Goal: Information Seeking & Learning: Learn about a topic

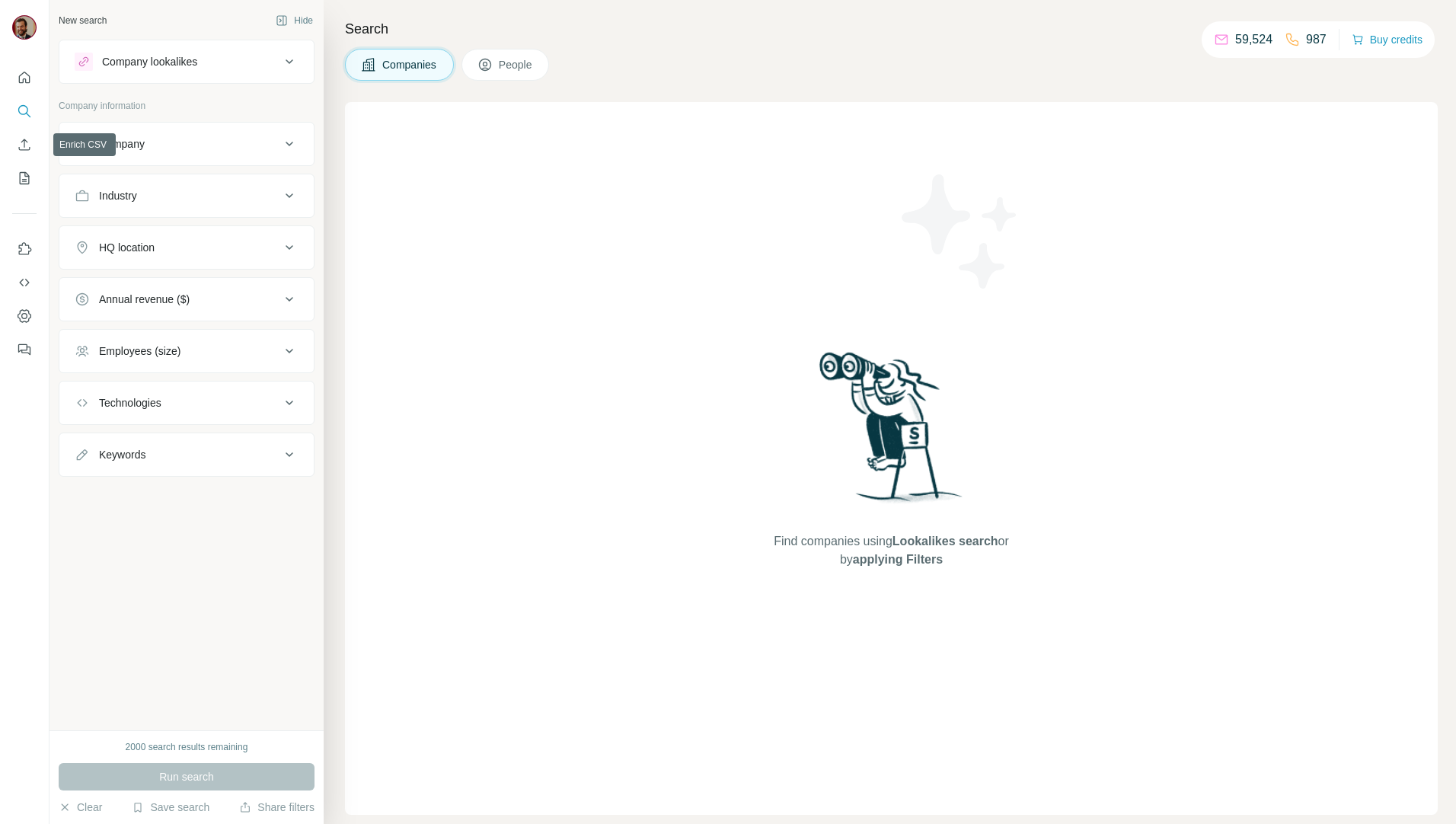
click at [28, 159] on nav at bounding box center [24, 127] width 24 height 128
click at [28, 151] on icon "Enrich CSV" at bounding box center [24, 144] width 15 height 15
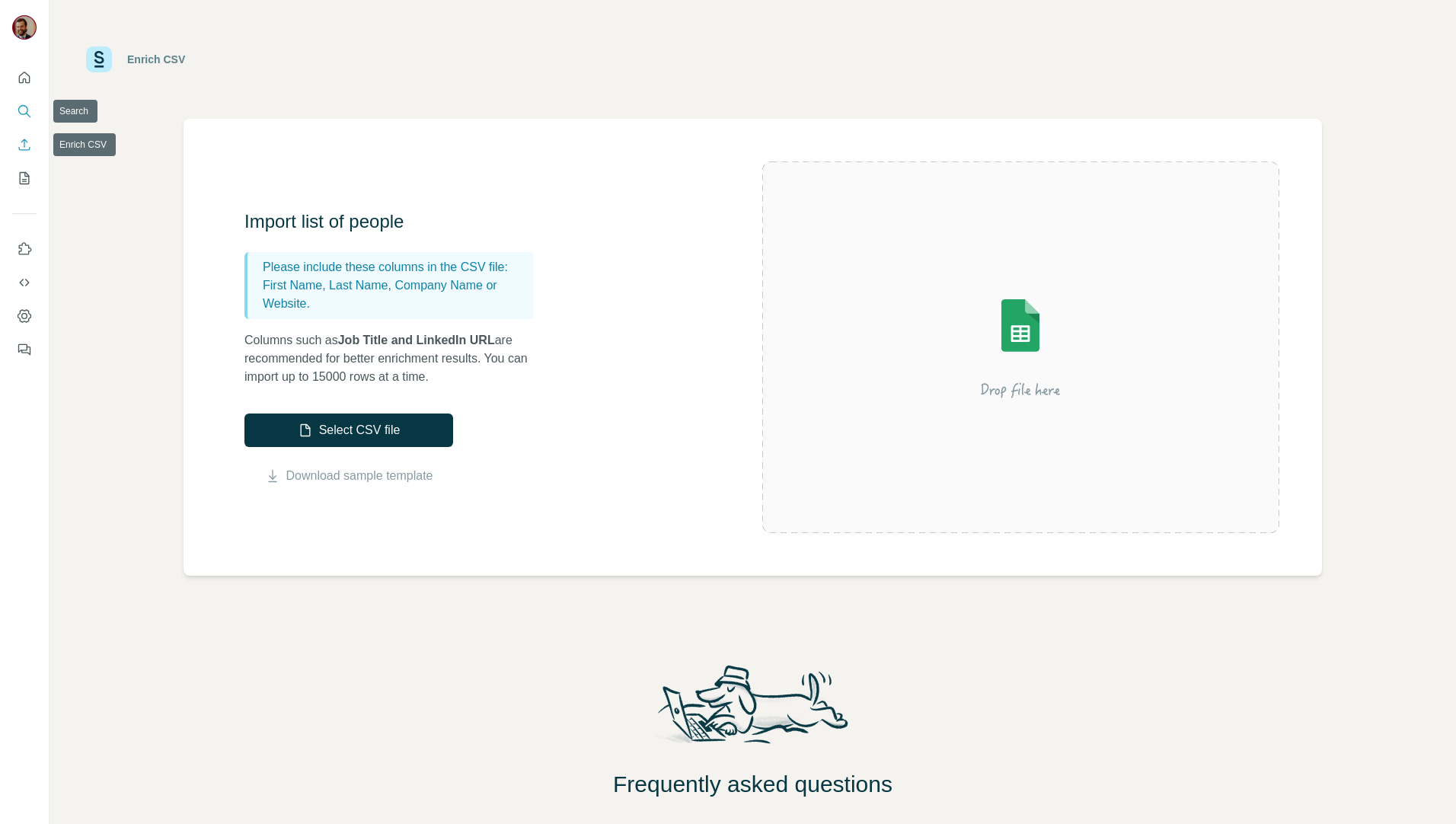
click at [22, 112] on icon "Search" at bounding box center [24, 111] width 15 height 15
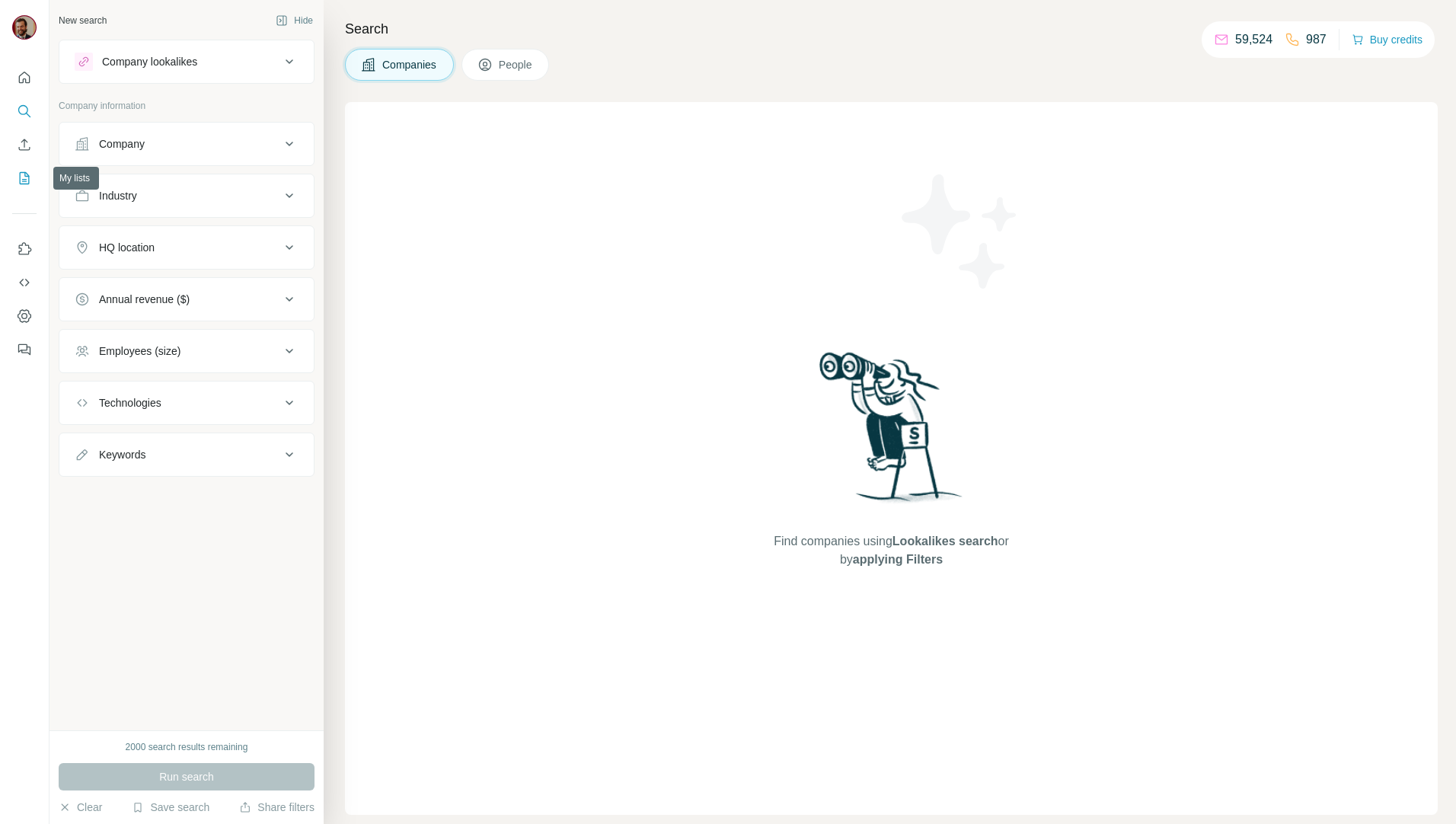
click at [24, 184] on icon "My lists" at bounding box center [24, 178] width 10 height 13
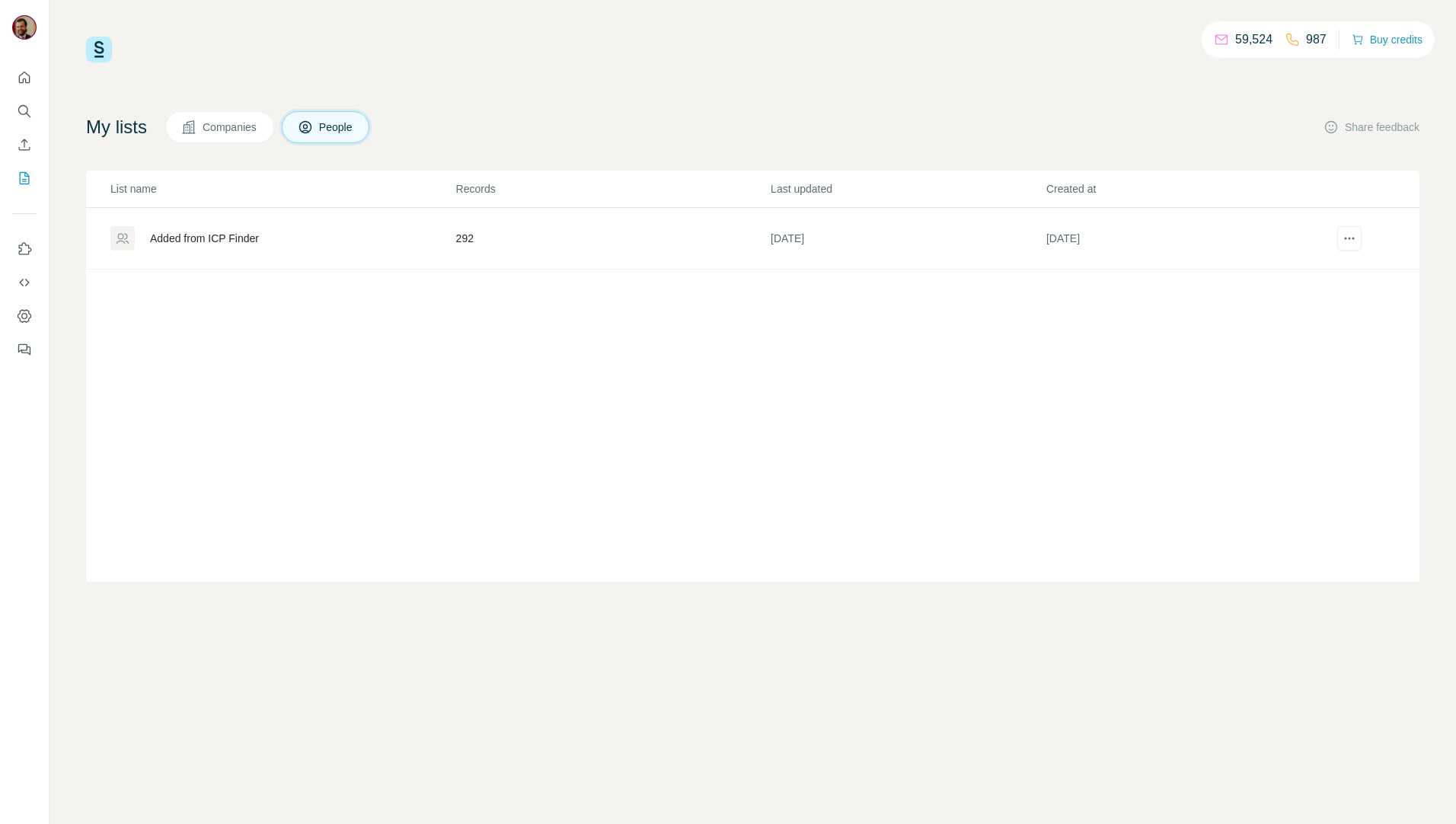
click at [246, 235] on div "Added from ICP Finder" at bounding box center [204, 238] width 109 height 15
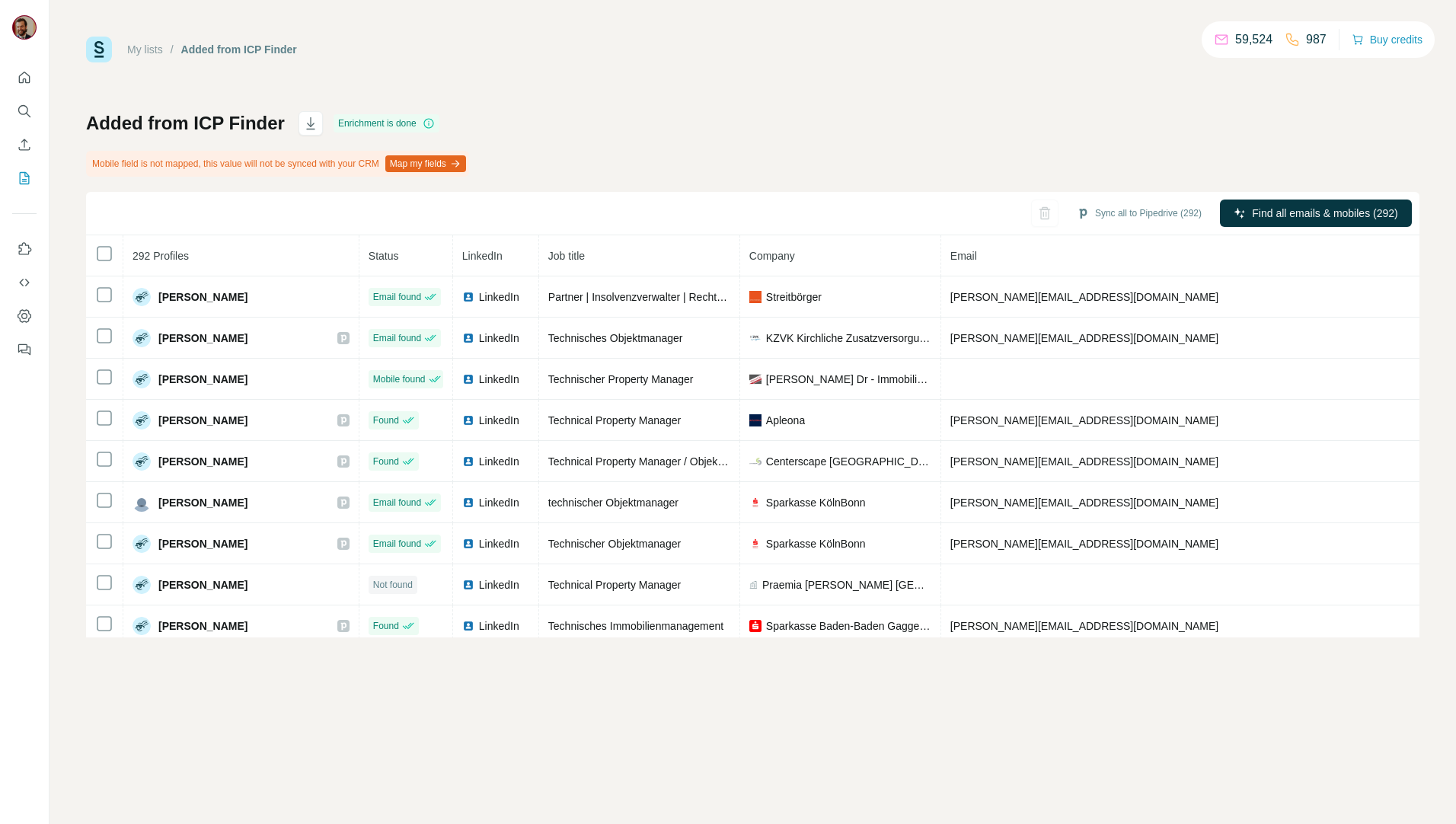
click at [919, 79] on div "My lists / Added from ICP Finder 59,524 987 Buy credits Added from ICP Finder E…" at bounding box center [753, 337] width 1333 height 601
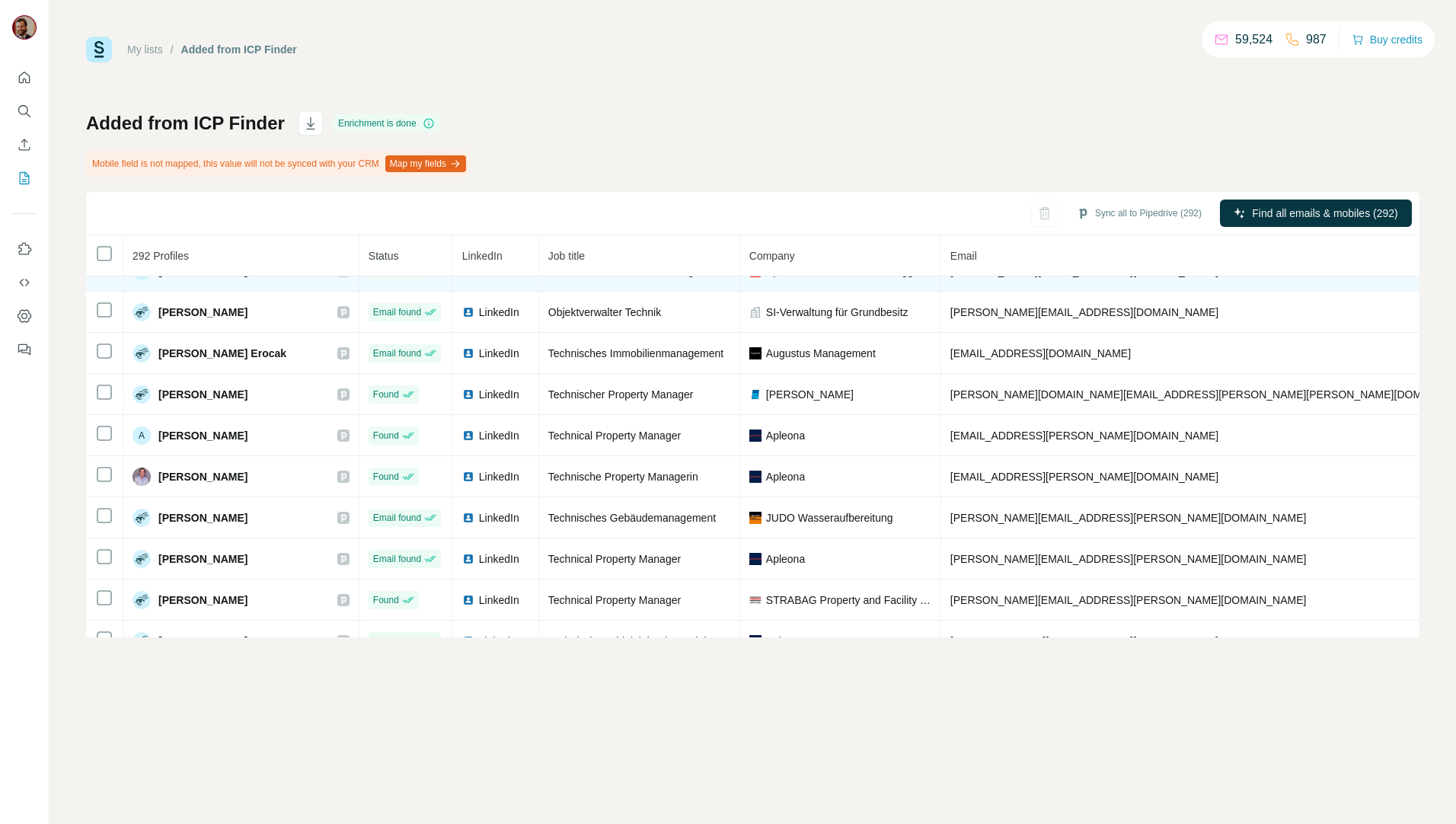
scroll to position [469, 0]
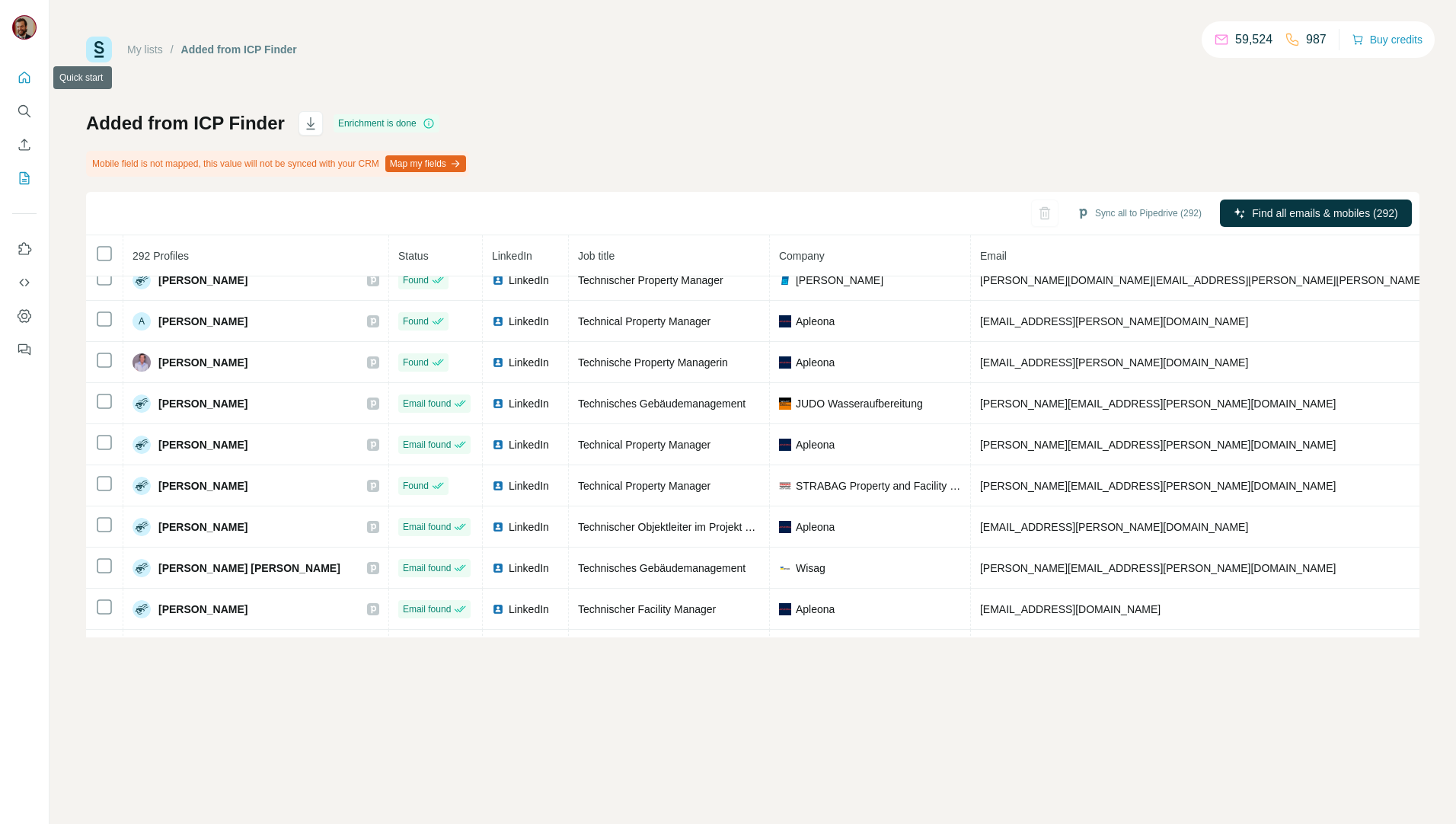
click at [30, 79] on icon "Quick start" at bounding box center [24, 77] width 12 height 12
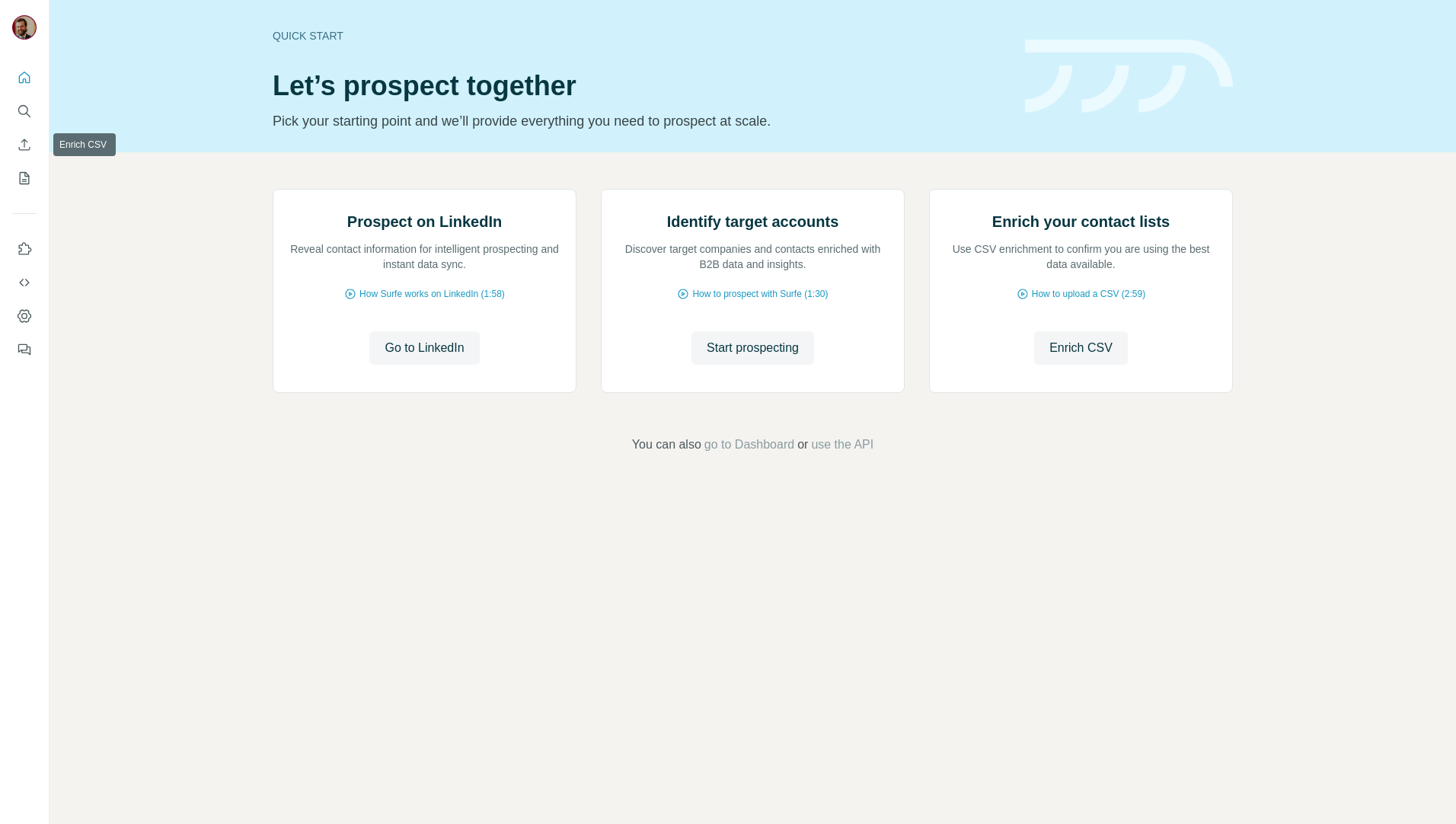
click at [22, 106] on icon "Search" at bounding box center [23, 110] width 10 height 10
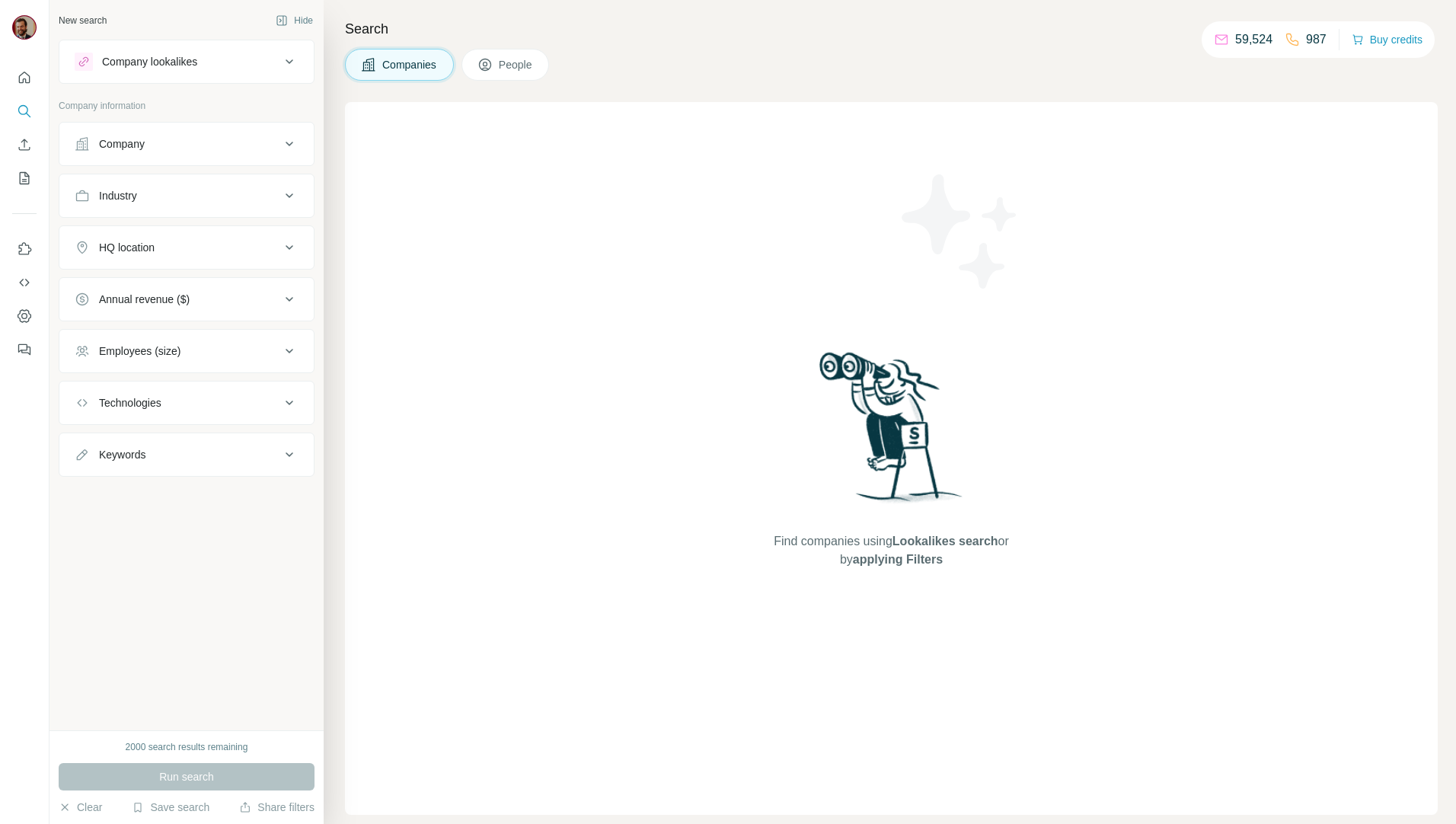
click at [419, 68] on span "Companies" at bounding box center [410, 64] width 56 height 15
click at [244, 157] on button "Company" at bounding box center [187, 144] width 255 height 37
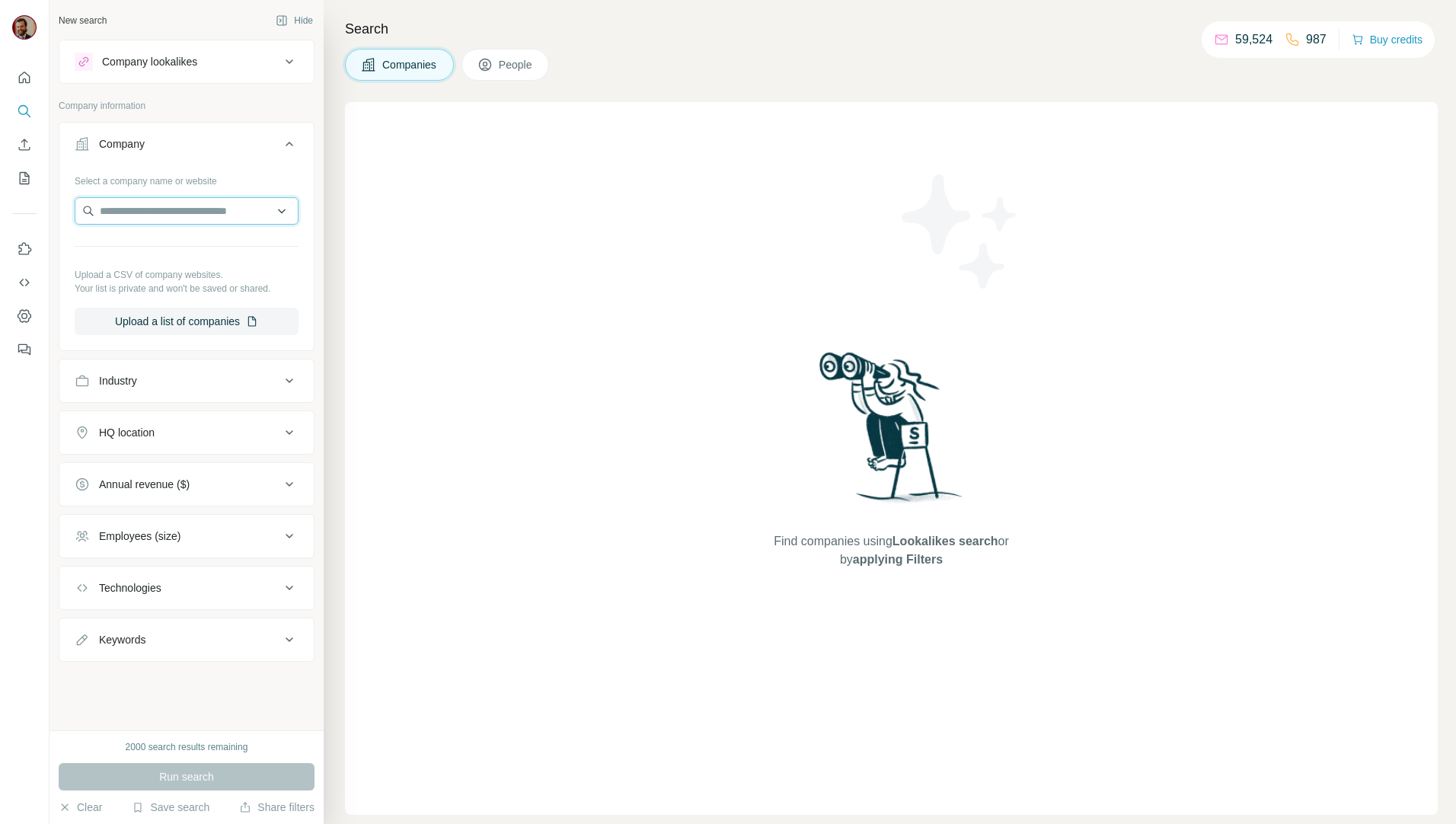
click at [189, 208] on input "text" at bounding box center [186, 211] width 224 height 27
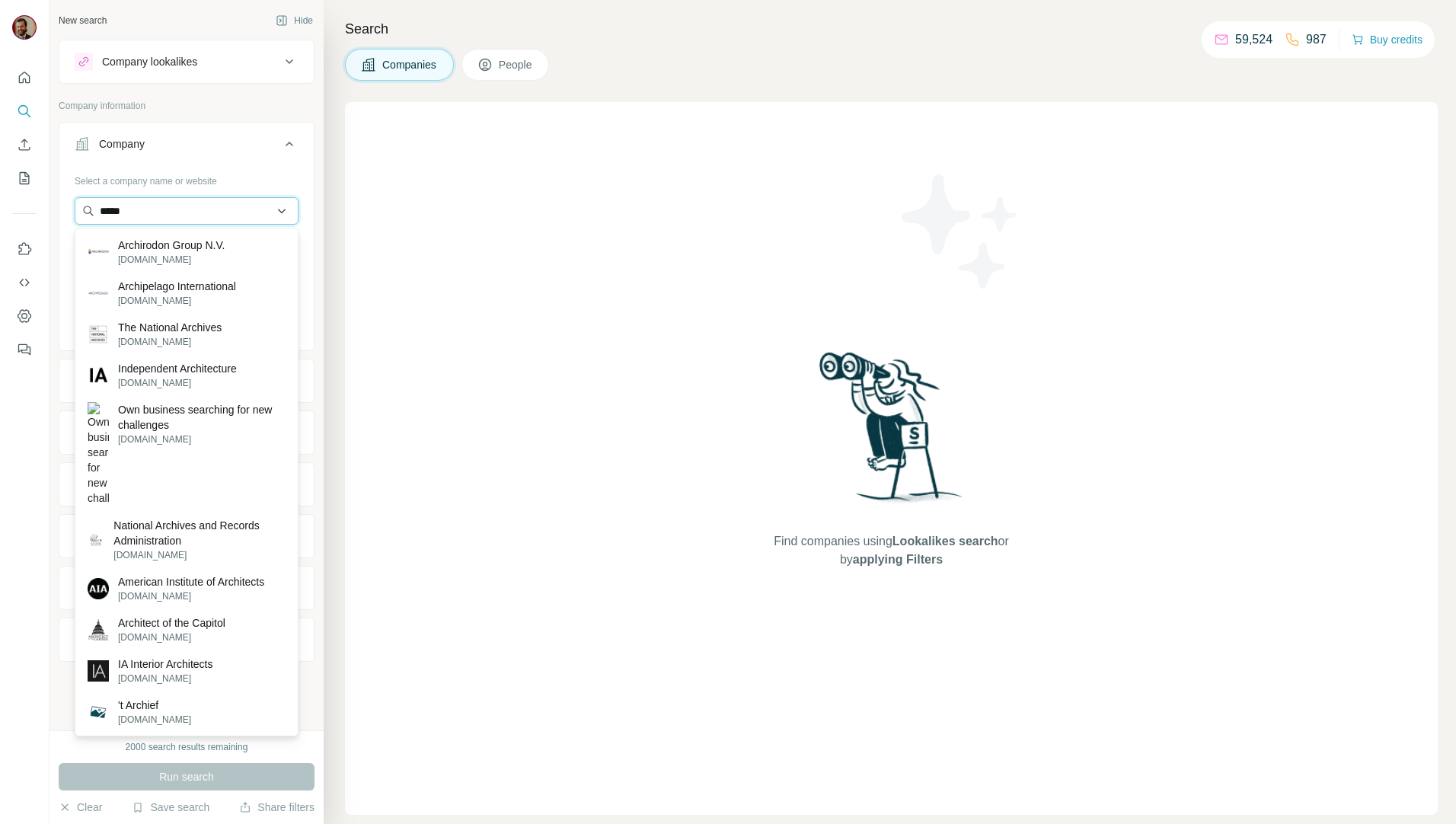
type input "******"
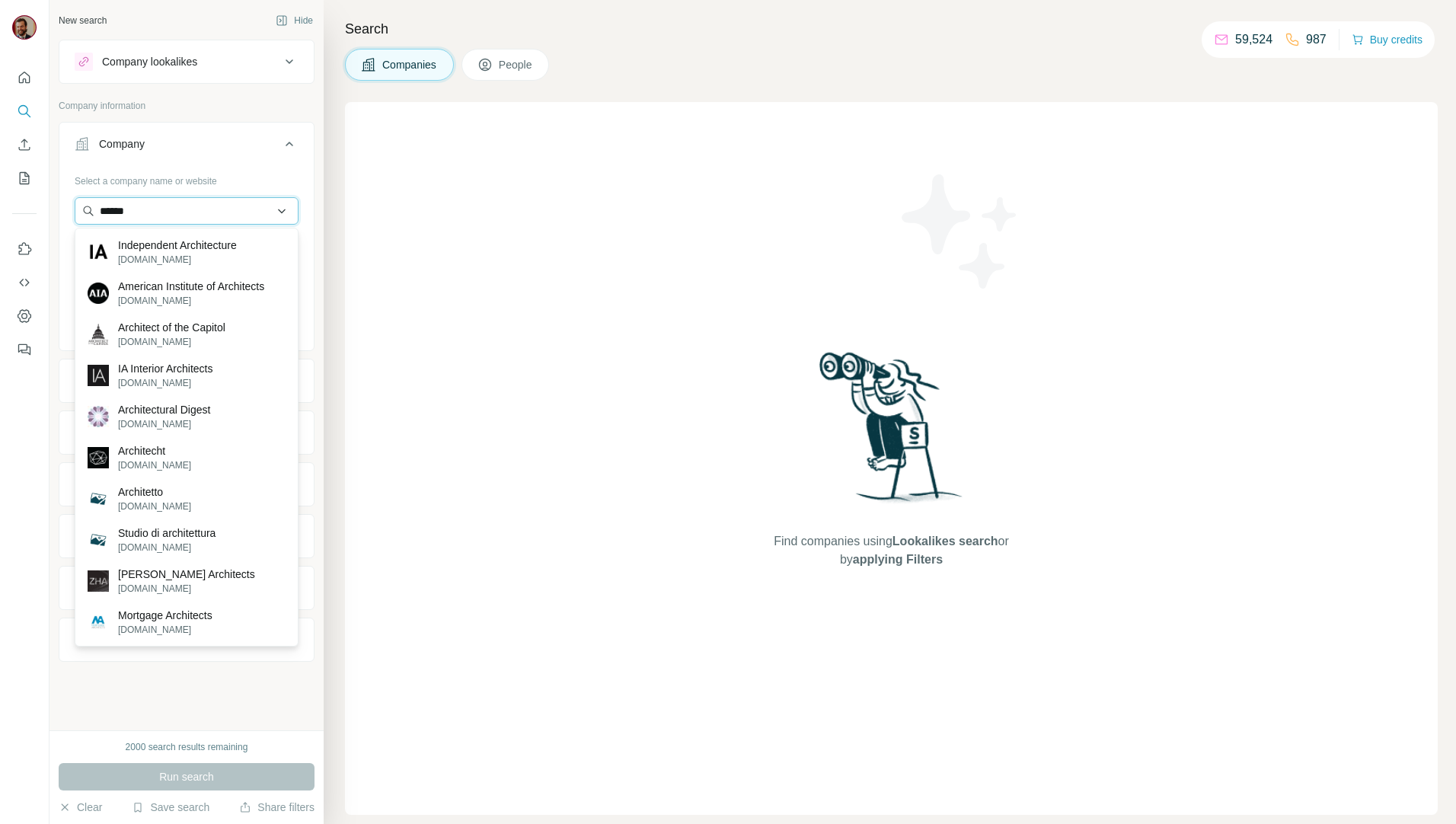
drag, startPoint x: 190, startPoint y: 208, endPoint x: 85, endPoint y: 207, distance: 105.0
click at [85, 207] on input "******" at bounding box center [186, 211] width 224 height 27
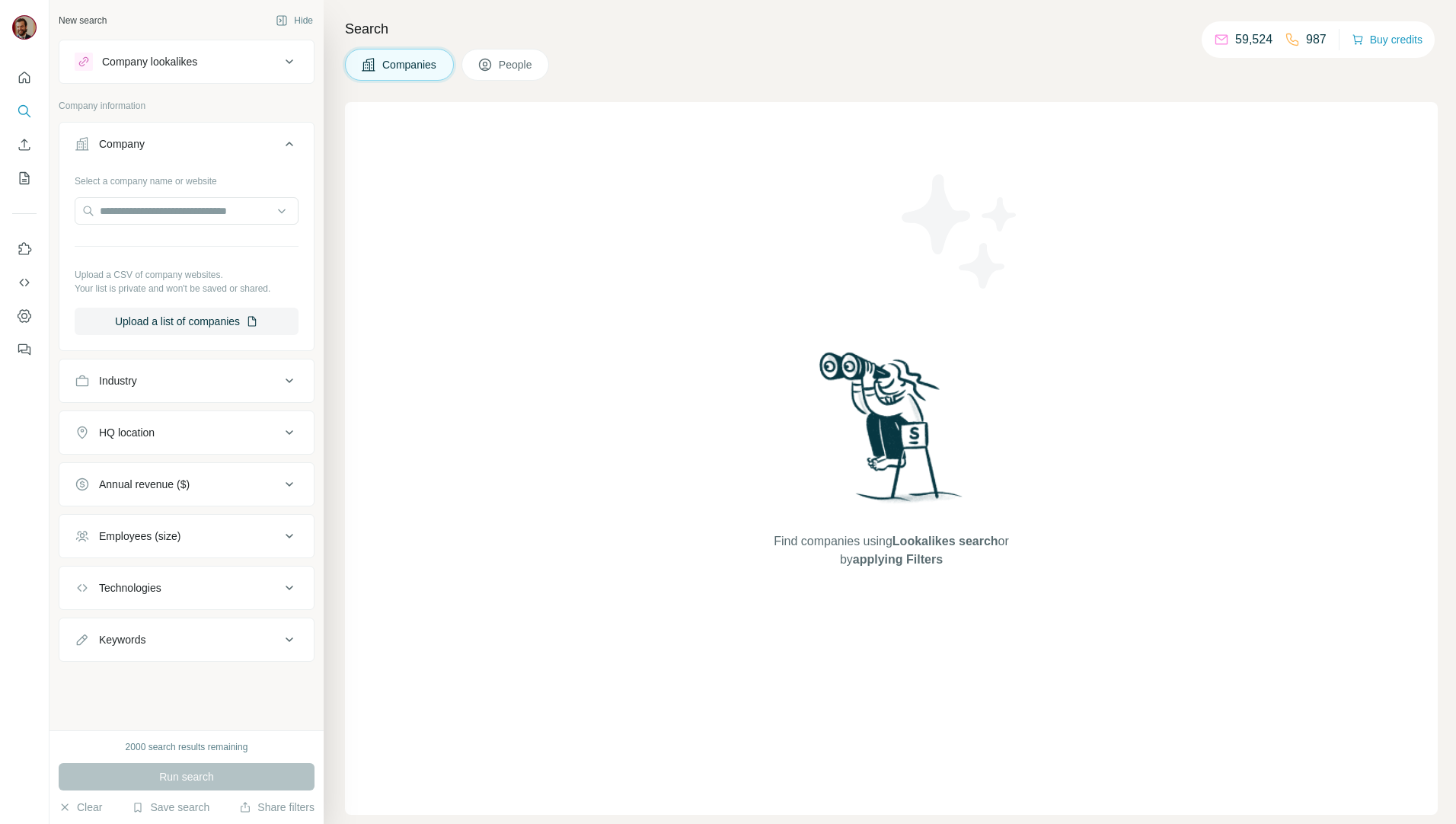
click at [574, 222] on div "Find companies using Lookalikes search or by applying Filters" at bounding box center [891, 458] width 1093 height 712
click at [218, 143] on div "Company" at bounding box center [178, 144] width 206 height 15
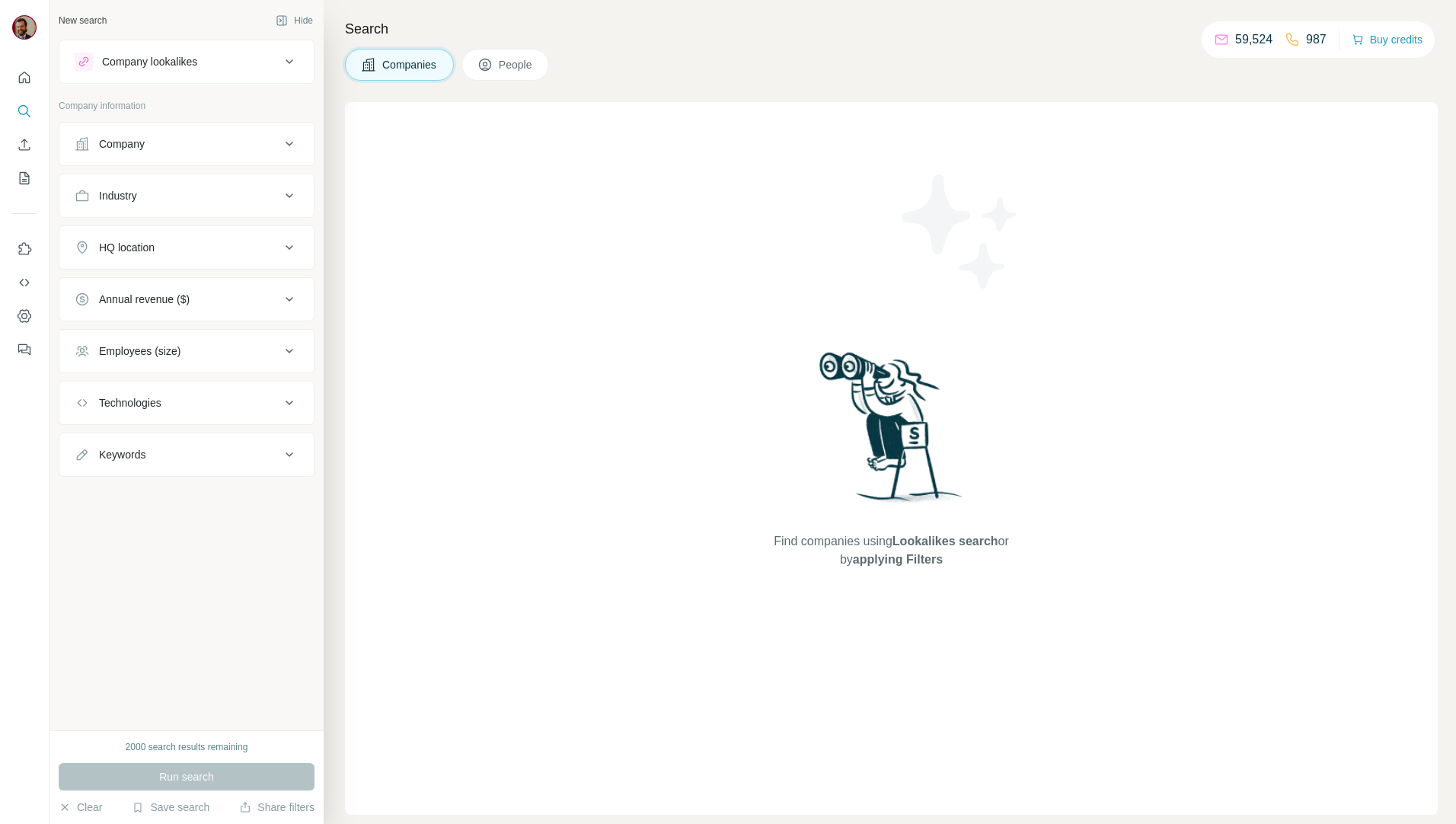
click at [218, 143] on div "Company" at bounding box center [178, 144] width 206 height 15
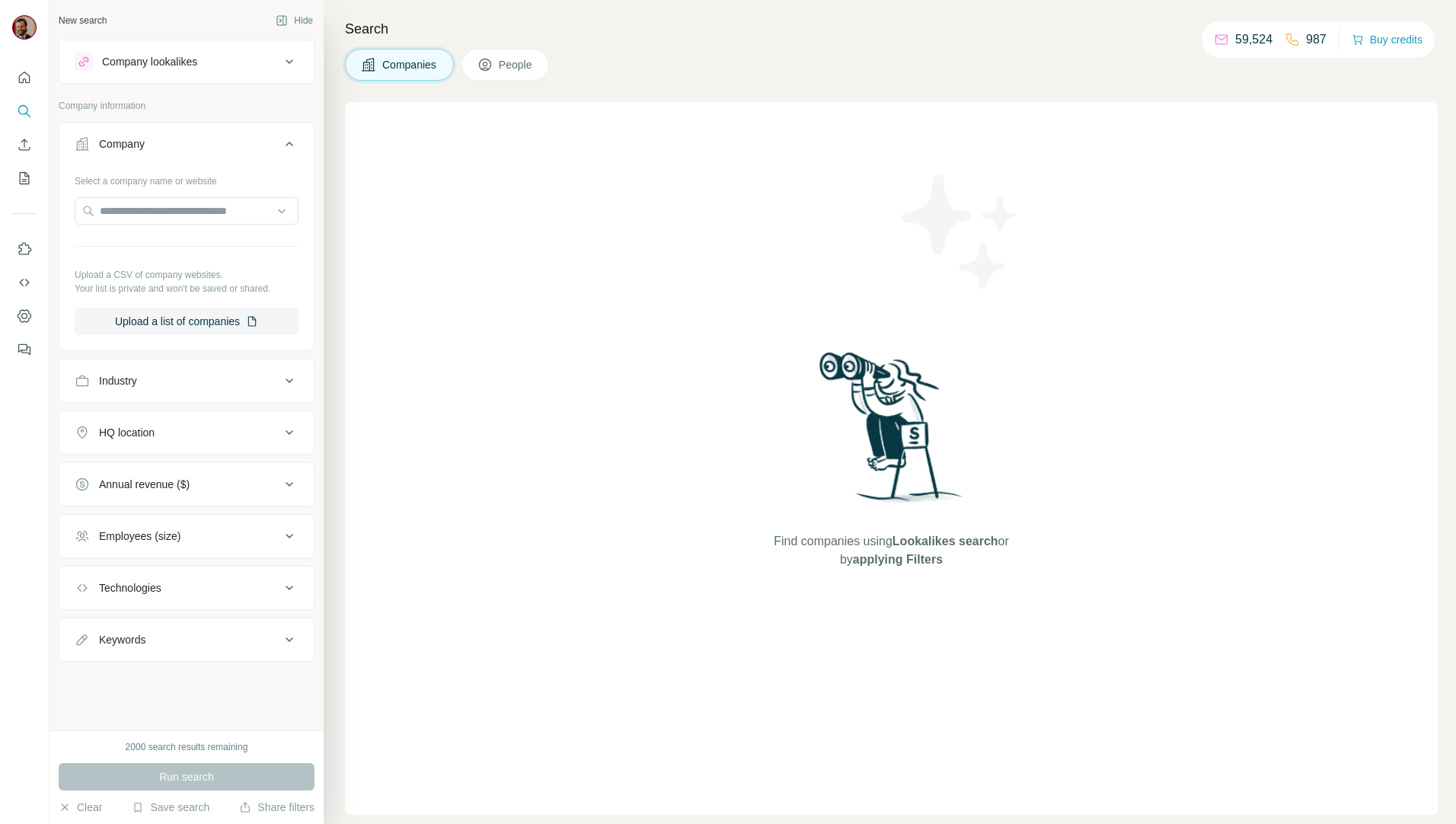
click at [192, 380] on div "Industry" at bounding box center [178, 380] width 206 height 15
click at [200, 424] on input at bounding box center [178, 418] width 188 height 16
type input "******"
click at [196, 446] on div "Architecture" at bounding box center [181, 452] width 212 height 35
click at [179, 478] on div "HQ location" at bounding box center [178, 478] width 206 height 15
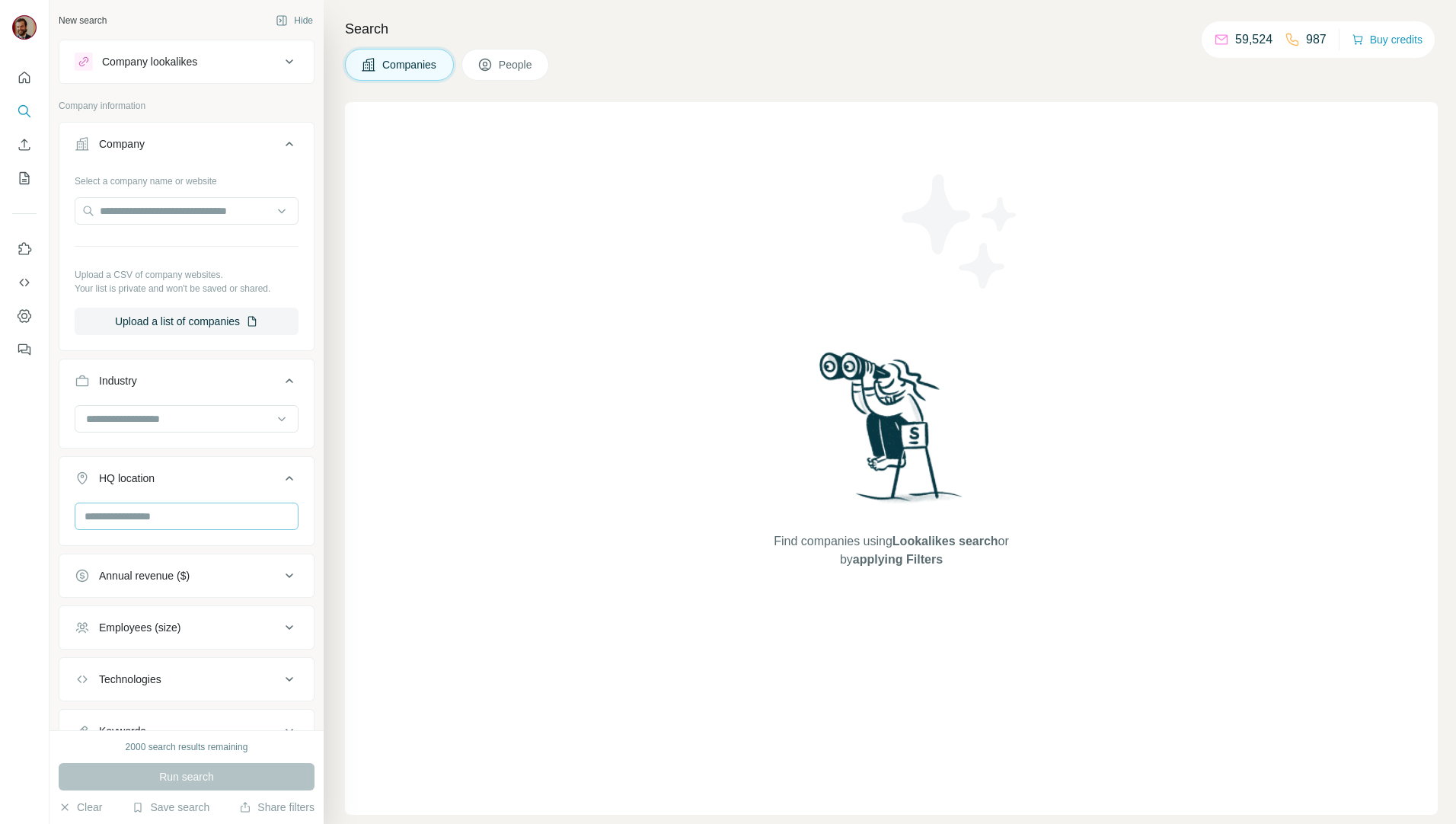
click at [182, 506] on div "HQ location" at bounding box center [187, 501] width 256 height 90
click at [181, 508] on input "text" at bounding box center [186, 516] width 224 height 27
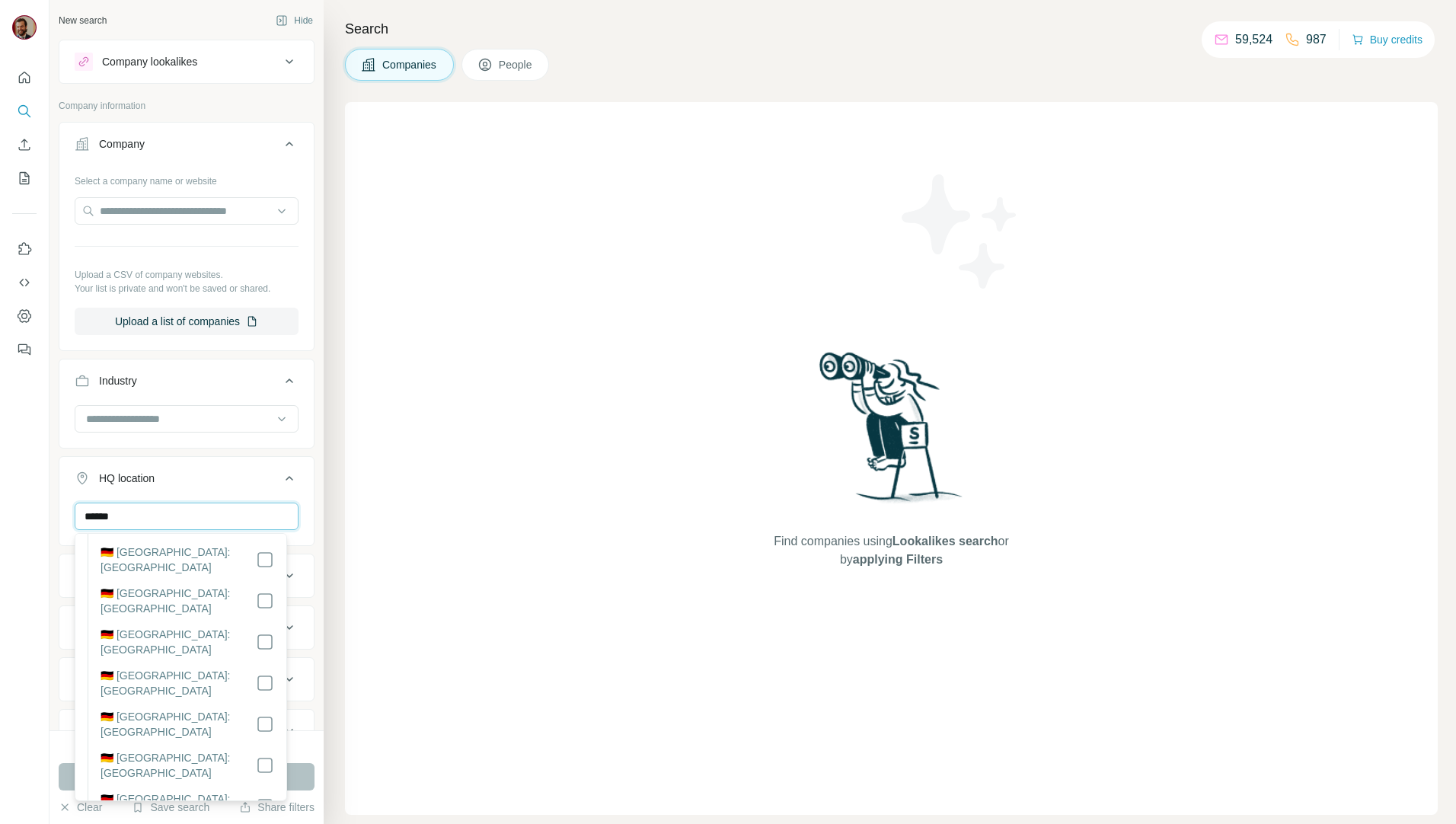
scroll to position [308, 0]
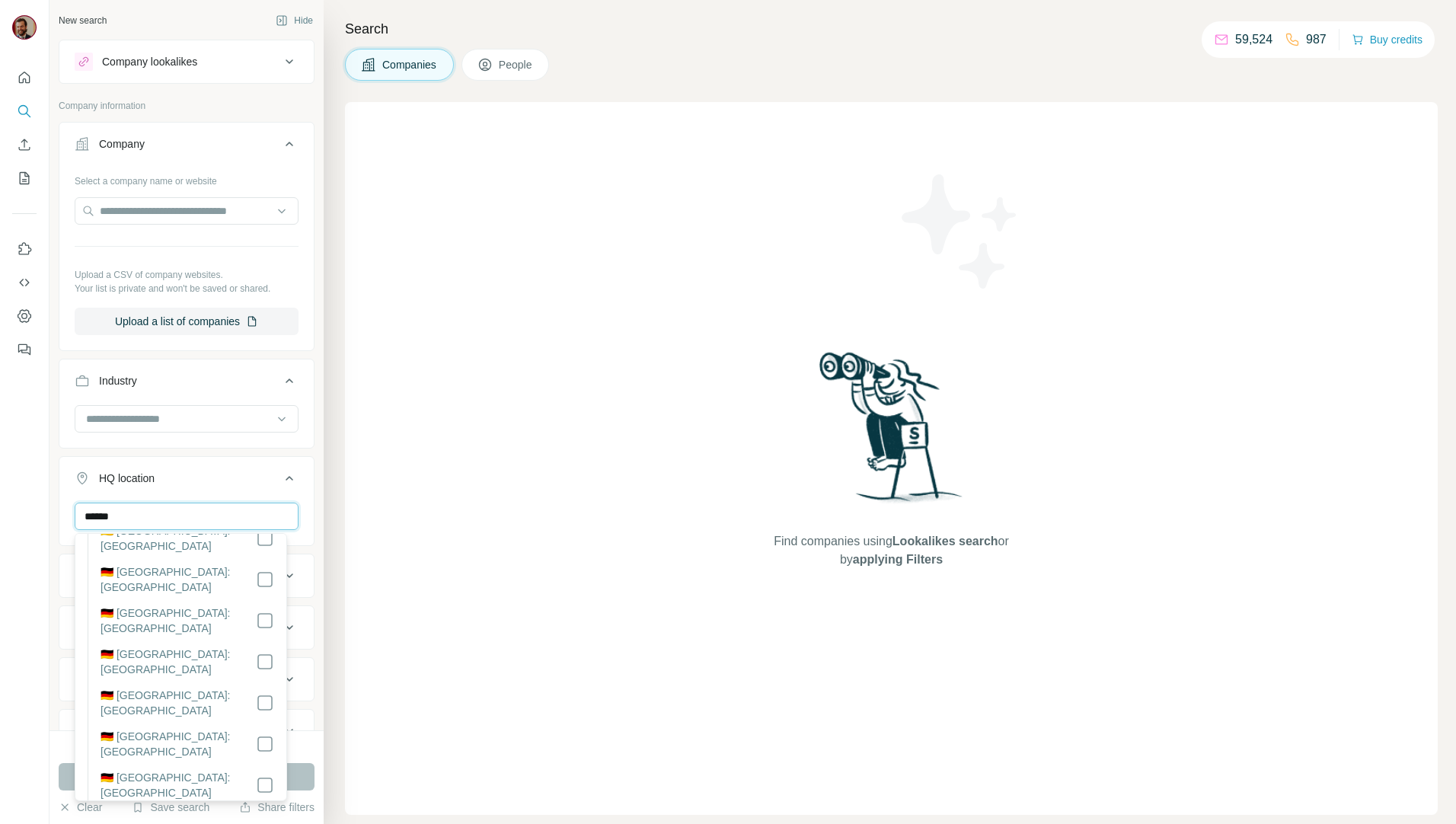
type input "******"
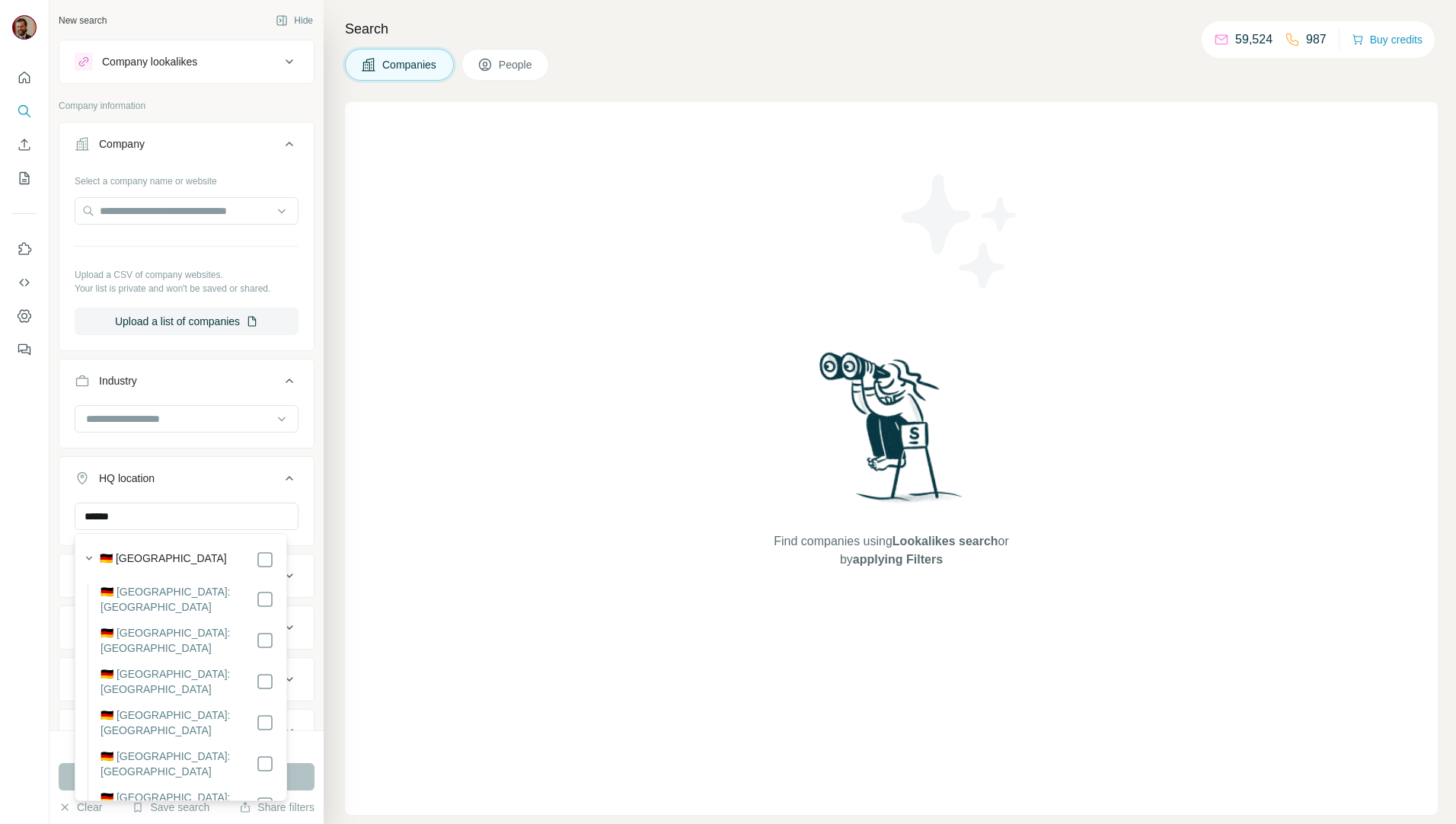
click at [201, 789] on li "🇩🇪 [GEOGRAPHIC_DATA]: [GEOGRAPHIC_DATA]" at bounding box center [180, 810] width 186 height 41
click at [171, 789] on label "🇩🇪 [GEOGRAPHIC_DATA]: [GEOGRAPHIC_DATA]" at bounding box center [178, 804] width 156 height 31
click at [406, 742] on div "Find companies using Lookalikes search or by applying Filters" at bounding box center [891, 458] width 1093 height 712
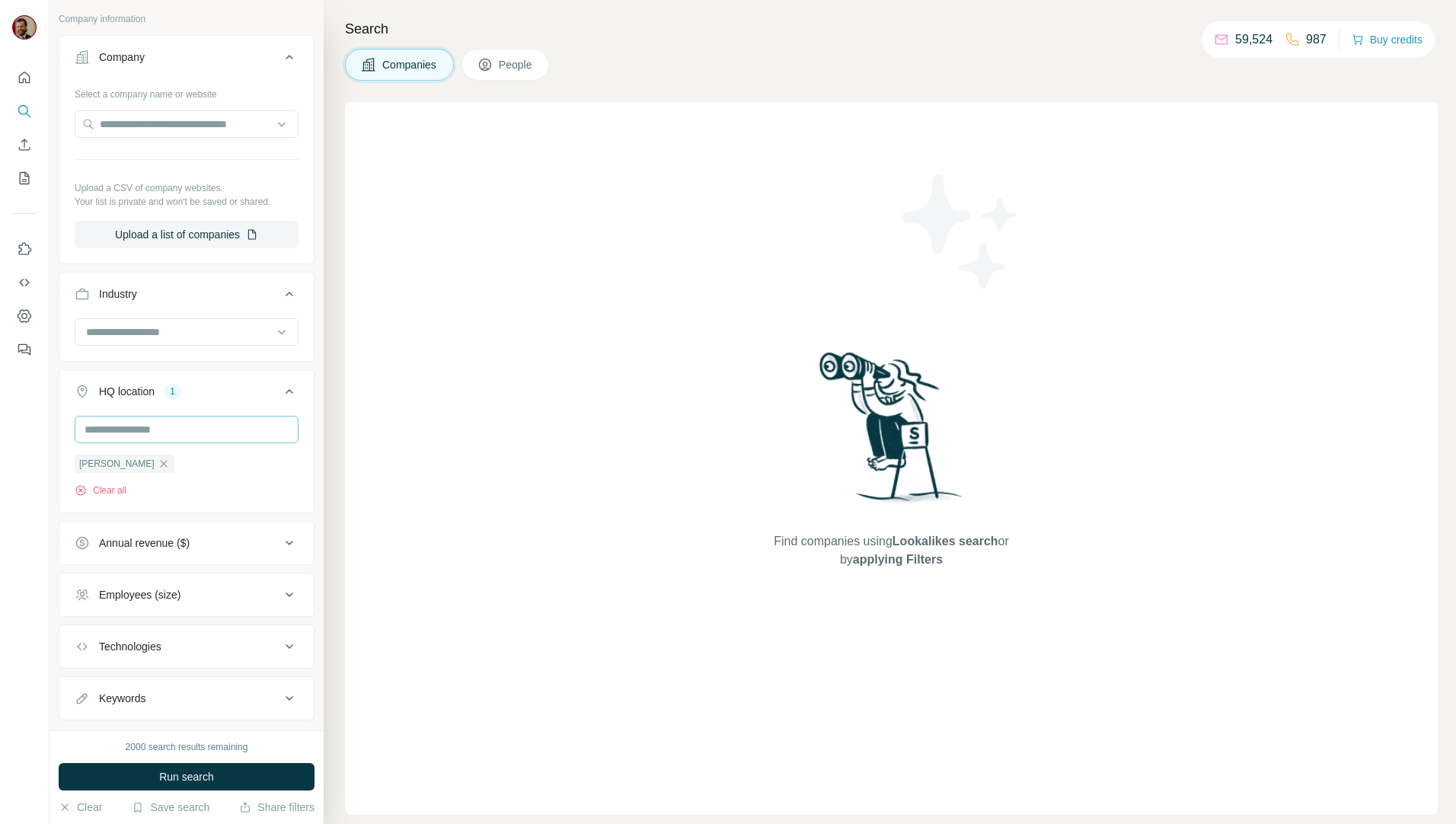
scroll to position [120, 0]
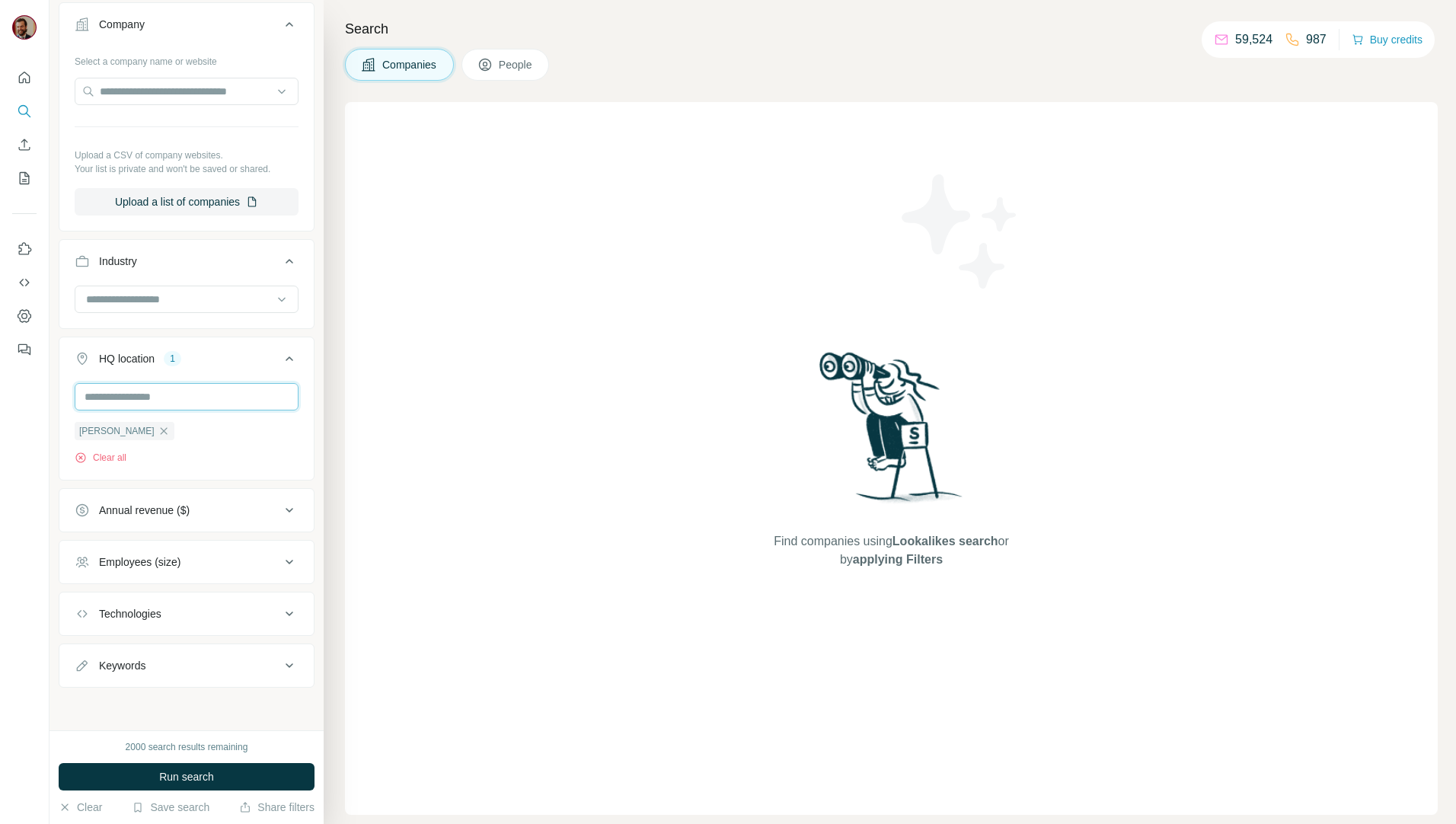
click at [216, 390] on input "text" at bounding box center [186, 397] width 224 height 27
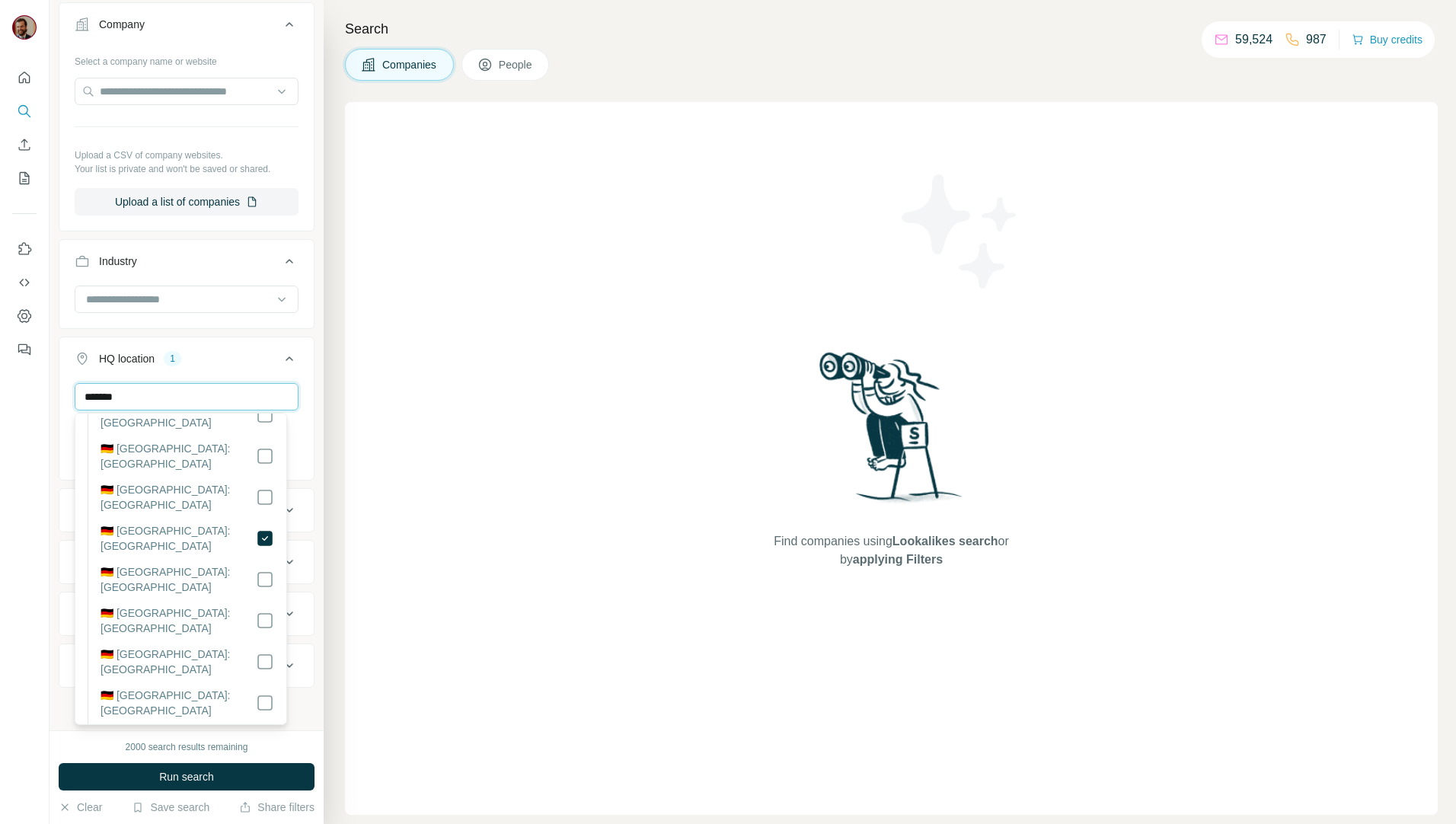
scroll to position [178, 0]
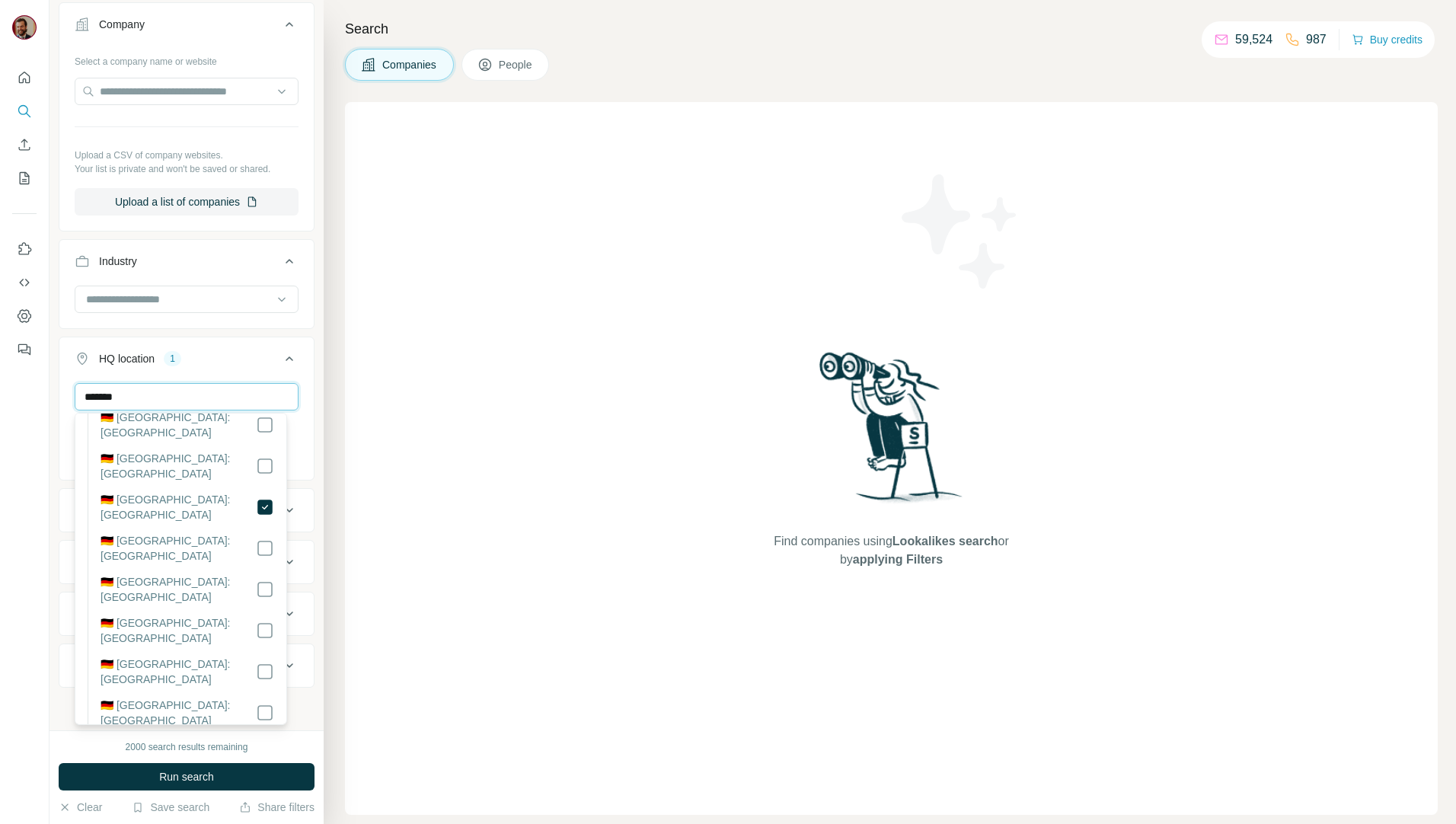
type input "*******"
click at [196, 698] on label "🇩🇪 [GEOGRAPHIC_DATA]: [GEOGRAPHIC_DATA]" at bounding box center [178, 712] width 156 height 31
click at [397, 722] on div "Find companies using Lookalikes search or by applying Filters" at bounding box center [891, 458] width 1093 height 712
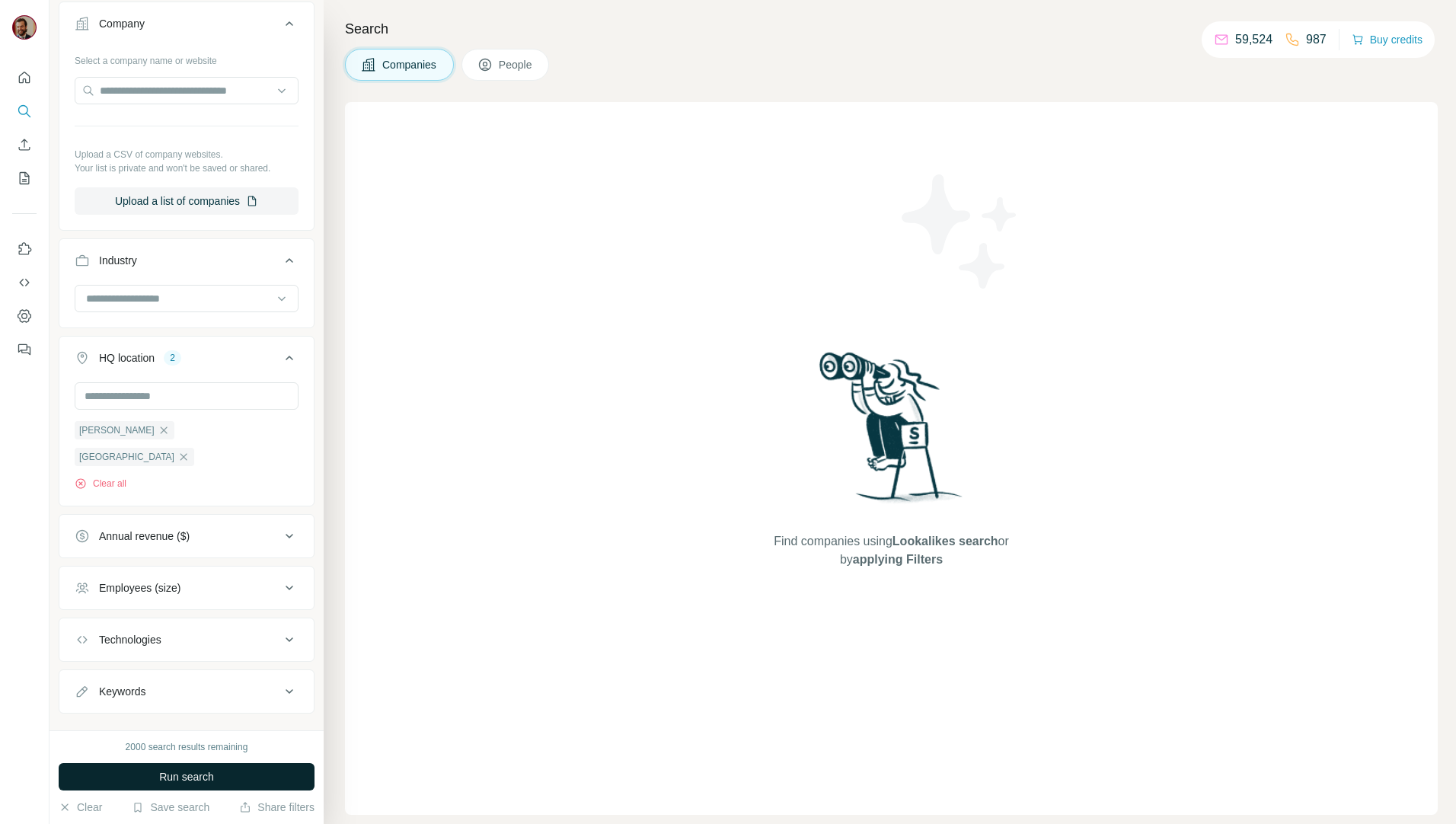
click at [233, 766] on button "Run search" at bounding box center [187, 776] width 256 height 27
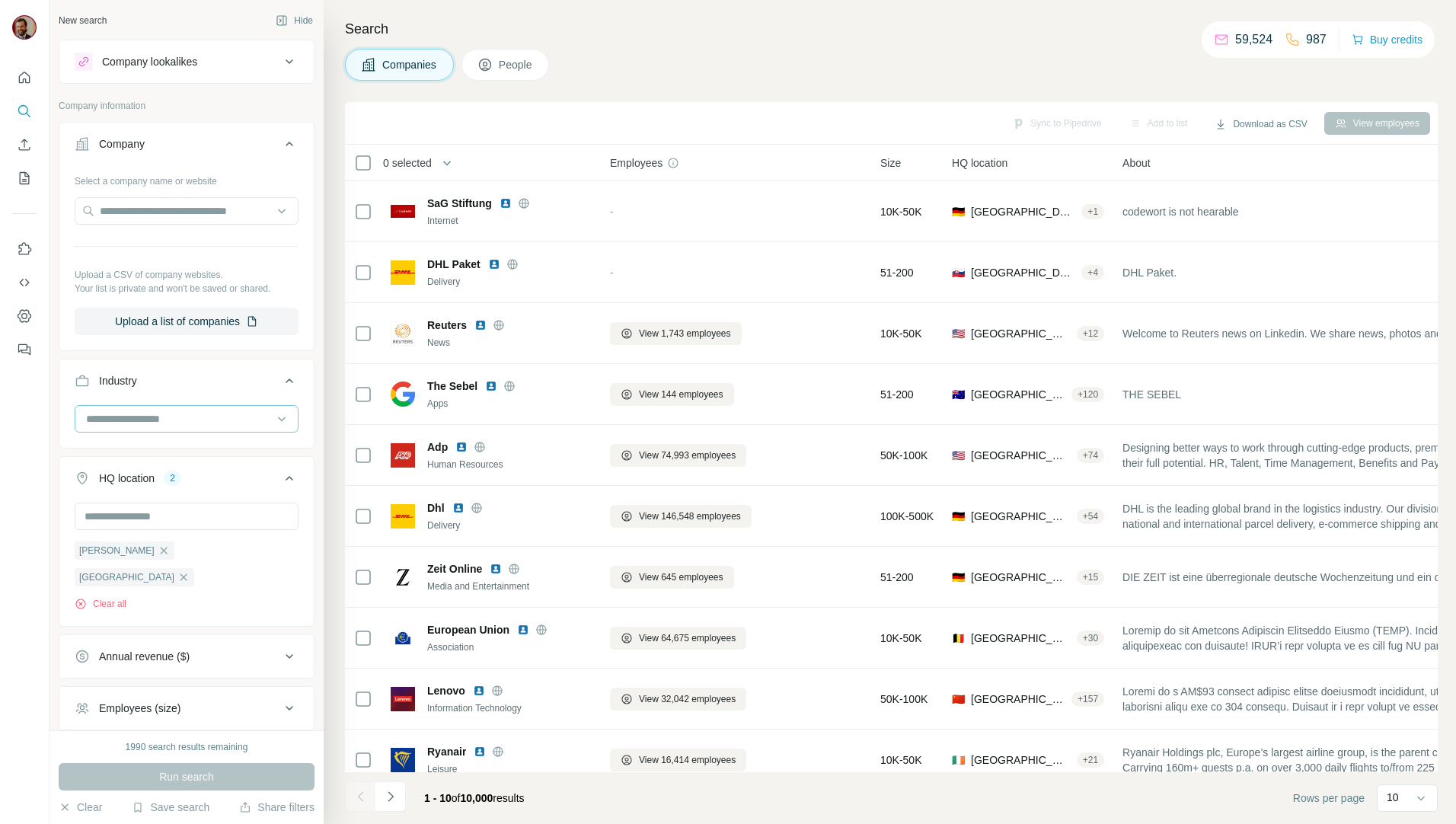
click at [161, 411] on input at bounding box center [178, 418] width 188 height 16
type input "*****"
click at [195, 444] on div "Architecture" at bounding box center [181, 452] width 212 height 35
click at [171, 424] on input at bounding box center [178, 418] width 188 height 16
click at [189, 413] on input at bounding box center [178, 418] width 188 height 16
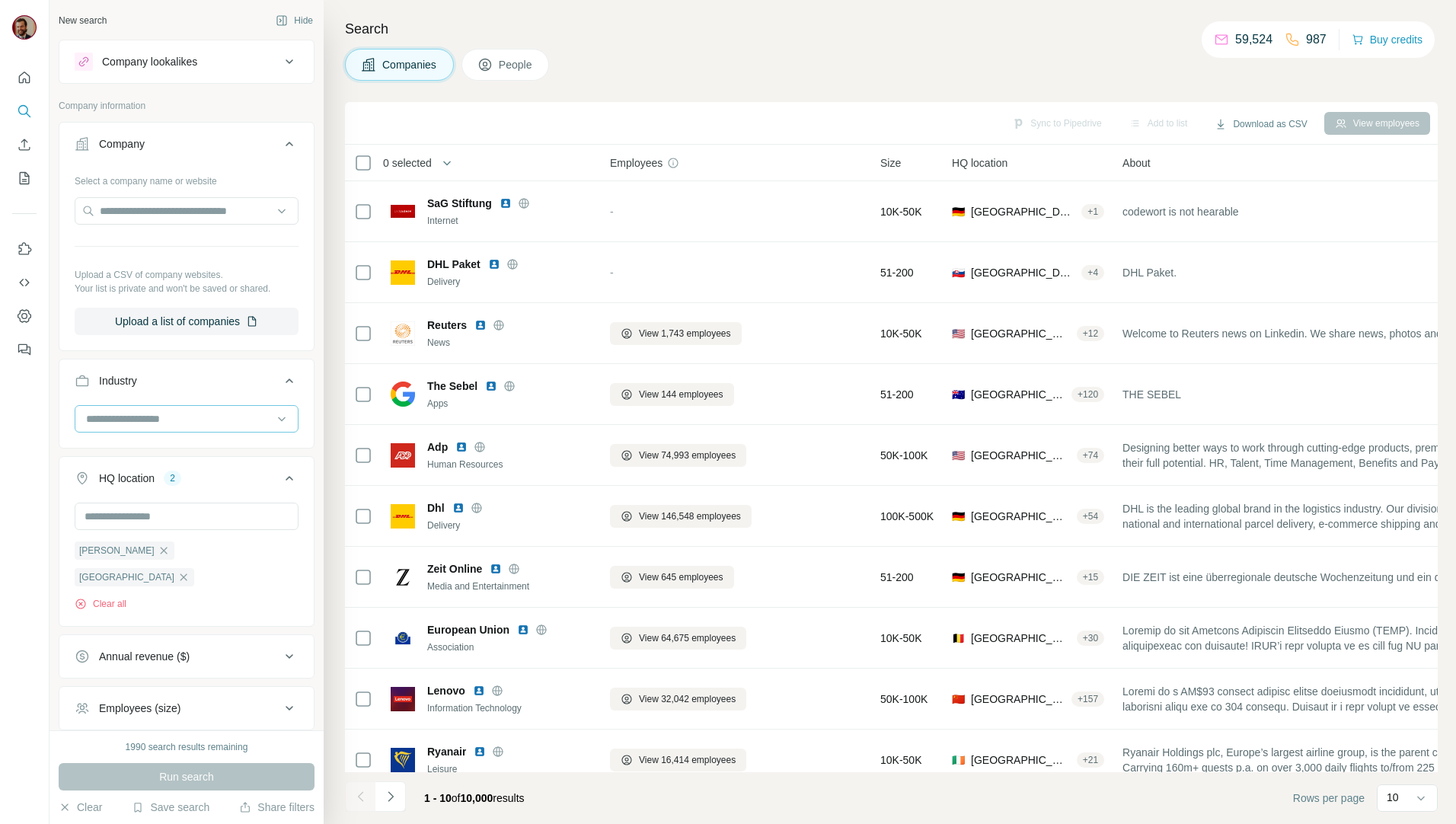
click at [171, 419] on input at bounding box center [178, 418] width 188 height 16
click at [165, 412] on input at bounding box center [178, 418] width 188 height 16
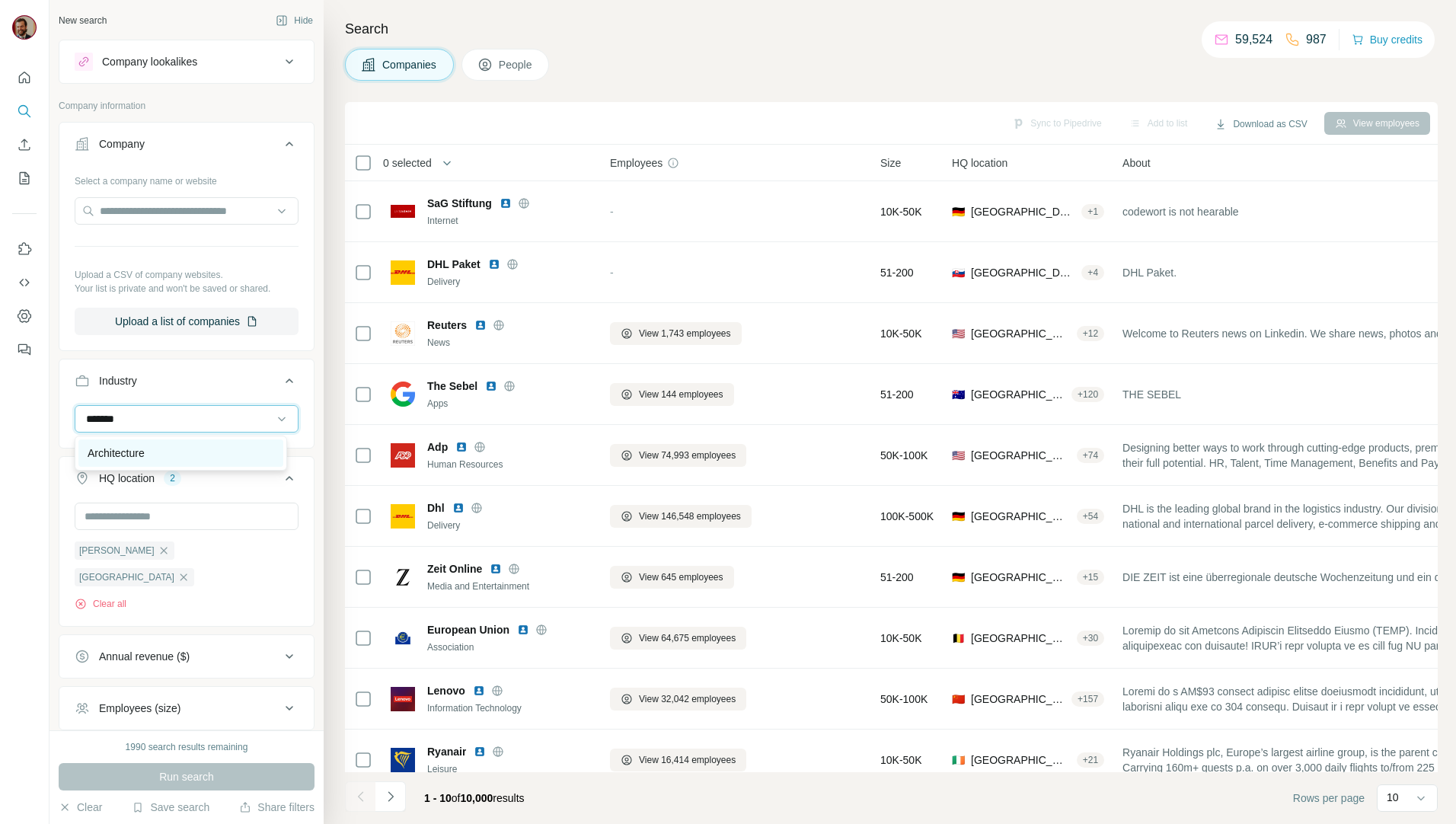
type input "*******"
click at [129, 452] on p "Architecture" at bounding box center [116, 452] width 57 height 15
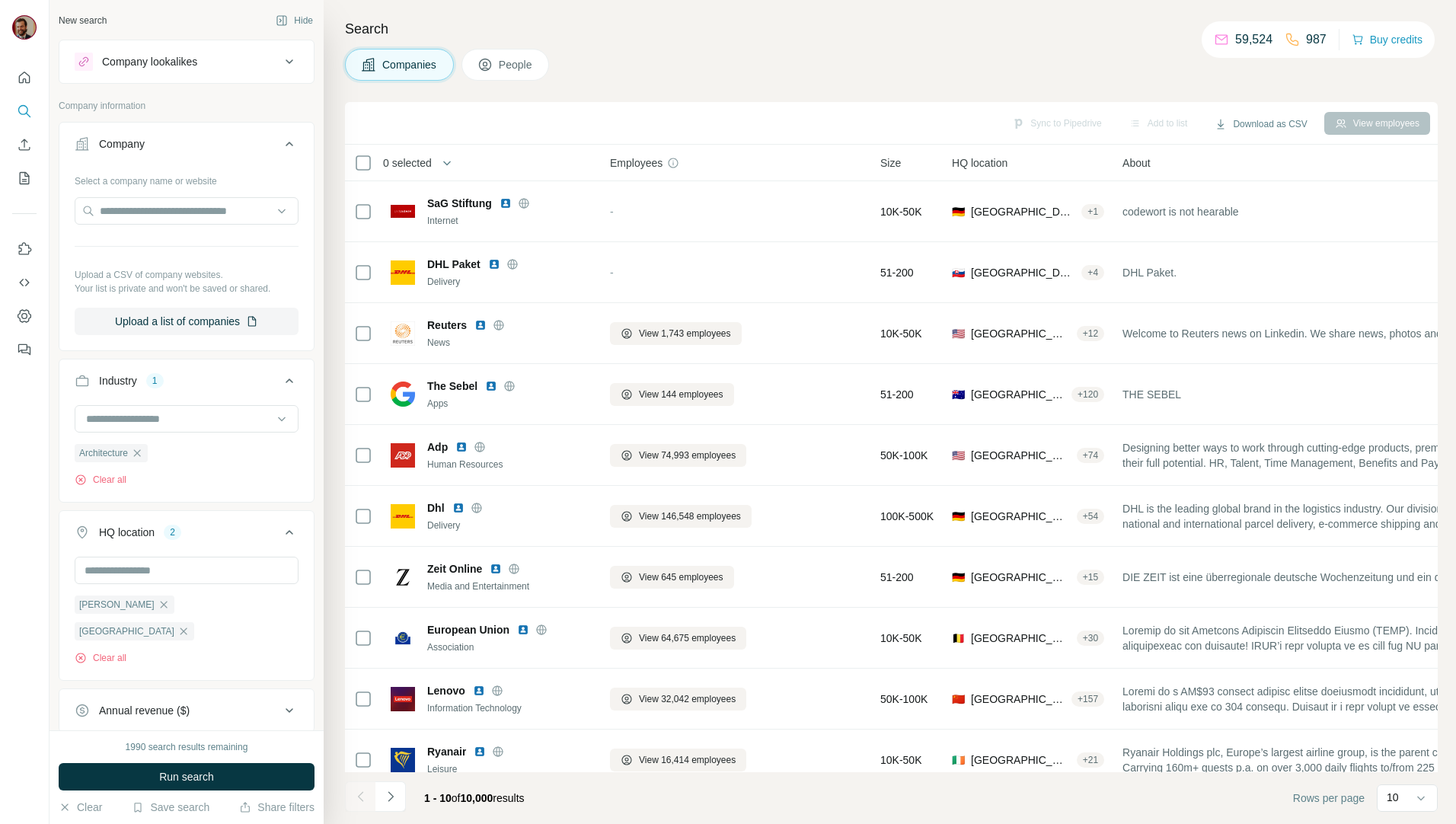
scroll to position [175, 0]
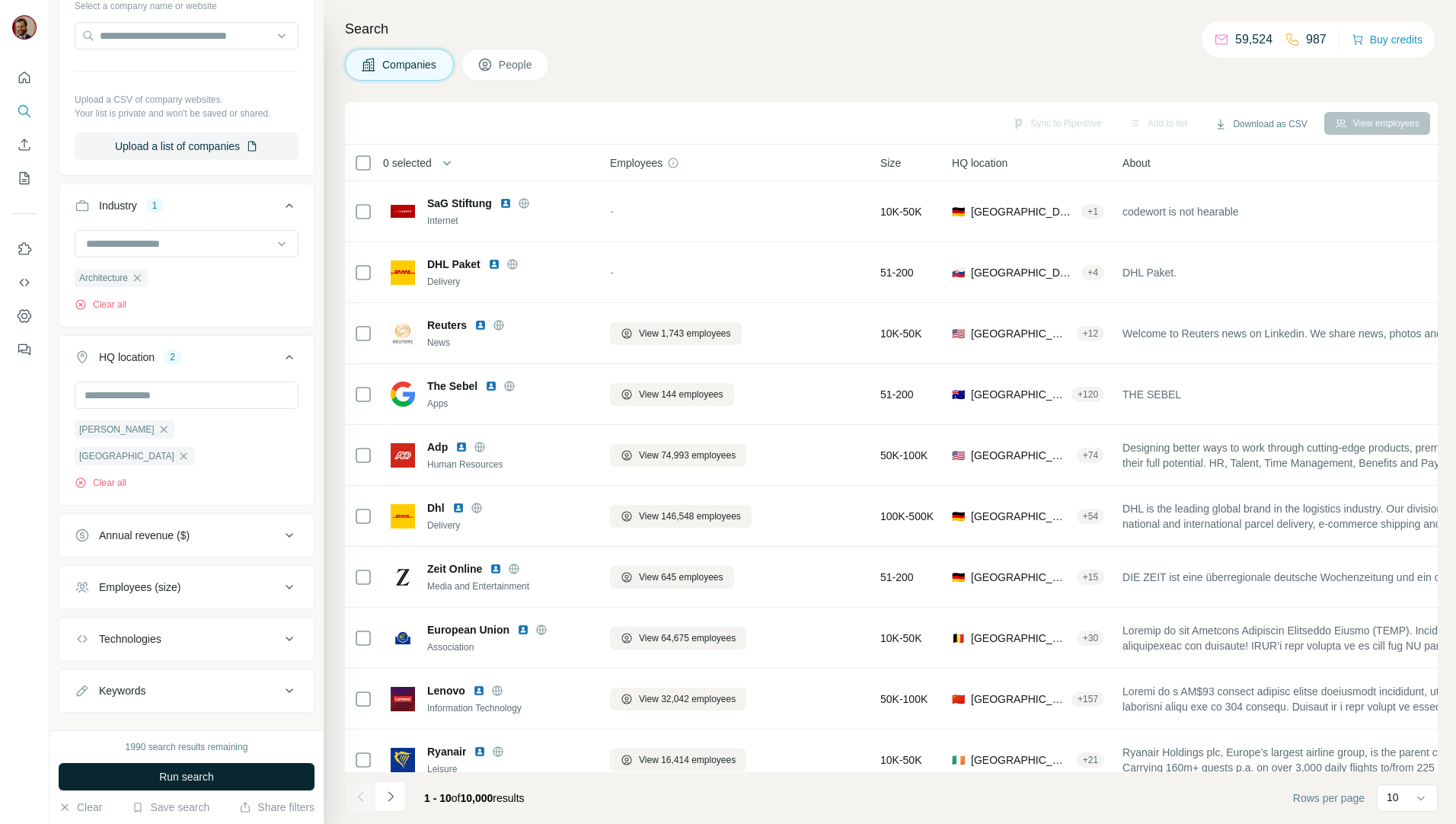
click at [202, 776] on span "Run search" at bounding box center [187, 776] width 55 height 15
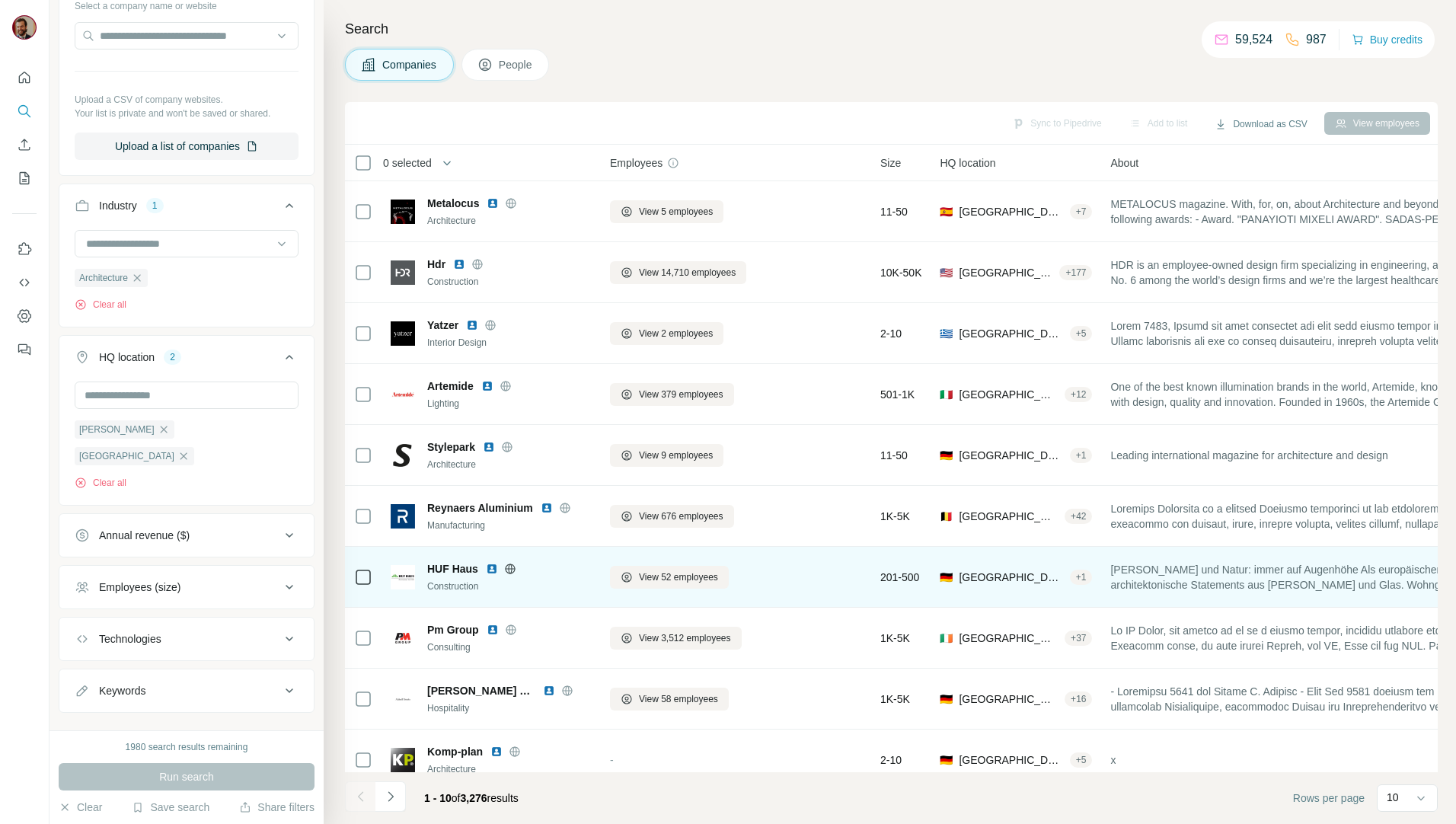
click at [508, 566] on icon at bounding box center [510, 568] width 4 height 10
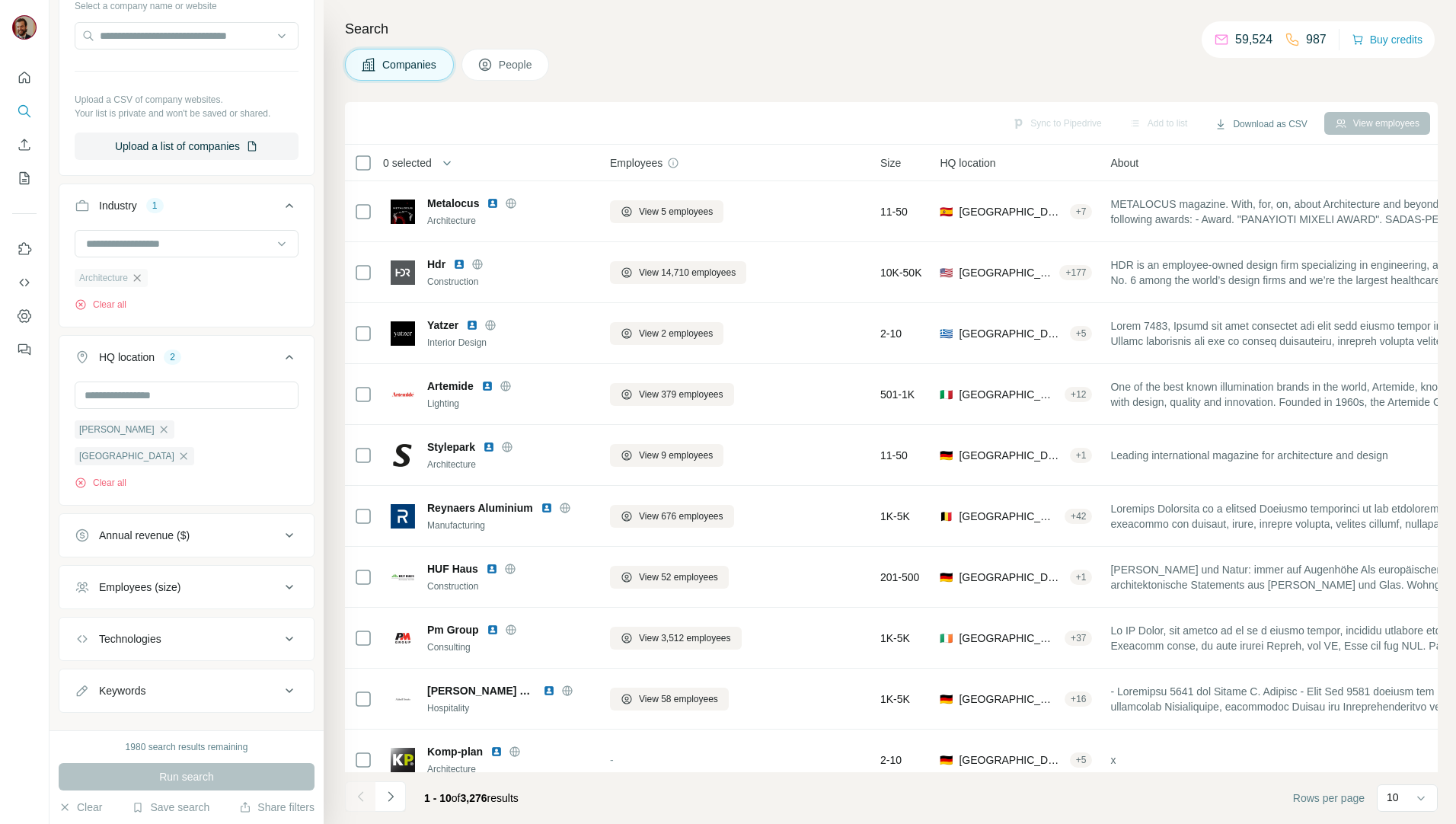
click at [141, 278] on icon "button" at bounding box center [138, 277] width 7 height 7
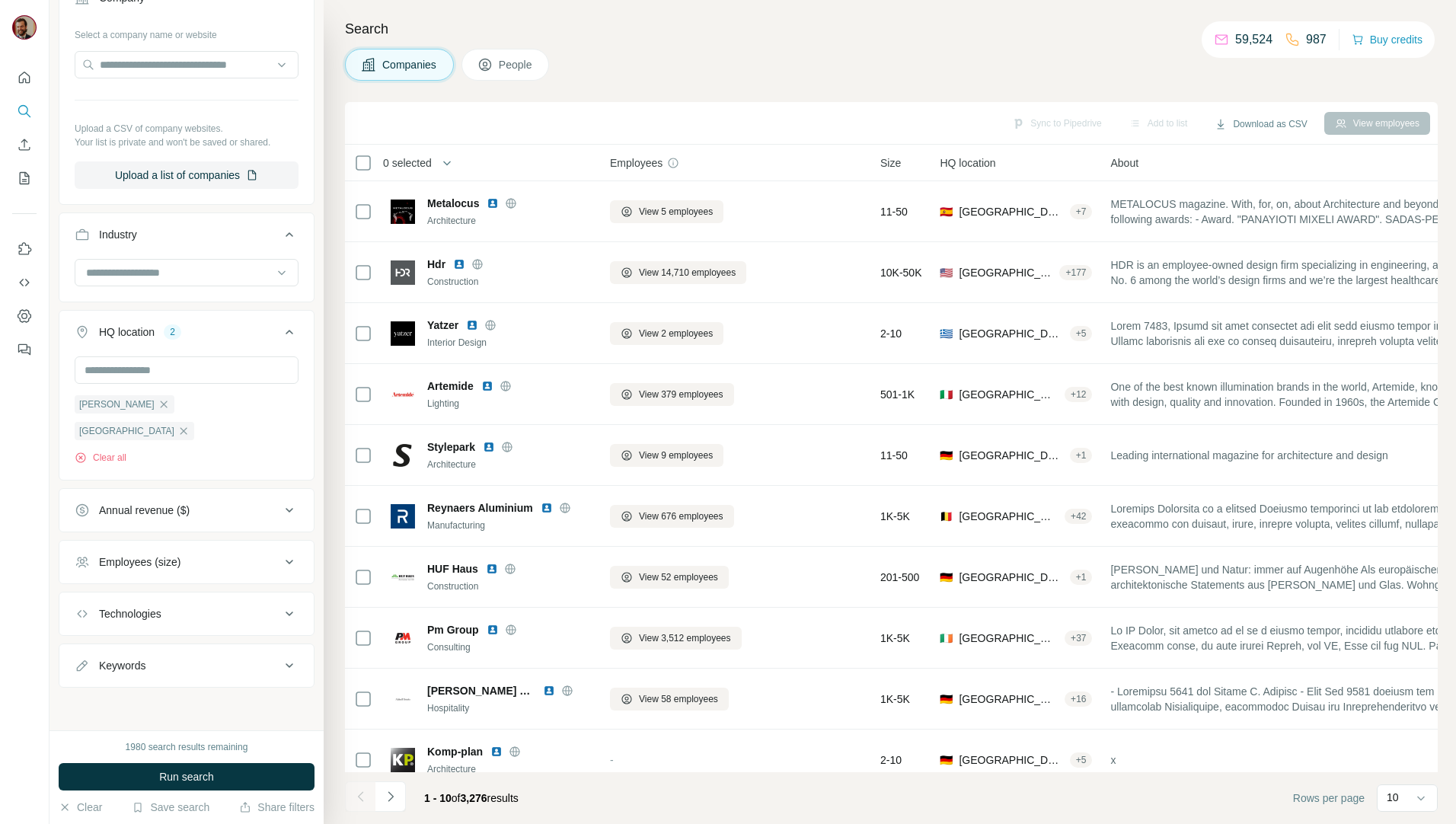
scroll to position [120, 0]
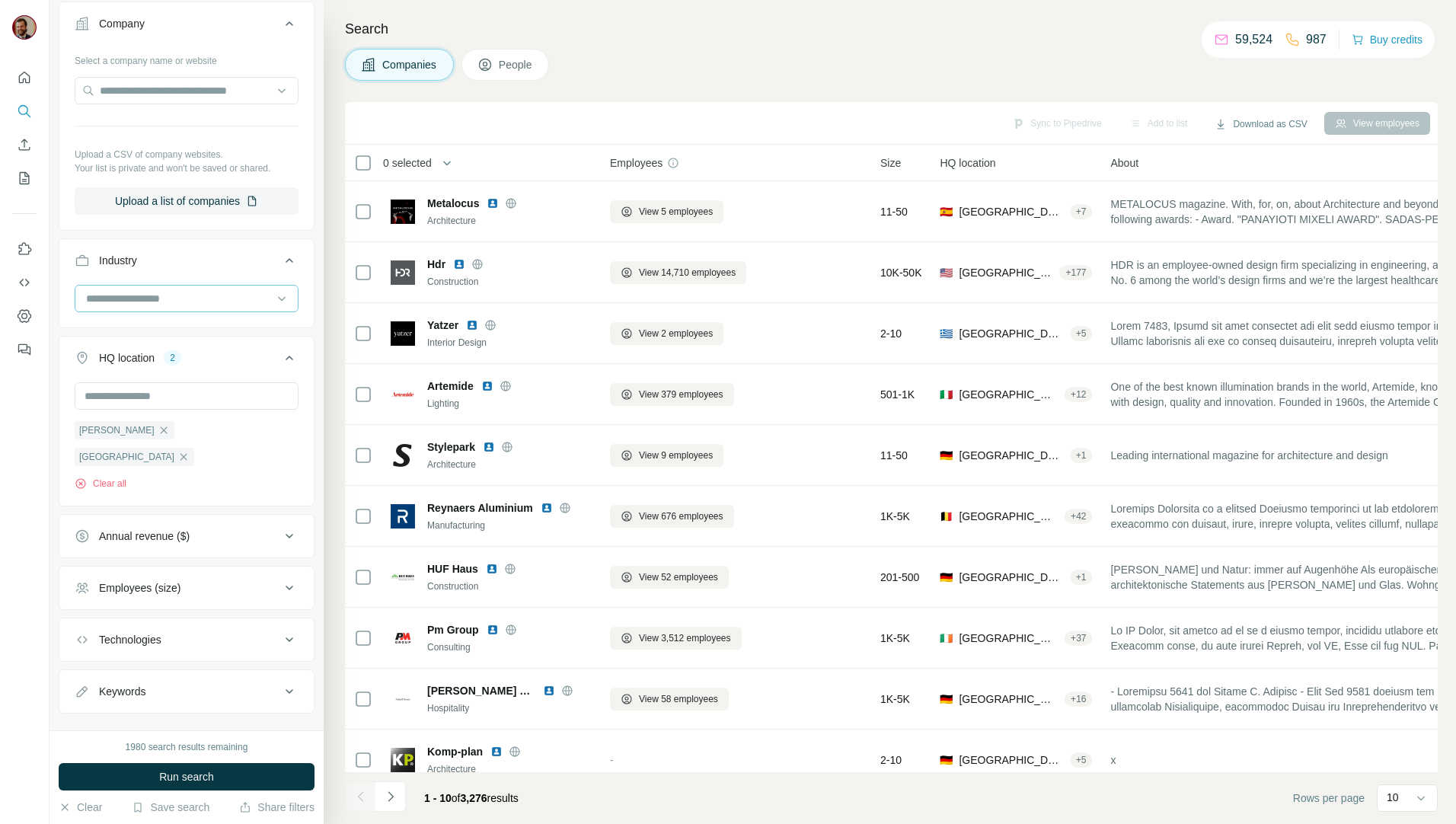
click at [170, 290] on input at bounding box center [178, 298] width 188 height 16
click at [161, 289] on div at bounding box center [178, 298] width 188 height 26
drag, startPoint x: 155, startPoint y: 298, endPoint x: 138, endPoint y: 302, distance: 17.5
click at [154, 298] on input at bounding box center [178, 298] width 188 height 16
click at [132, 299] on input at bounding box center [178, 298] width 188 height 16
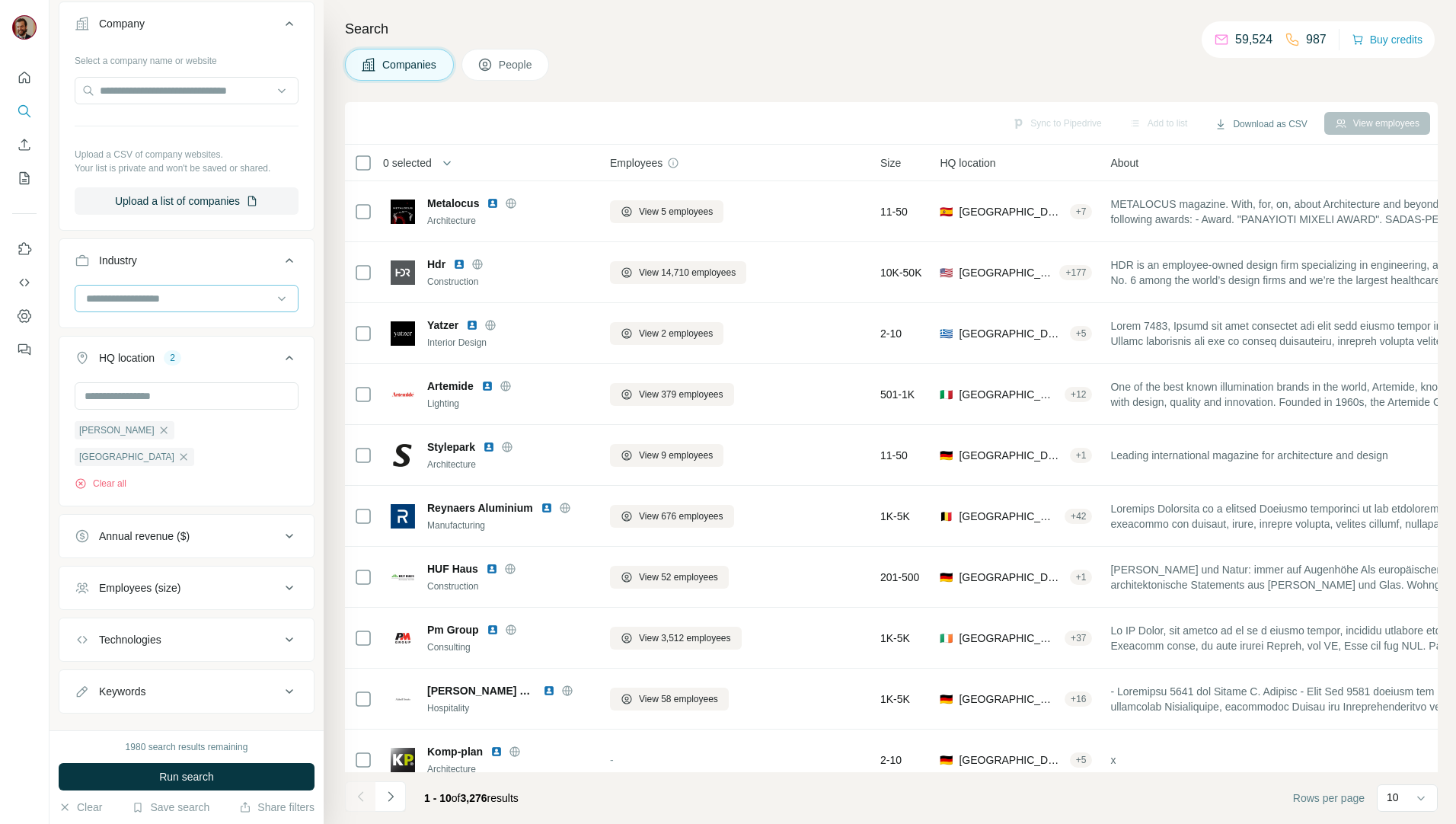
click at [131, 299] on input at bounding box center [178, 298] width 188 height 16
click at [134, 299] on input at bounding box center [178, 298] width 188 height 16
click at [133, 295] on input at bounding box center [178, 298] width 188 height 16
type input "*********"
click at [189, 302] on input "*********" at bounding box center [178, 298] width 188 height 16
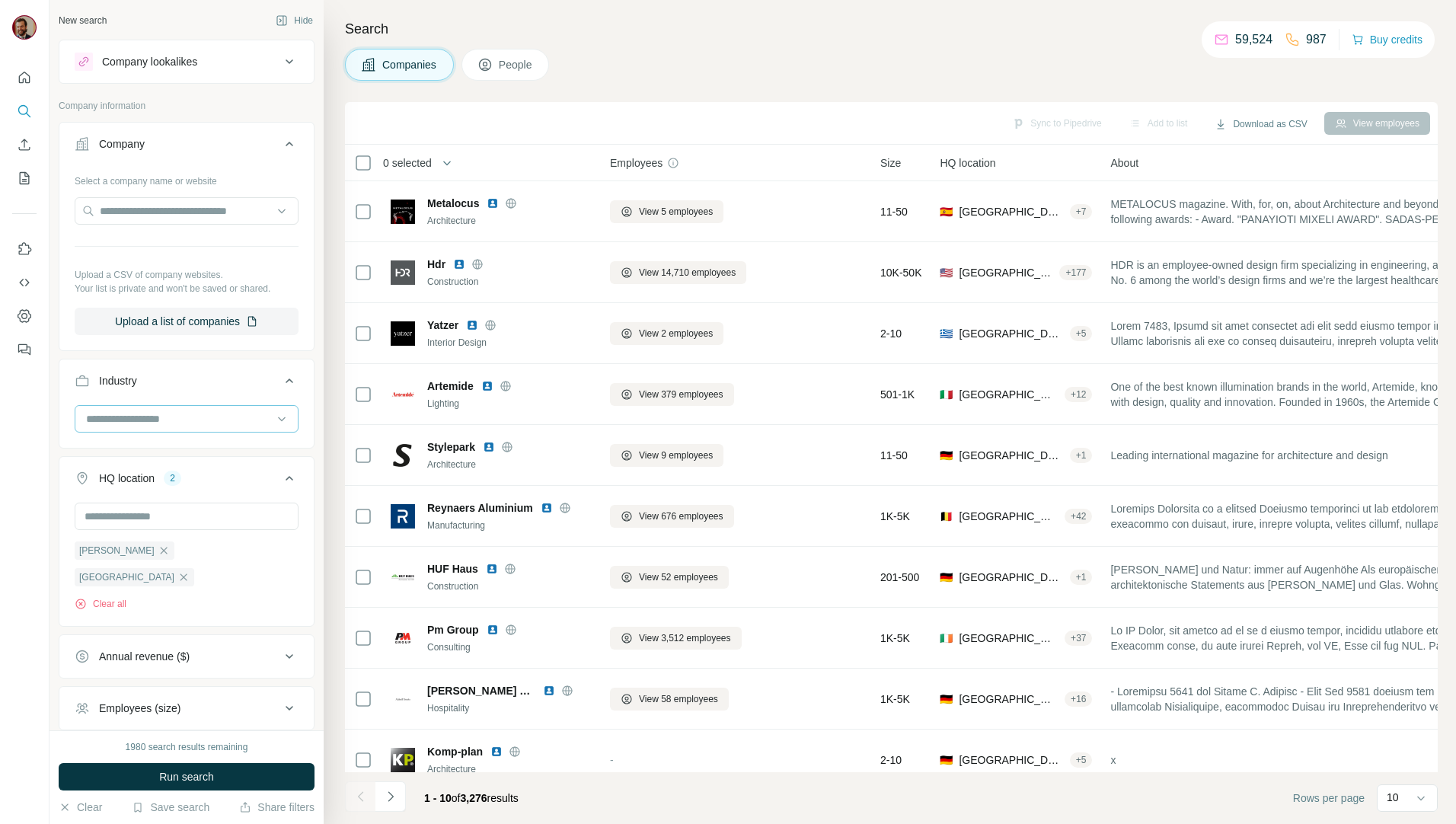
click at [151, 425] on input at bounding box center [178, 418] width 188 height 16
type input "*********"
click at [160, 416] on input "*********" at bounding box center [178, 418] width 188 height 16
click at [174, 416] on input at bounding box center [178, 418] width 188 height 16
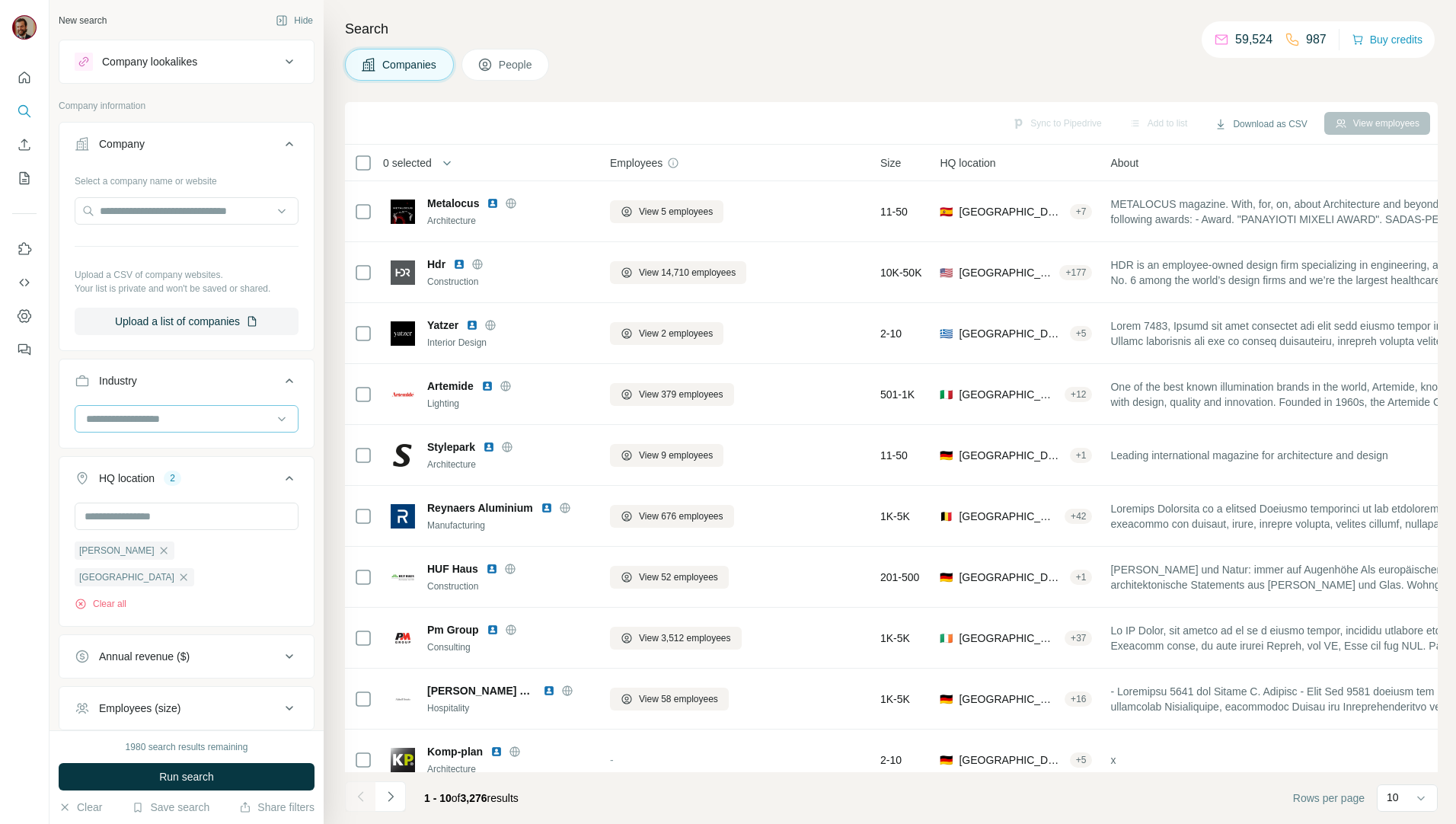
click at [165, 408] on div at bounding box center [178, 419] width 188 height 26
type input "*********"
click at [153, 419] on input "*********" at bounding box center [178, 418] width 188 height 16
click at [209, 421] on input at bounding box center [178, 418] width 188 height 16
type input "******"
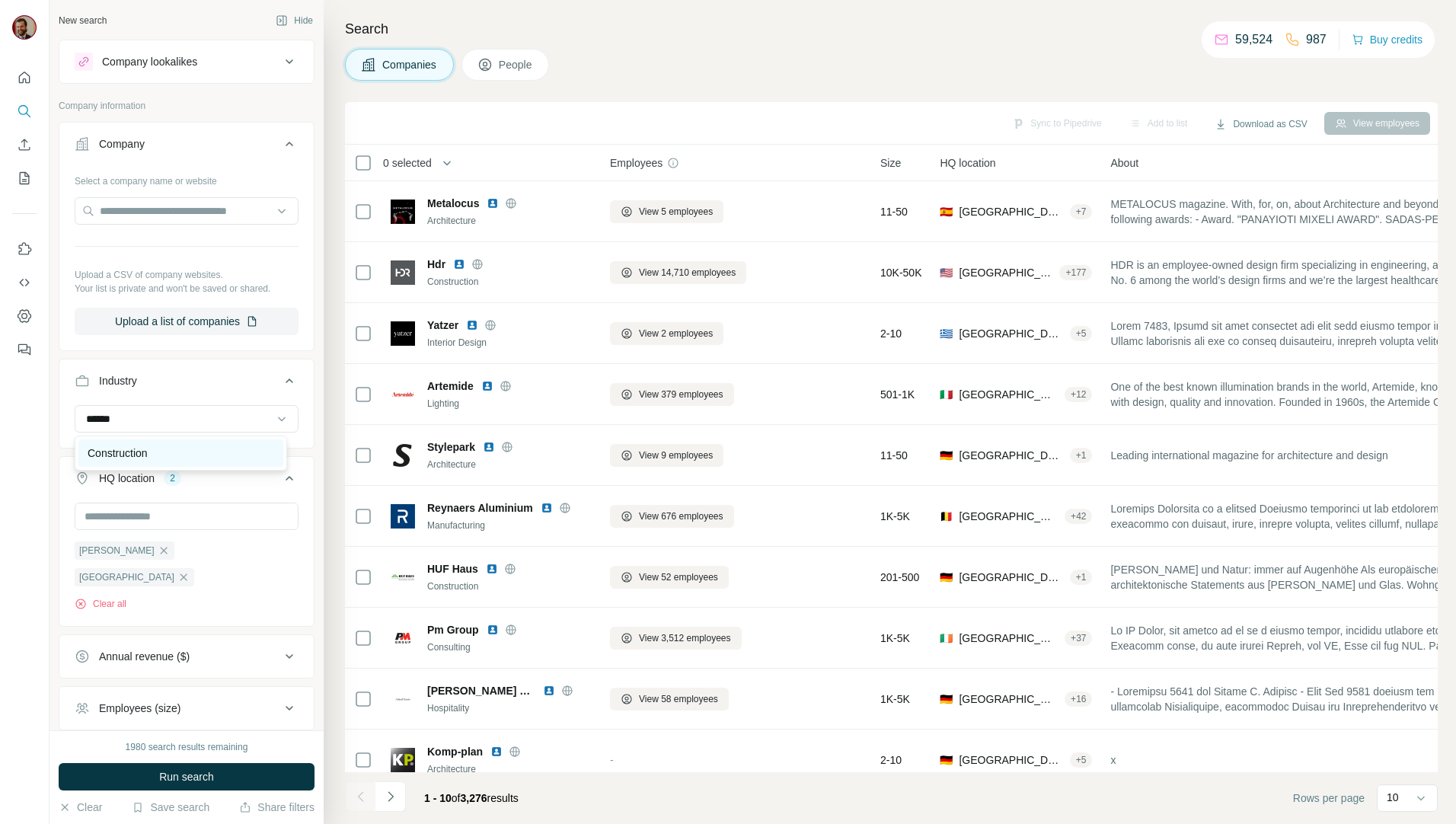
click at [177, 441] on div "Construction" at bounding box center [181, 452] width 205 height 27
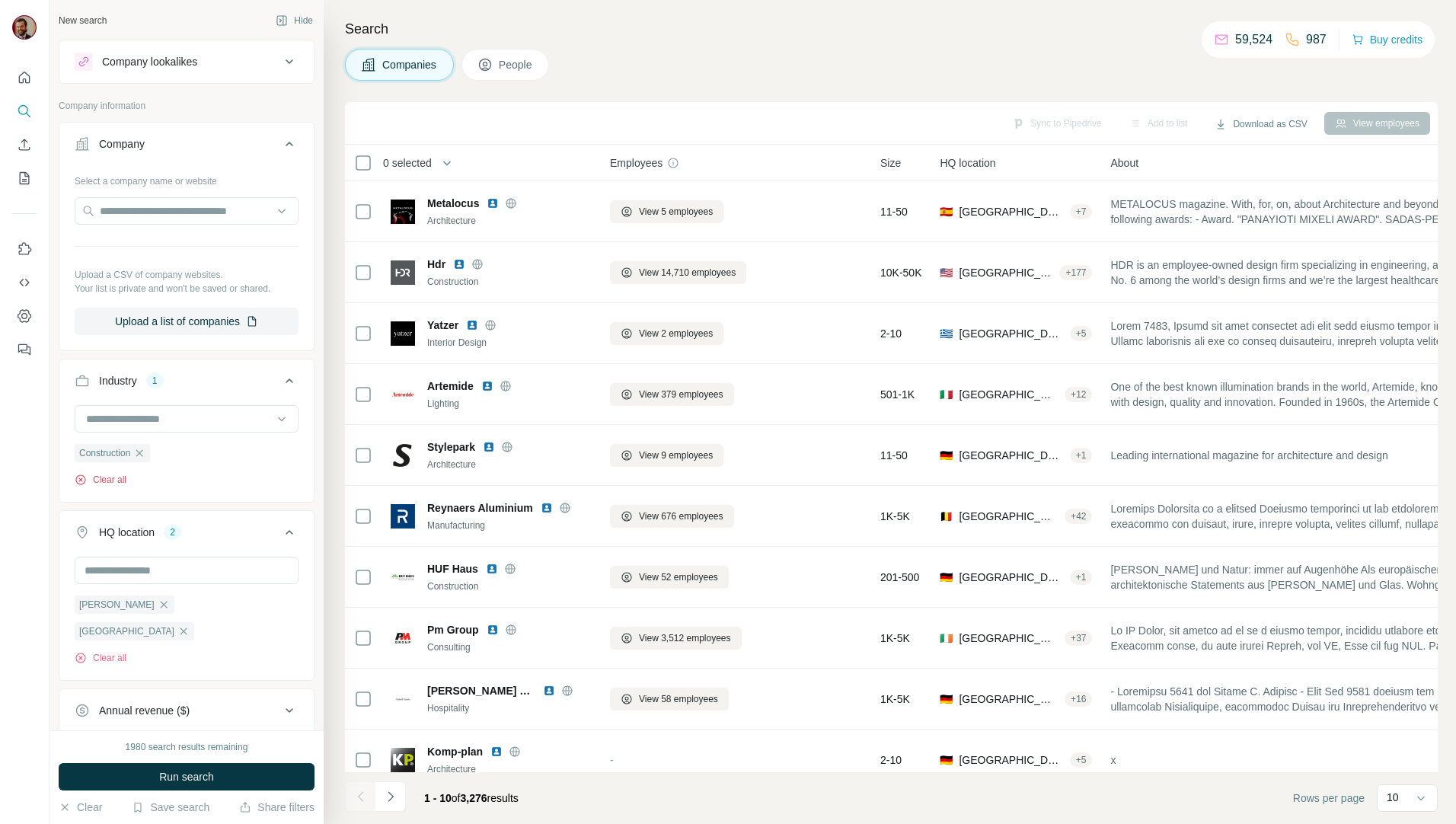
click at [82, 482] on icon "button" at bounding box center [80, 479] width 4 height 4
click at [154, 419] on input at bounding box center [178, 418] width 188 height 16
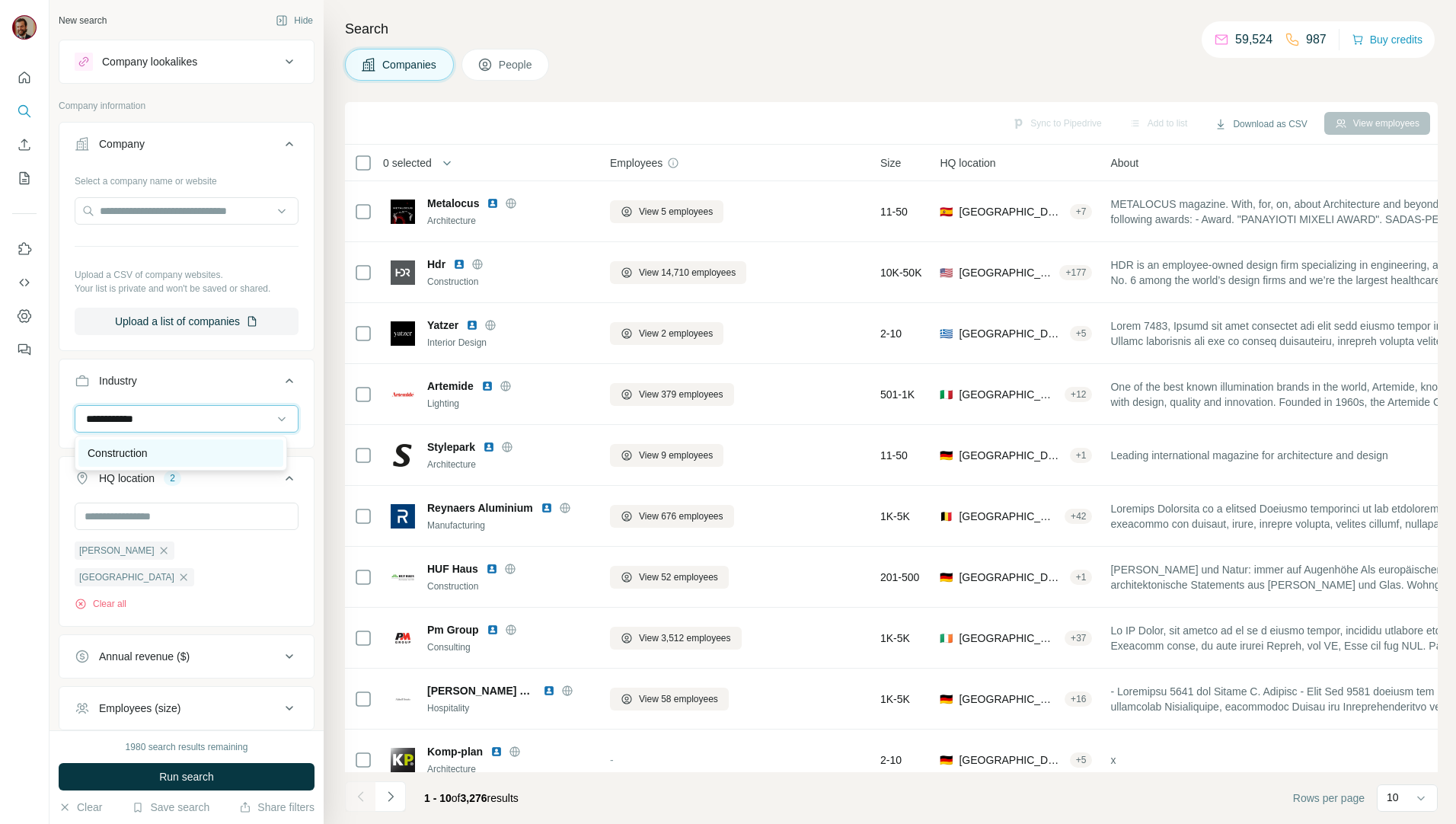
type input "**********"
drag, startPoint x: 148, startPoint y: 449, endPoint x: 156, endPoint y: 452, distance: 8.5
click at [148, 449] on p "Construction" at bounding box center [117, 452] width 61 height 15
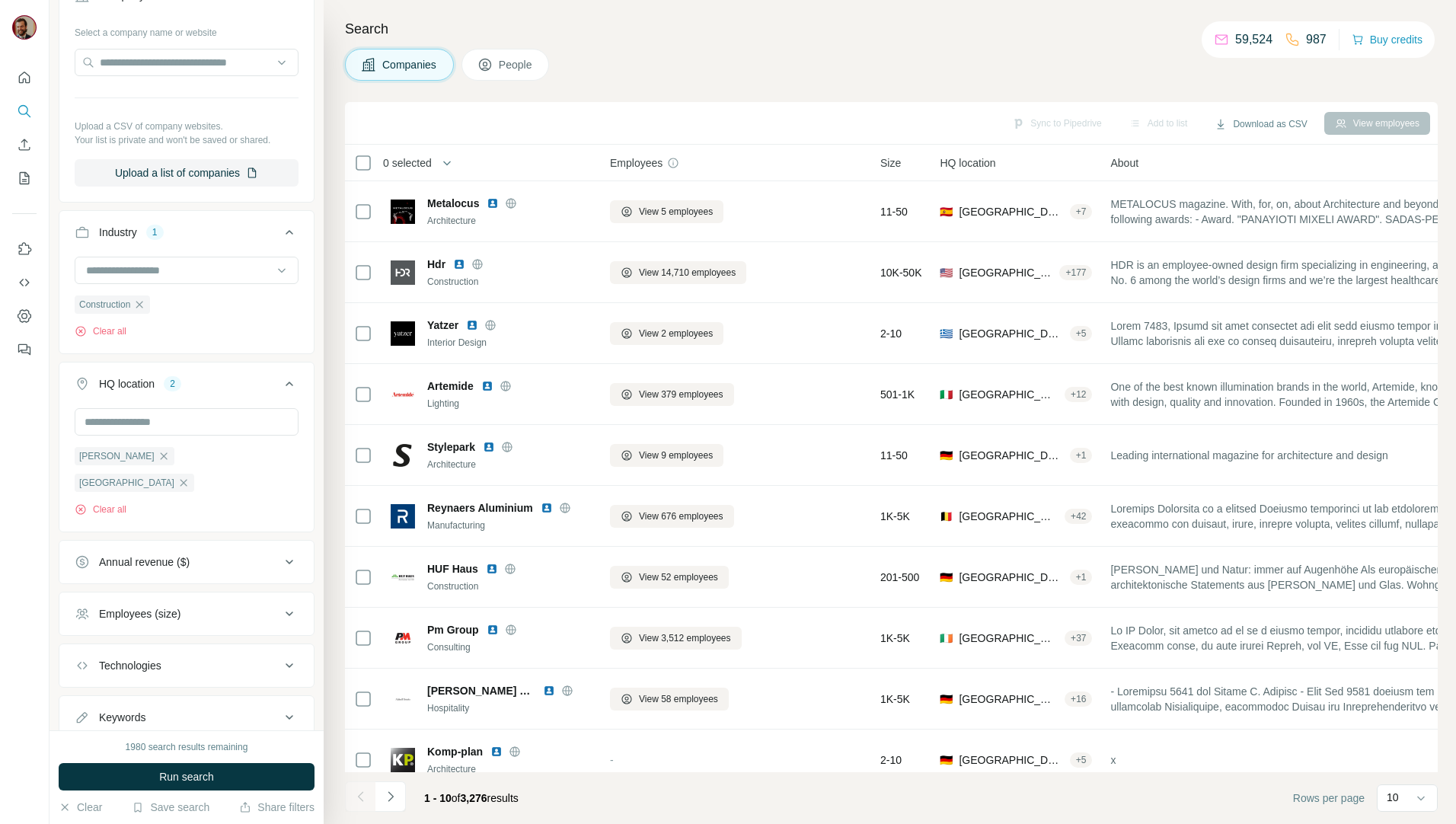
scroll to position [175, 0]
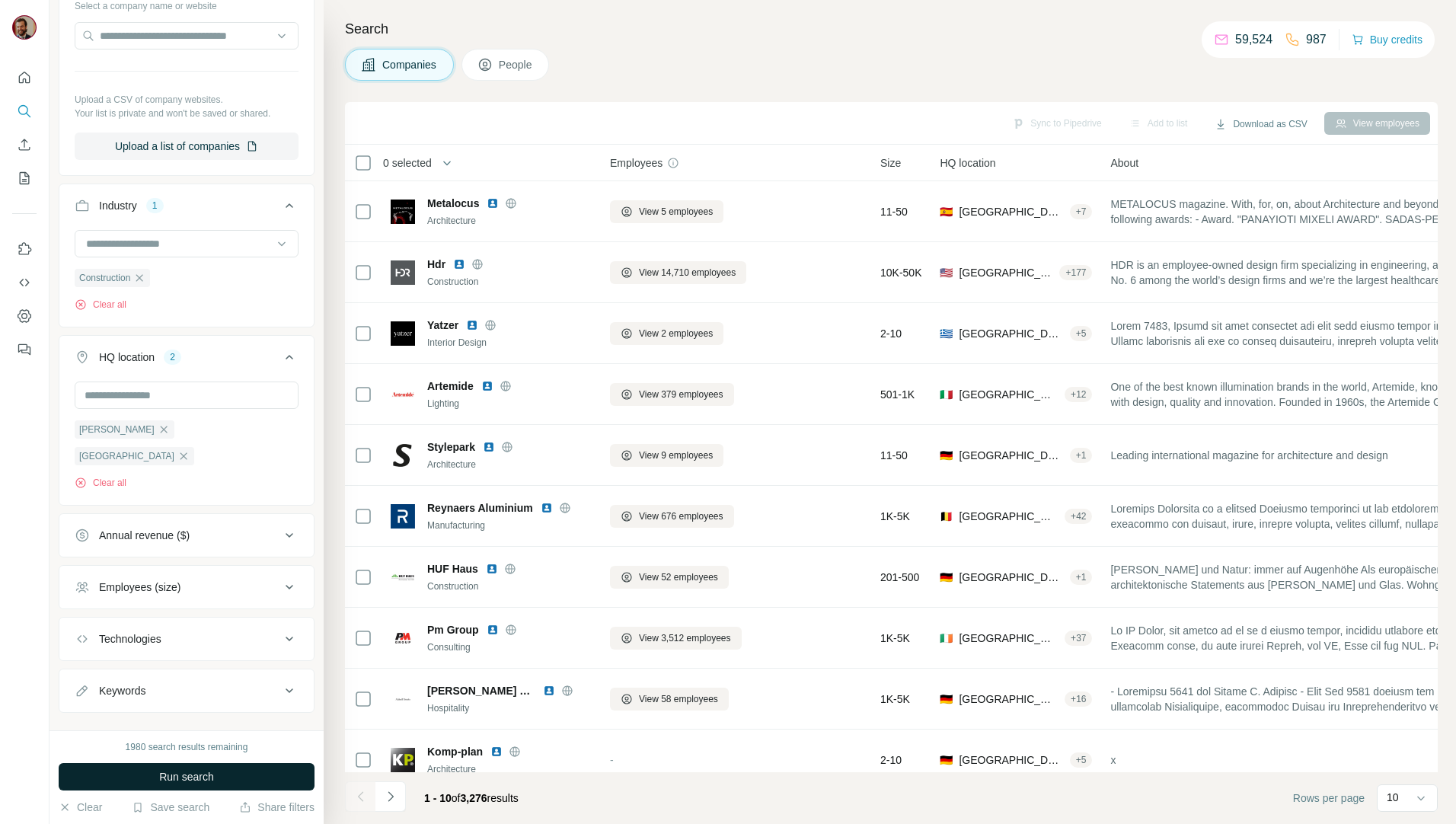
click at [193, 769] on span "Run search" at bounding box center [187, 776] width 55 height 15
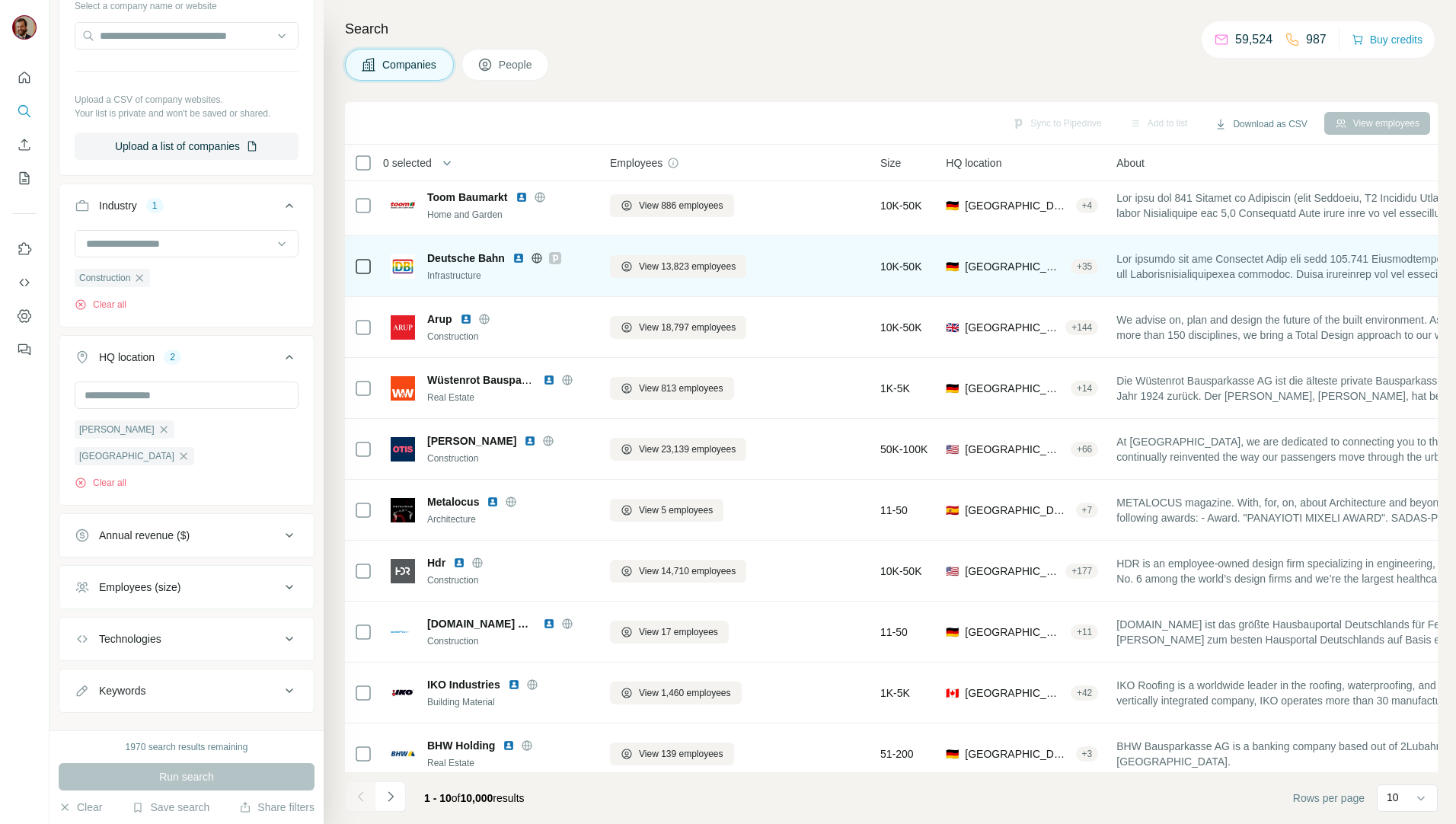
scroll to position [0, 0]
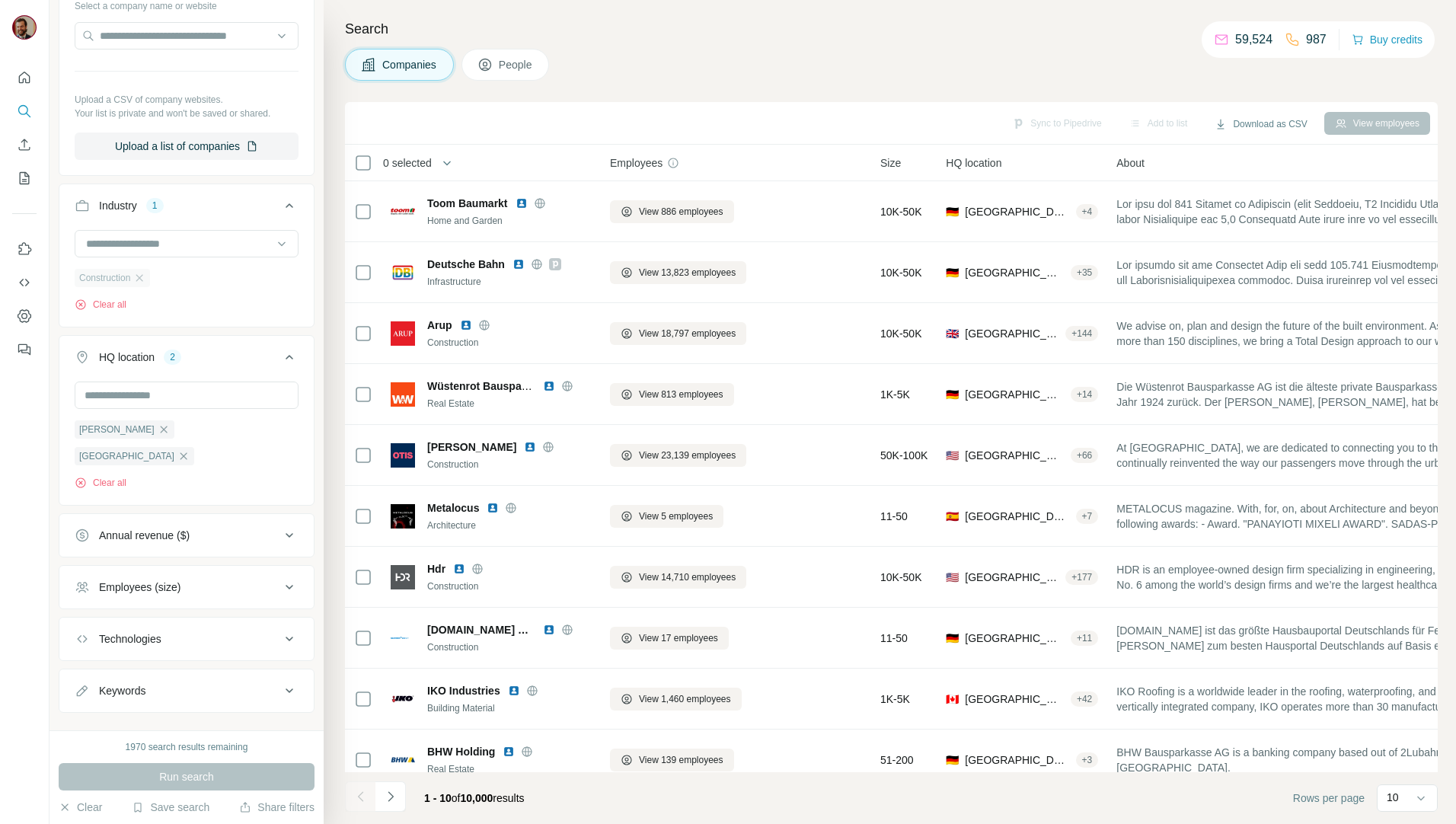
click at [134, 377] on button "HQ location 2" at bounding box center [187, 360] width 255 height 42
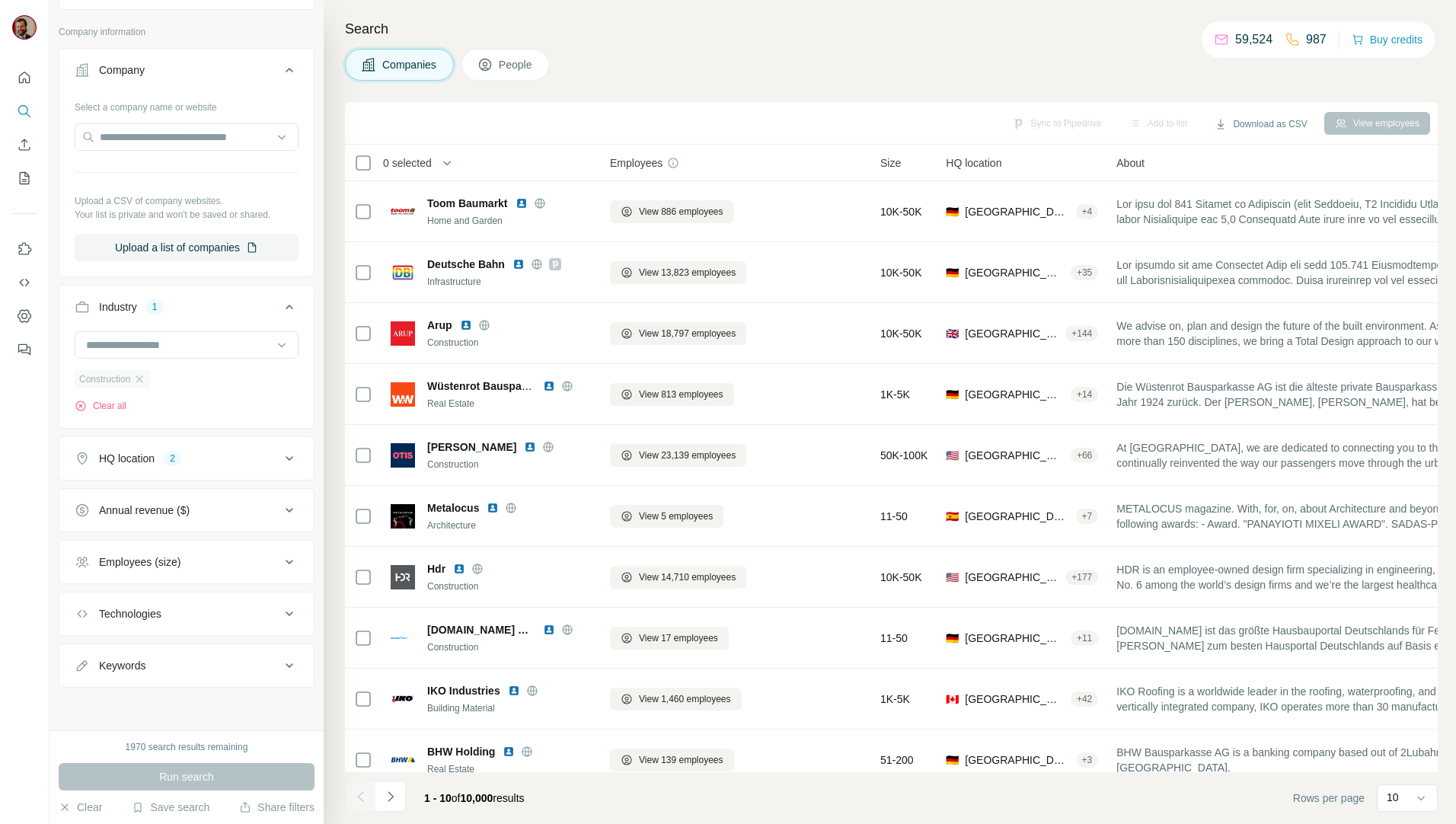
scroll to position [75, 0]
click at [234, 297] on button "Industry 1" at bounding box center [187, 309] width 255 height 42
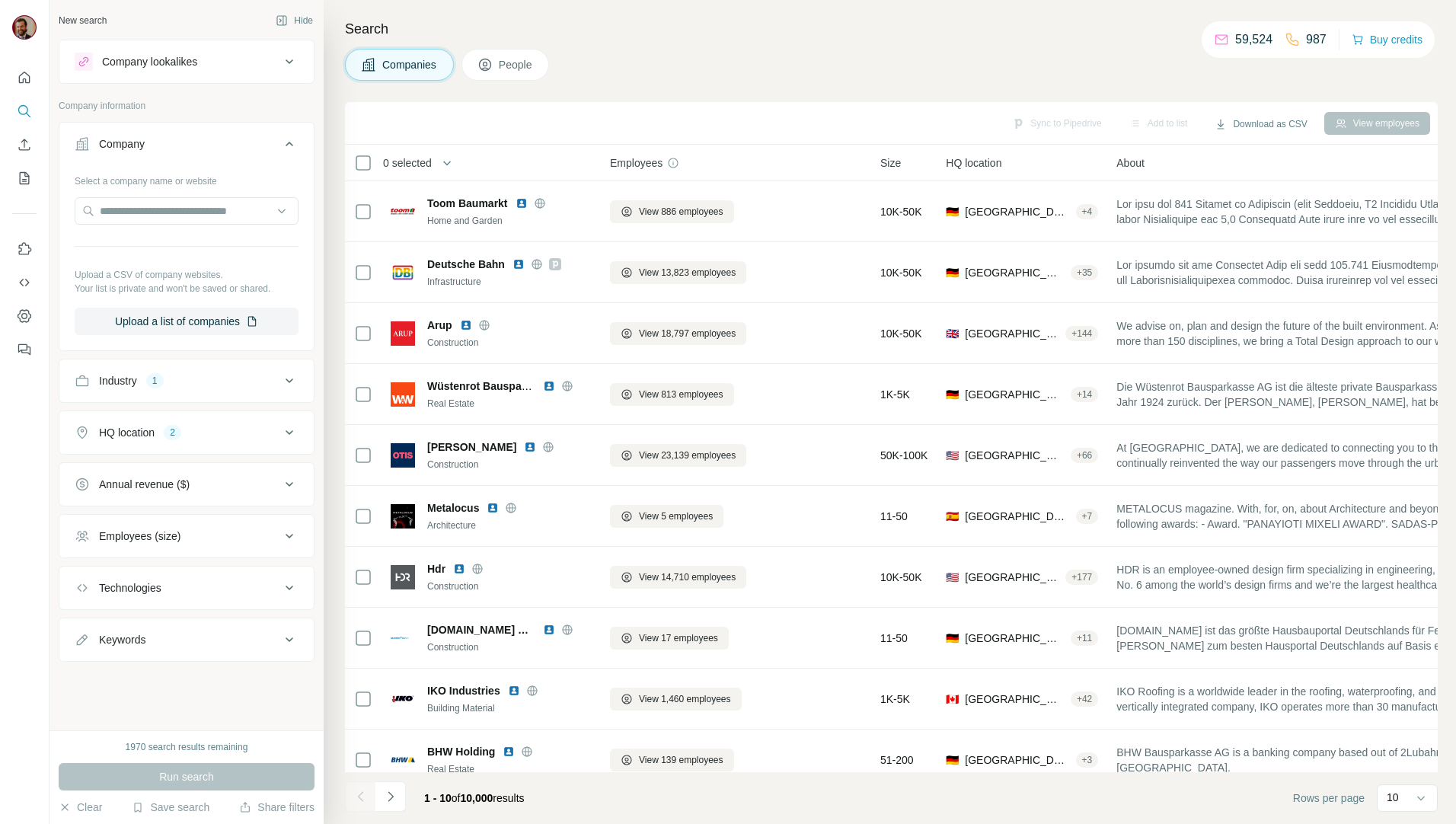
scroll to position [0, 0]
click at [222, 377] on div "Industry 1" at bounding box center [178, 380] width 206 height 15
click at [212, 421] on input at bounding box center [178, 418] width 188 height 16
click at [191, 415] on input at bounding box center [178, 418] width 188 height 16
click at [179, 419] on input at bounding box center [178, 418] width 188 height 16
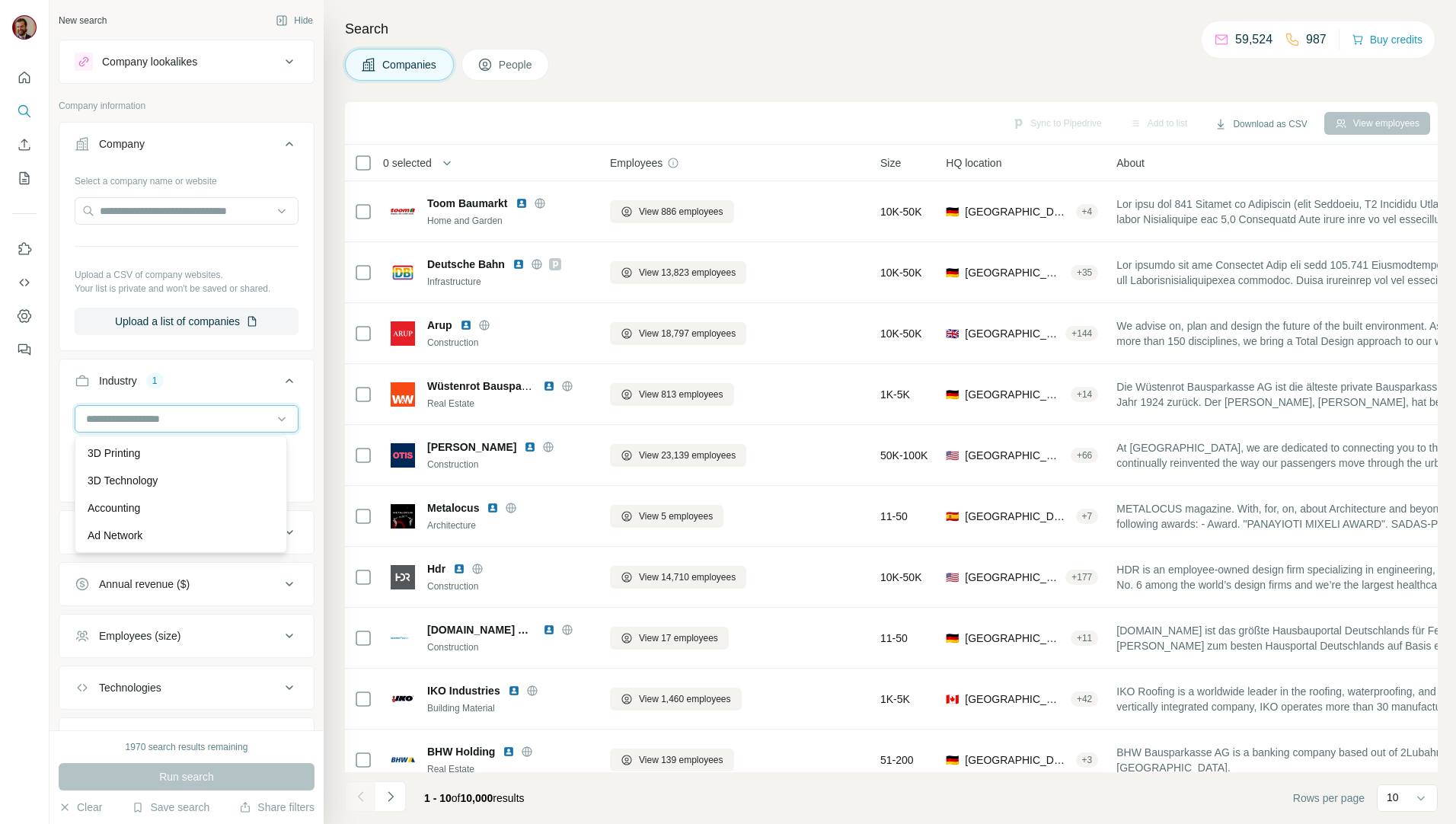
click at [150, 420] on input at bounding box center [178, 418] width 188 height 16
click at [135, 412] on input at bounding box center [178, 418] width 188 height 16
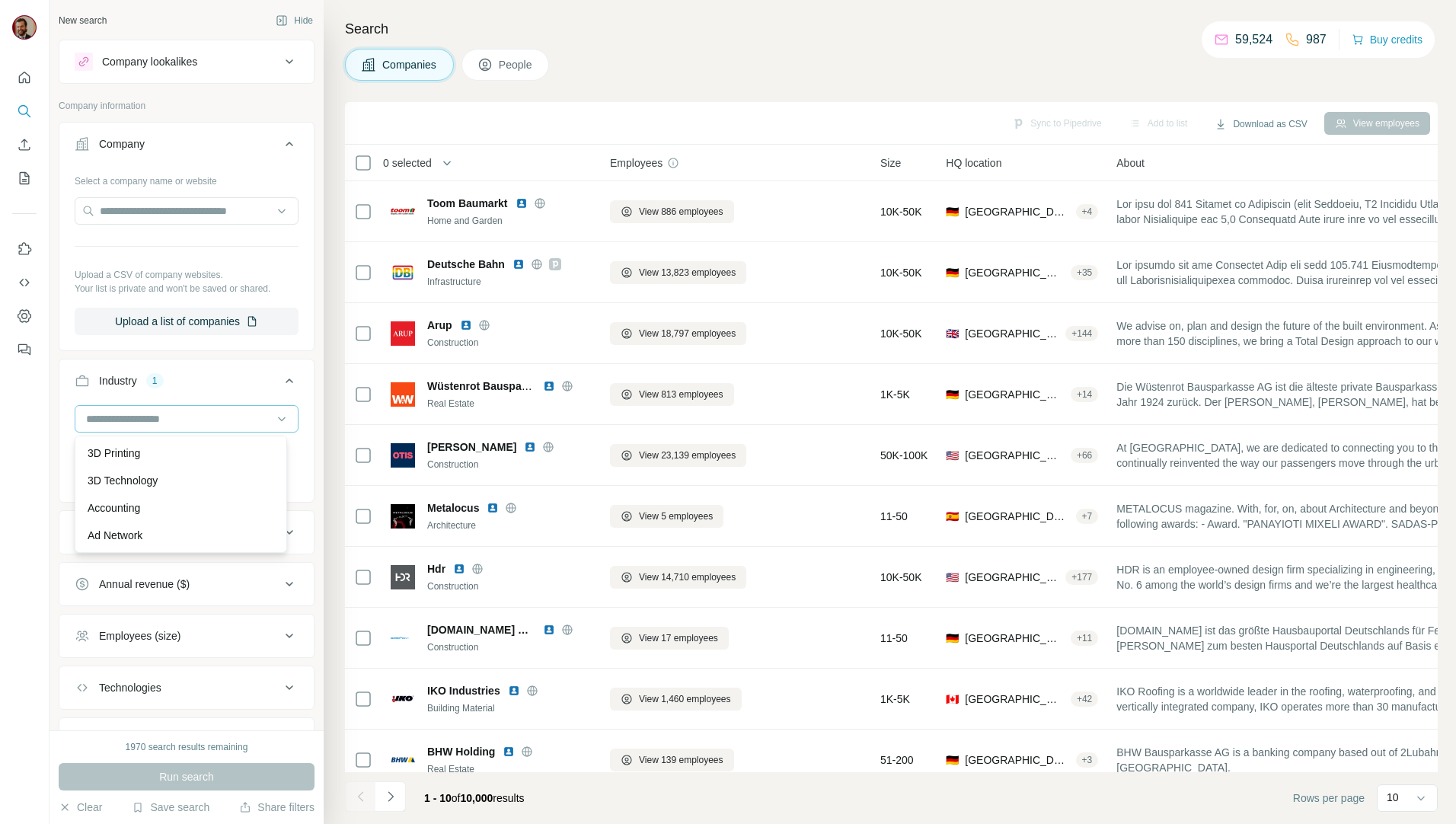
click at [135, 412] on input at bounding box center [178, 418] width 188 height 16
paste input "**********"
type input "**********"
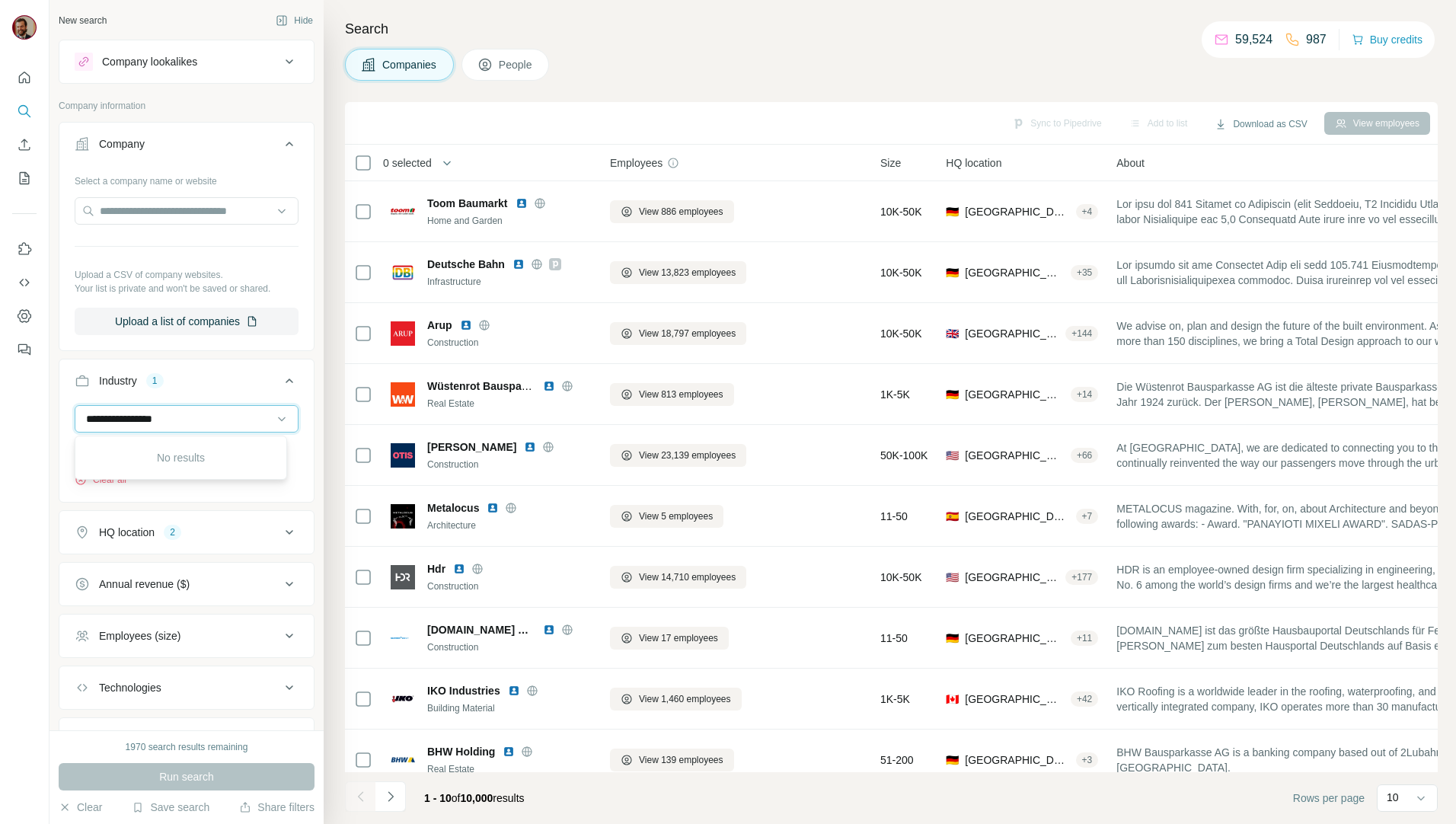
click at [199, 413] on input "**********" at bounding box center [178, 418] width 188 height 16
click at [143, 462] on div "Construction" at bounding box center [112, 452] width 75 height 18
click at [150, 456] on div "Construction" at bounding box center [112, 452] width 75 height 18
click at [145, 456] on icon "button" at bounding box center [140, 453] width 13 height 13
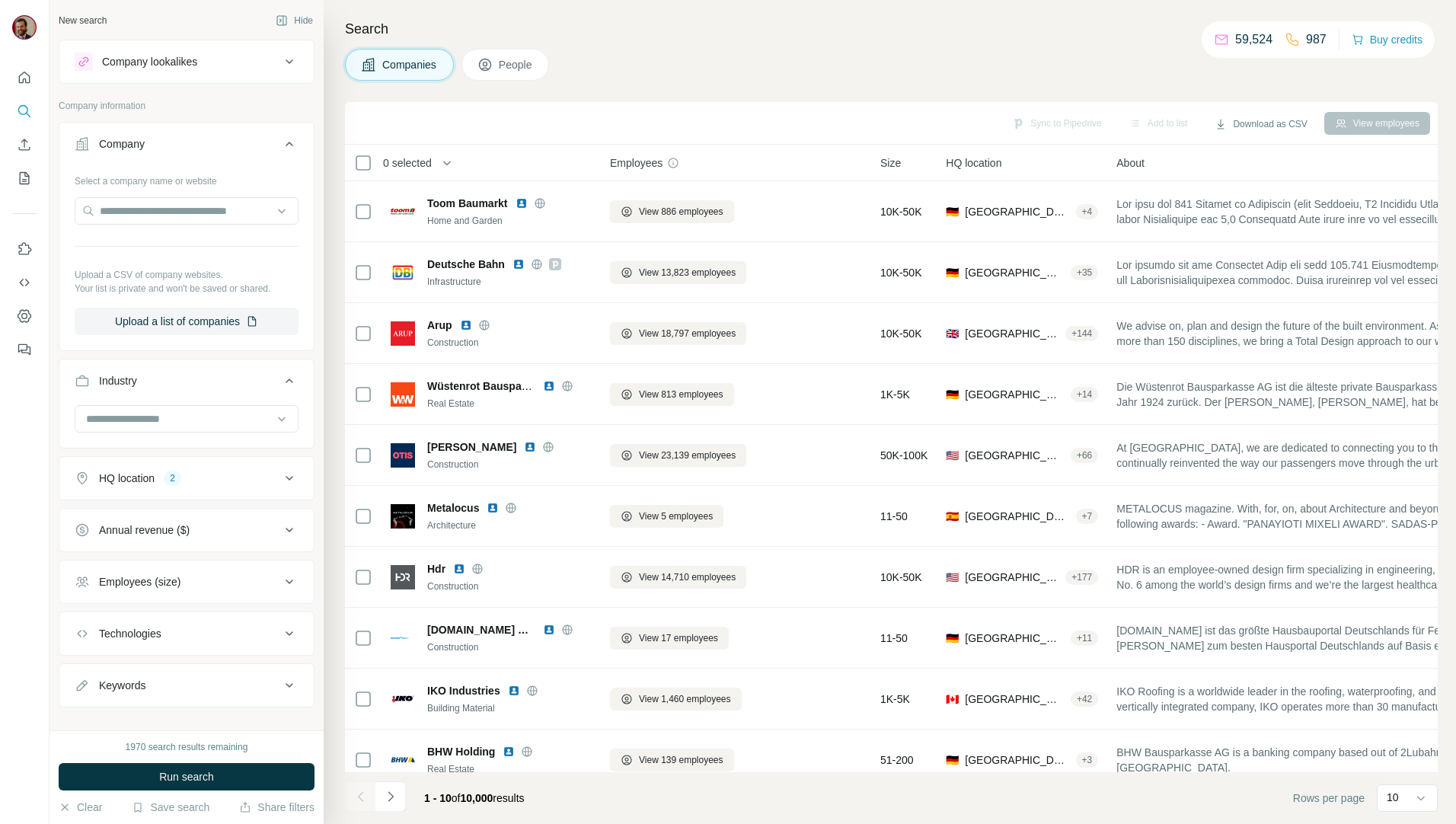
click at [232, 481] on div "HQ location 2" at bounding box center [178, 478] width 206 height 15
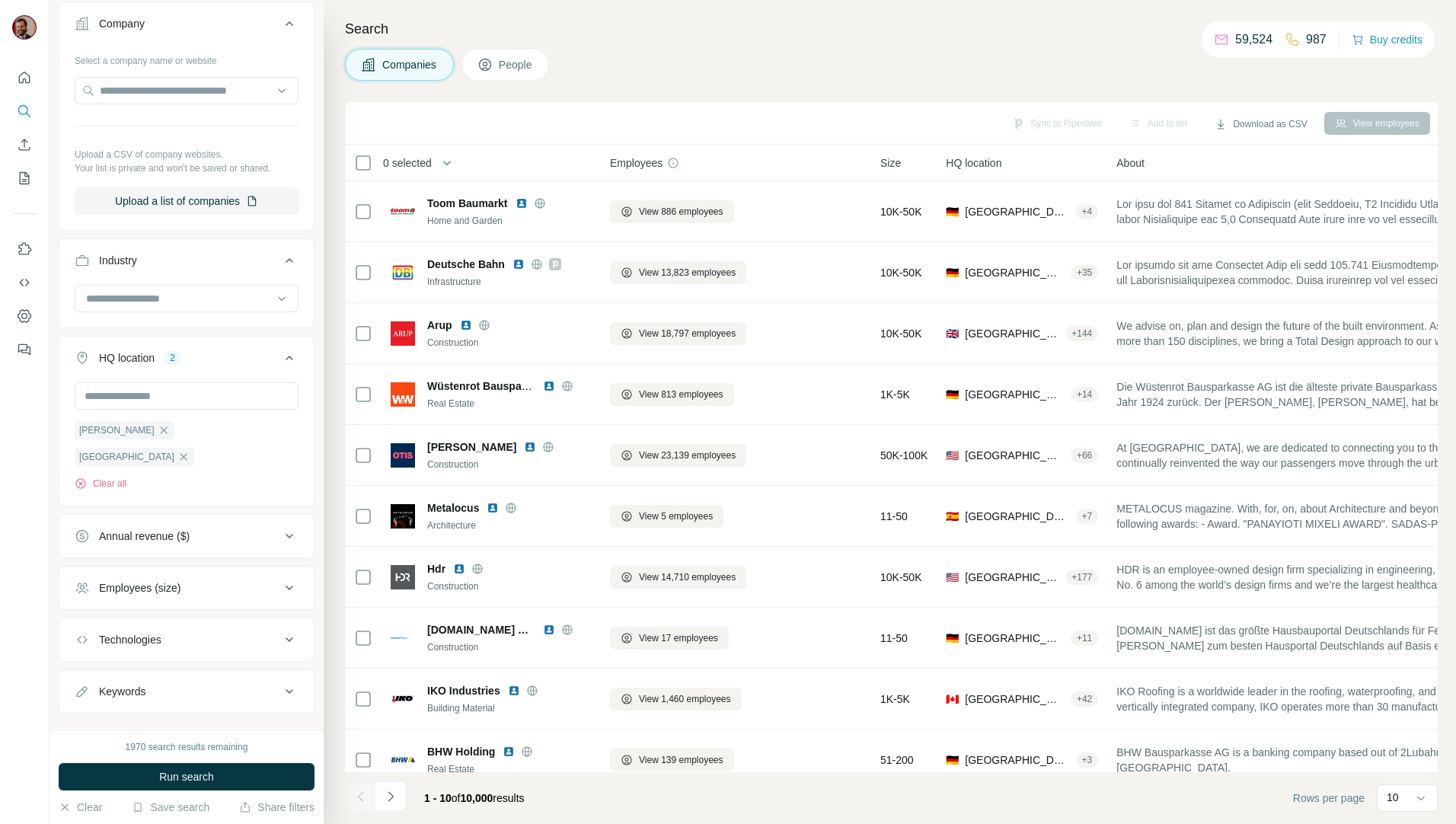
click at [522, 77] on button "People" at bounding box center [505, 64] width 88 height 32
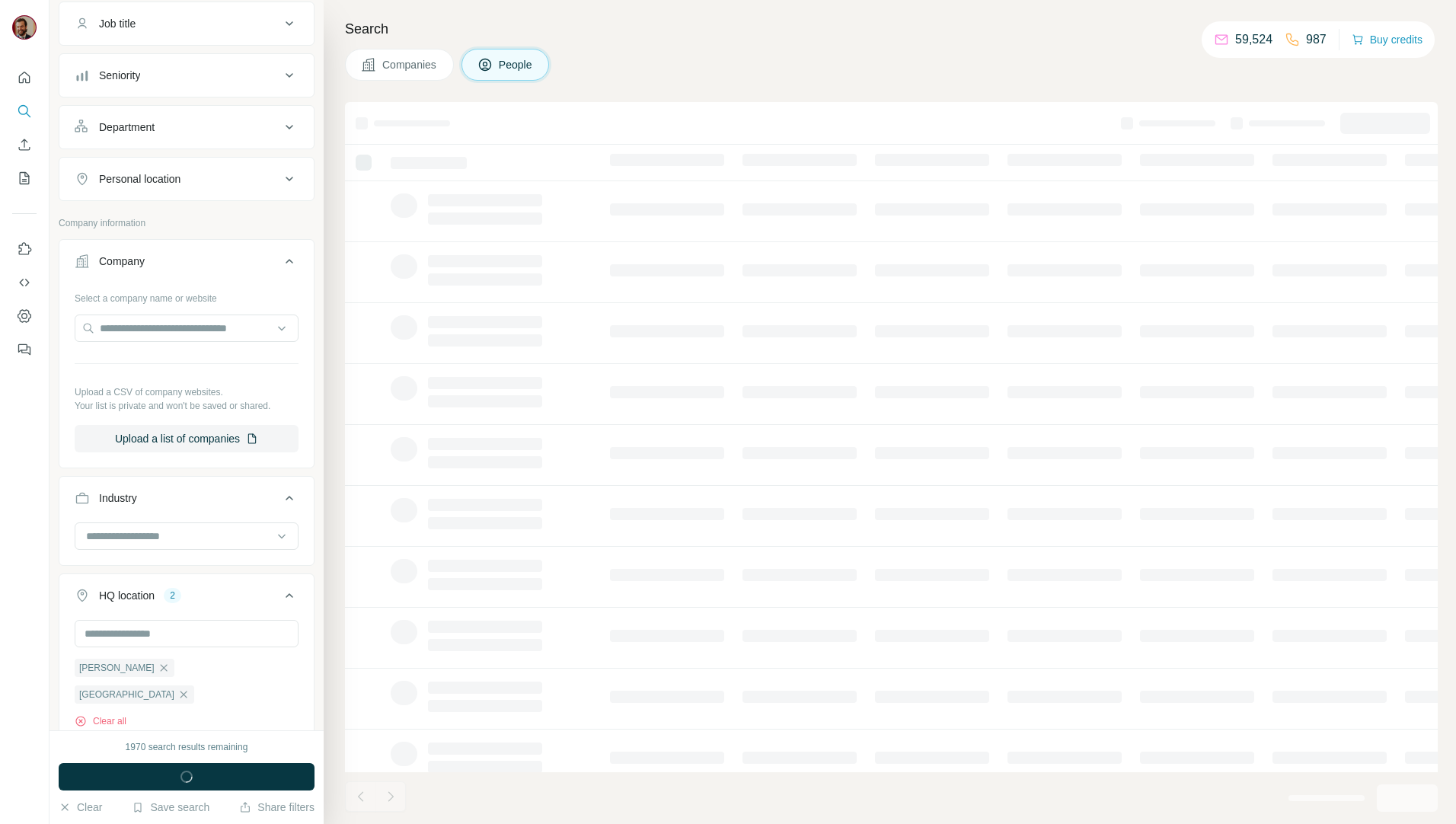
click at [522, 71] on span "People" at bounding box center [516, 64] width 35 height 15
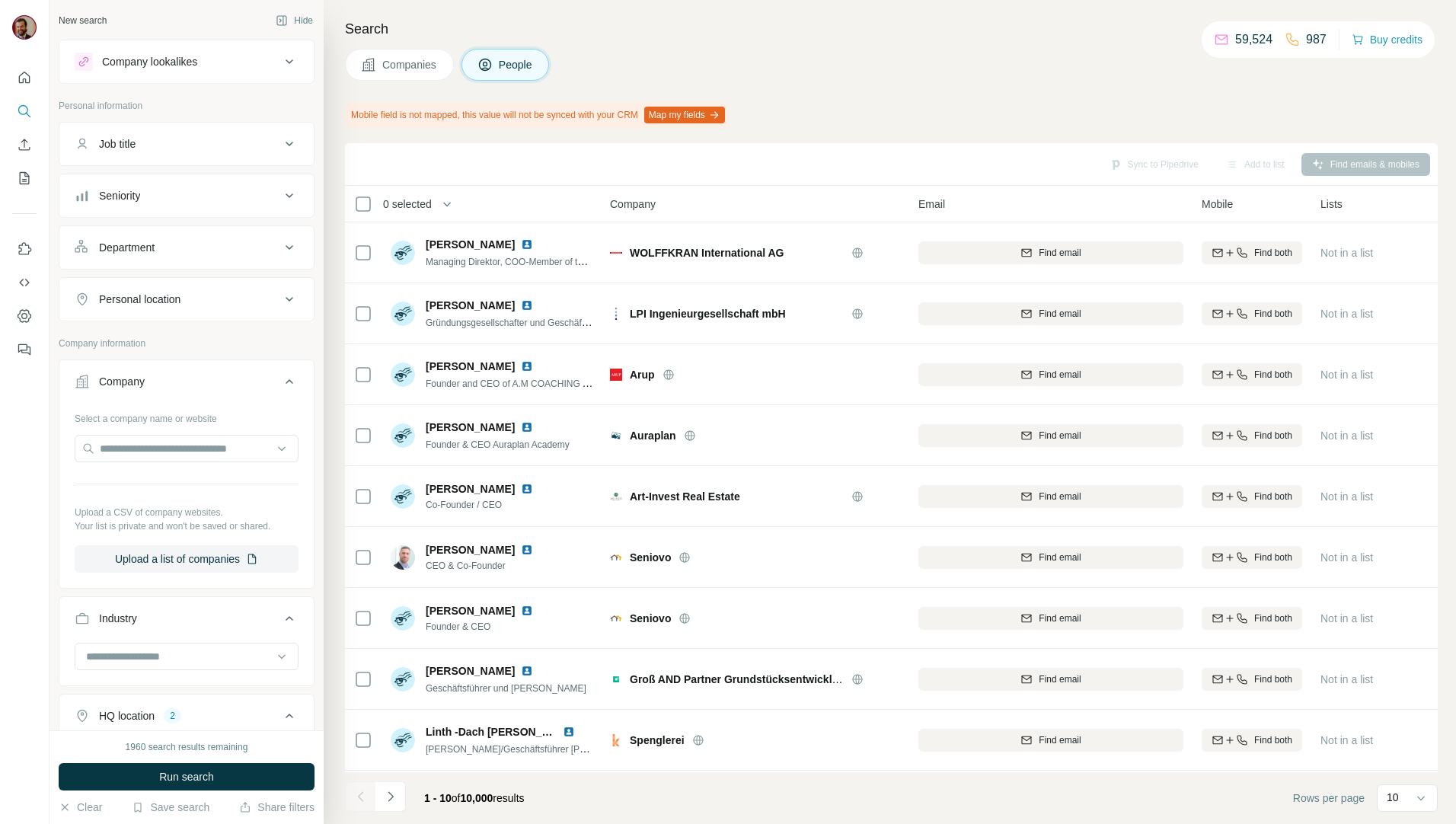
click at [182, 148] on div "Job title" at bounding box center [178, 144] width 206 height 15
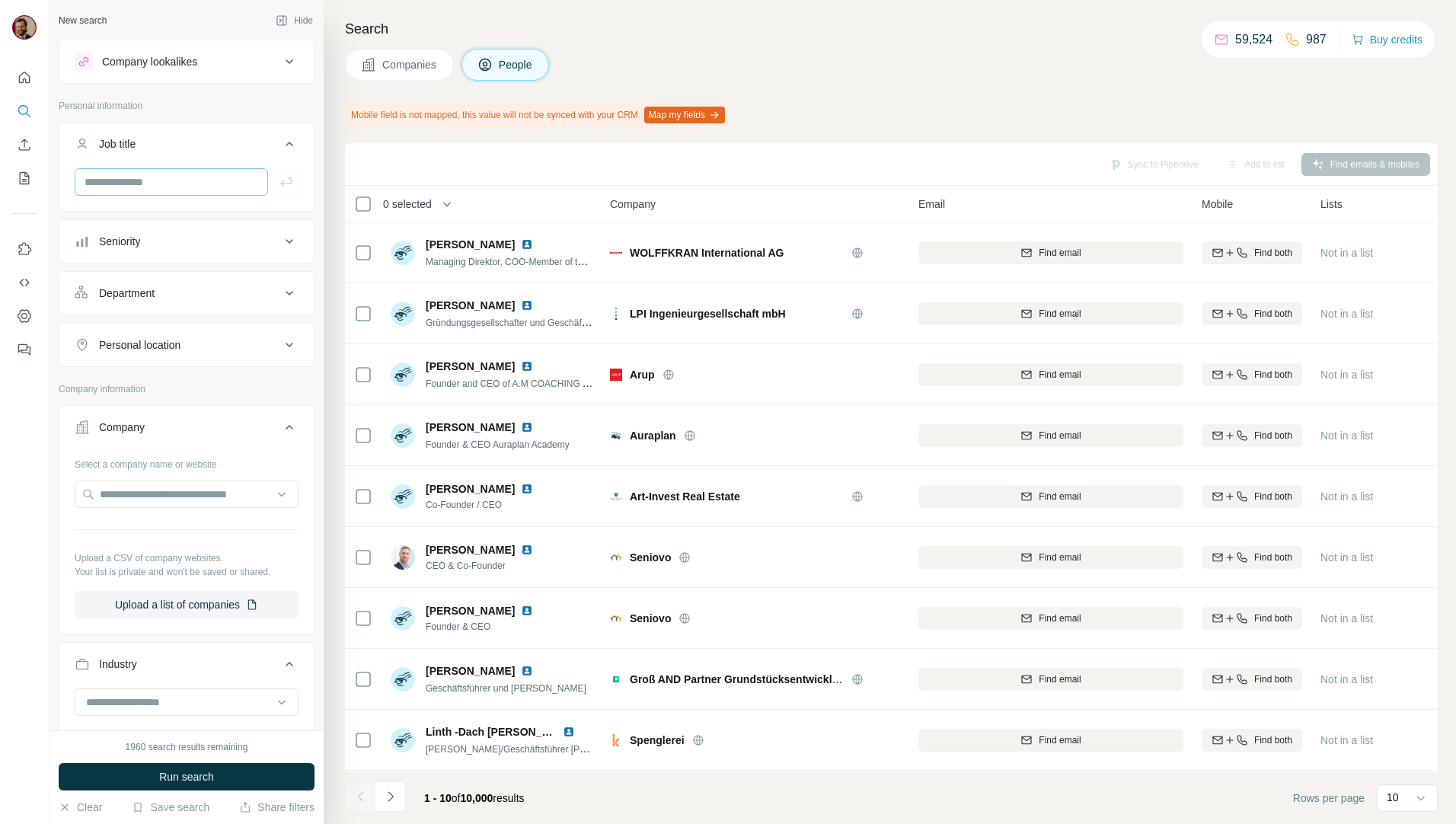
drag, startPoint x: 182, startPoint y: 199, endPoint x: 180, endPoint y: 188, distance: 11.2
click at [182, 199] on div at bounding box center [187, 188] width 255 height 39
click at [180, 188] on input "text" at bounding box center [171, 181] width 193 height 27
type input "*********"
click at [279, 181] on icon "button" at bounding box center [286, 181] width 15 height 15
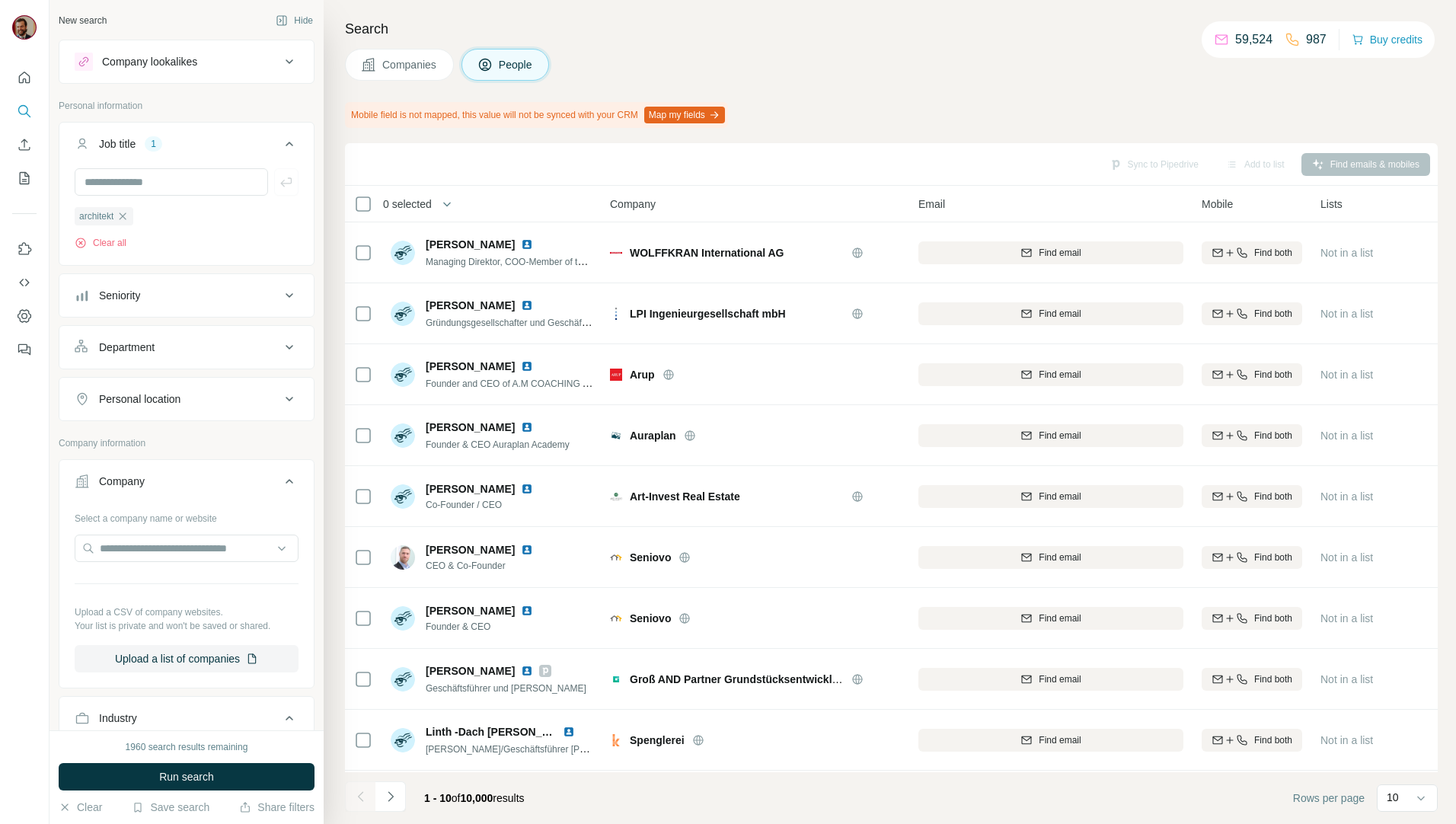
click at [187, 295] on div "Seniority" at bounding box center [178, 295] width 206 height 15
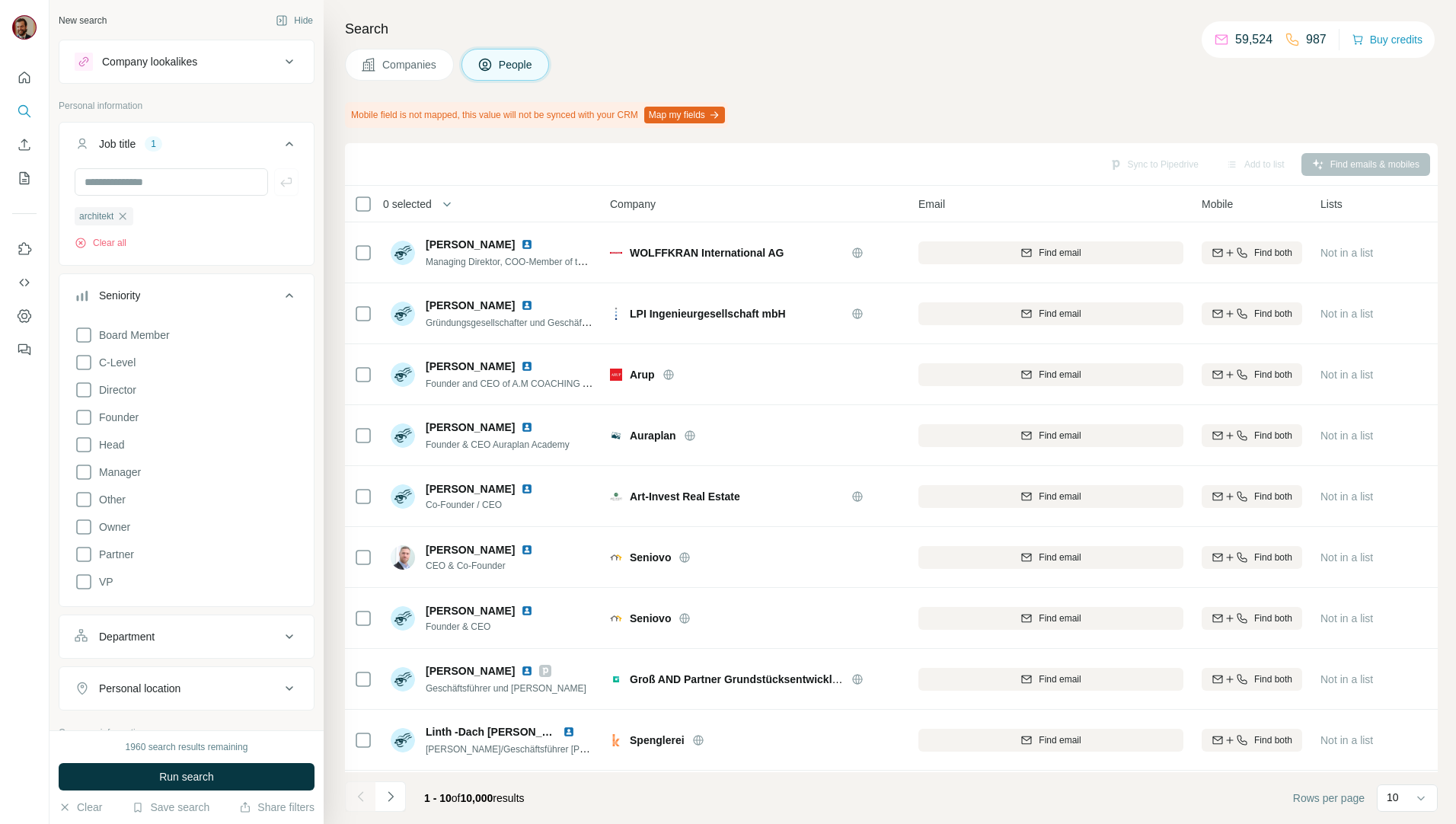
click at [191, 299] on div "Seniority" at bounding box center [178, 295] width 206 height 15
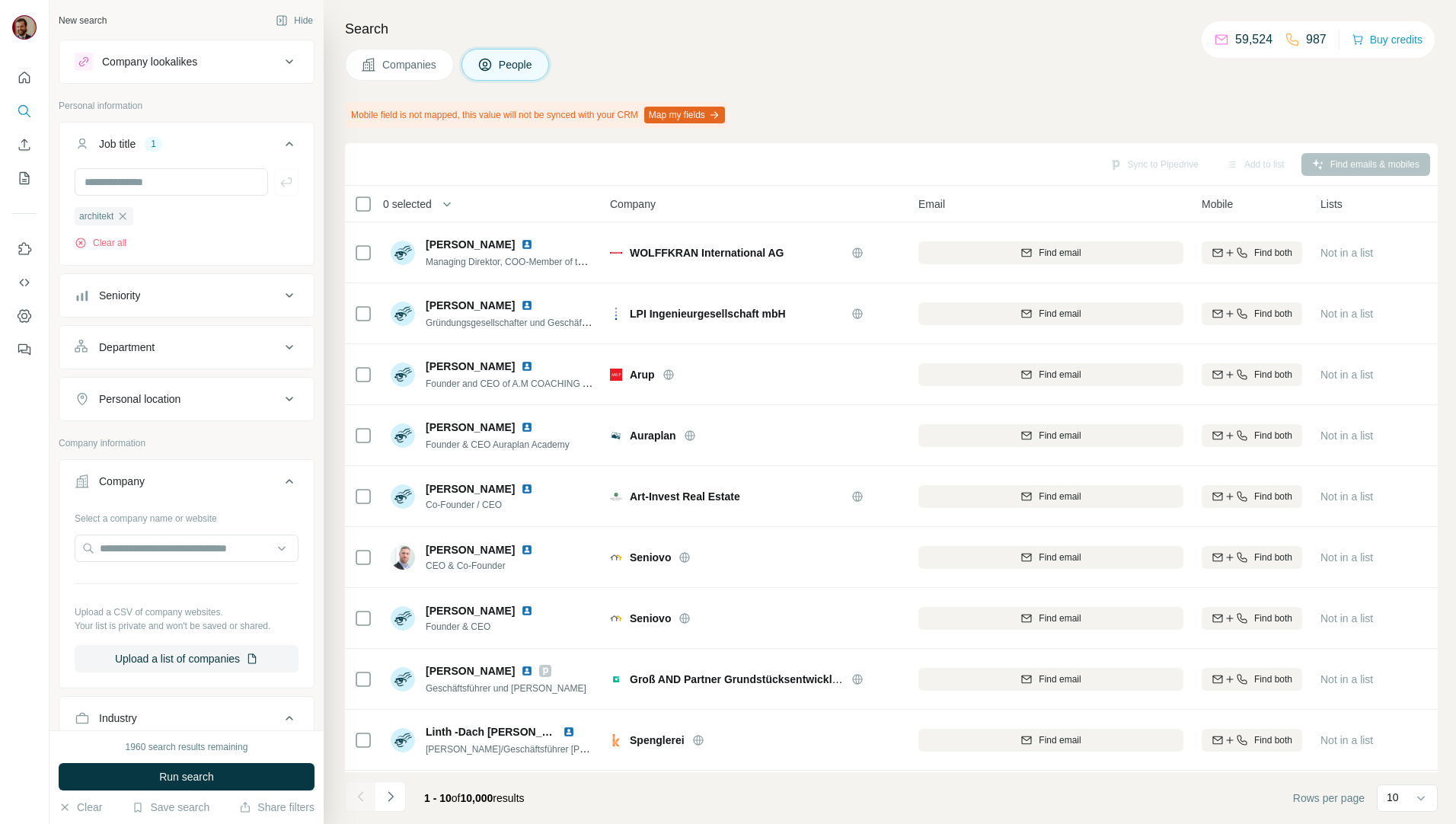
click at [212, 357] on button "Department" at bounding box center [187, 347] width 255 height 37
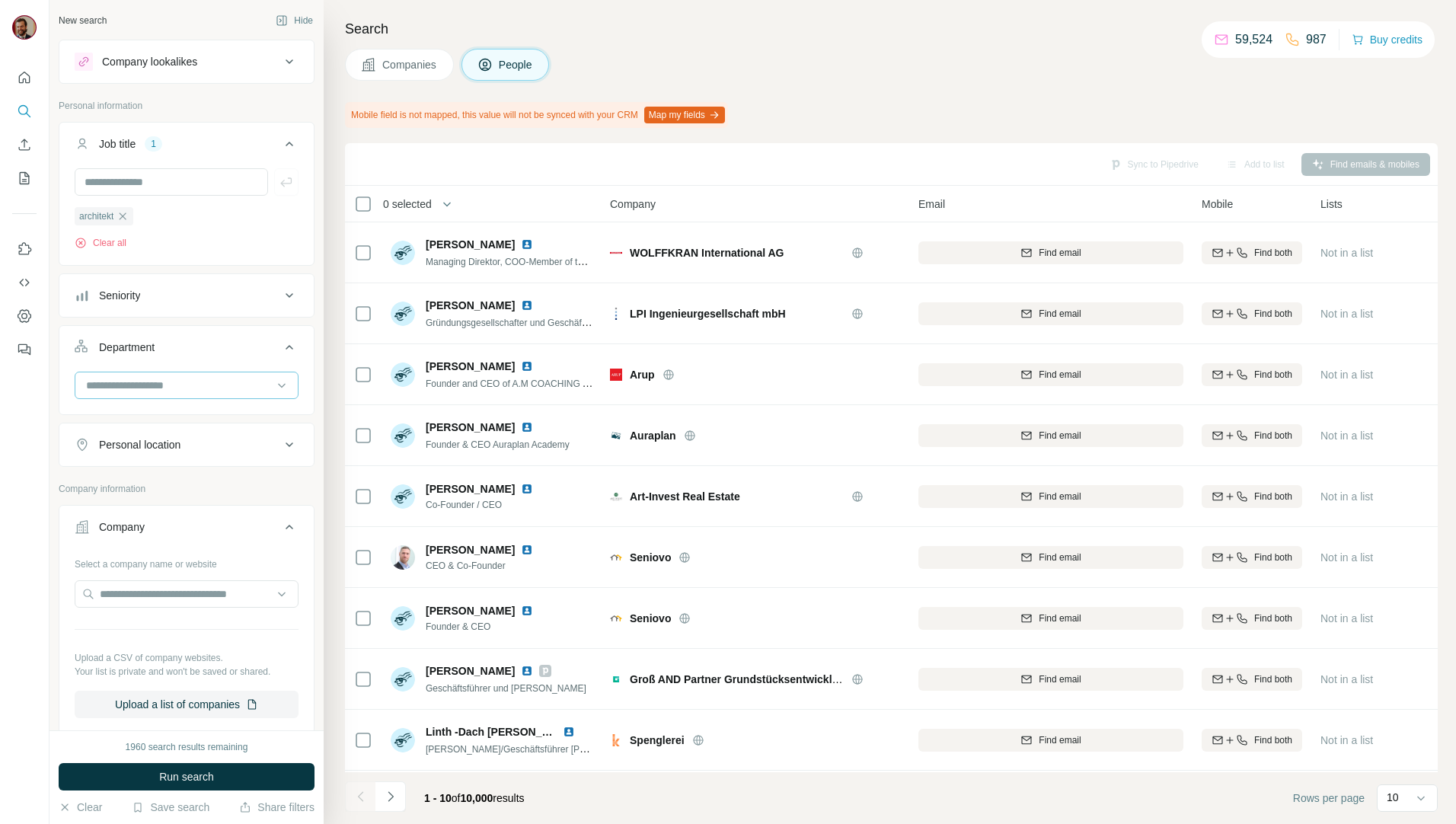
click at [200, 388] on input at bounding box center [178, 385] width 188 height 16
click at [214, 382] on input at bounding box center [178, 385] width 188 height 16
click at [213, 391] on input at bounding box center [178, 385] width 188 height 16
click at [213, 376] on div at bounding box center [178, 385] width 188 height 26
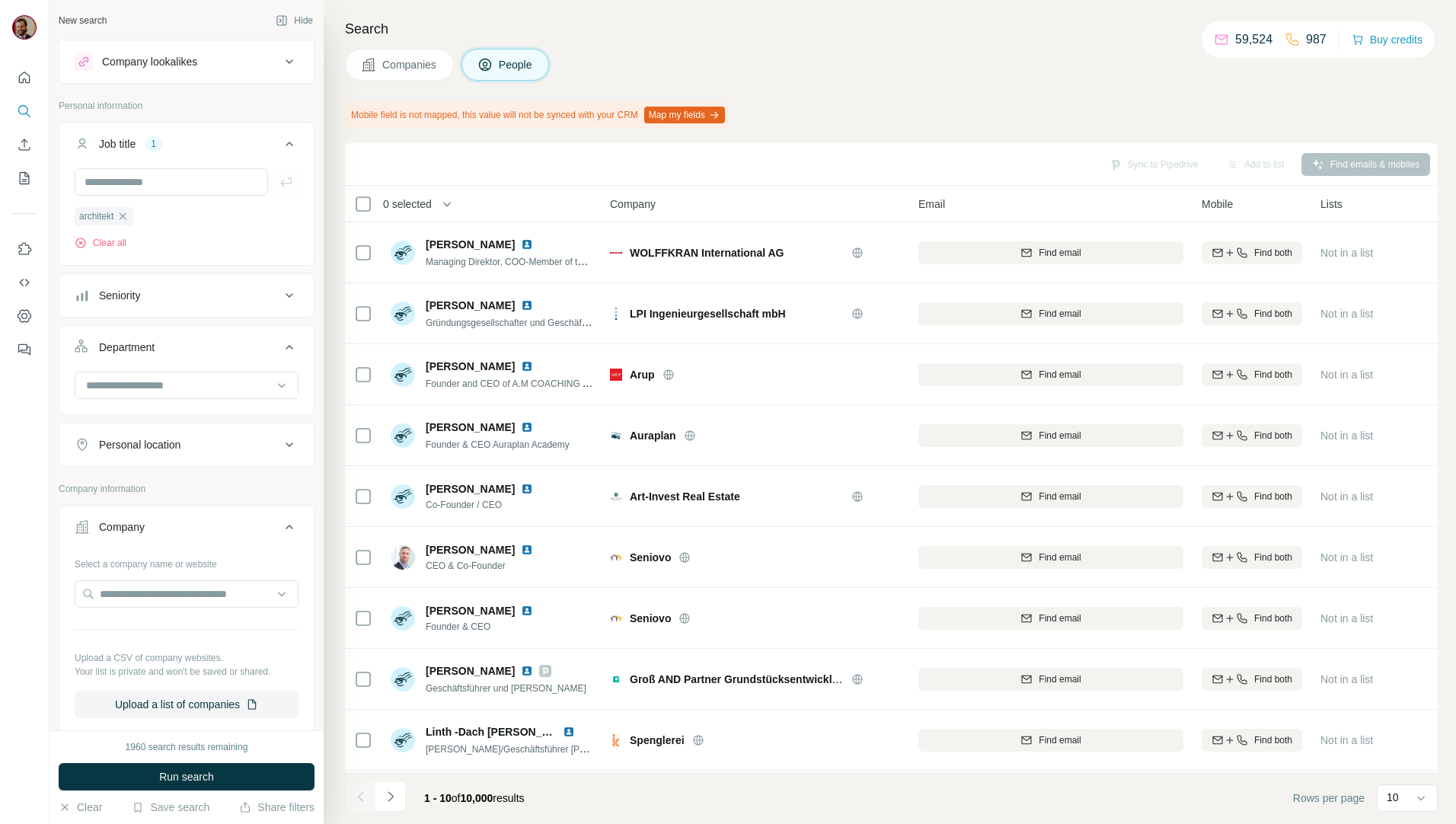
click at [218, 434] on button "Personal location" at bounding box center [187, 445] width 255 height 37
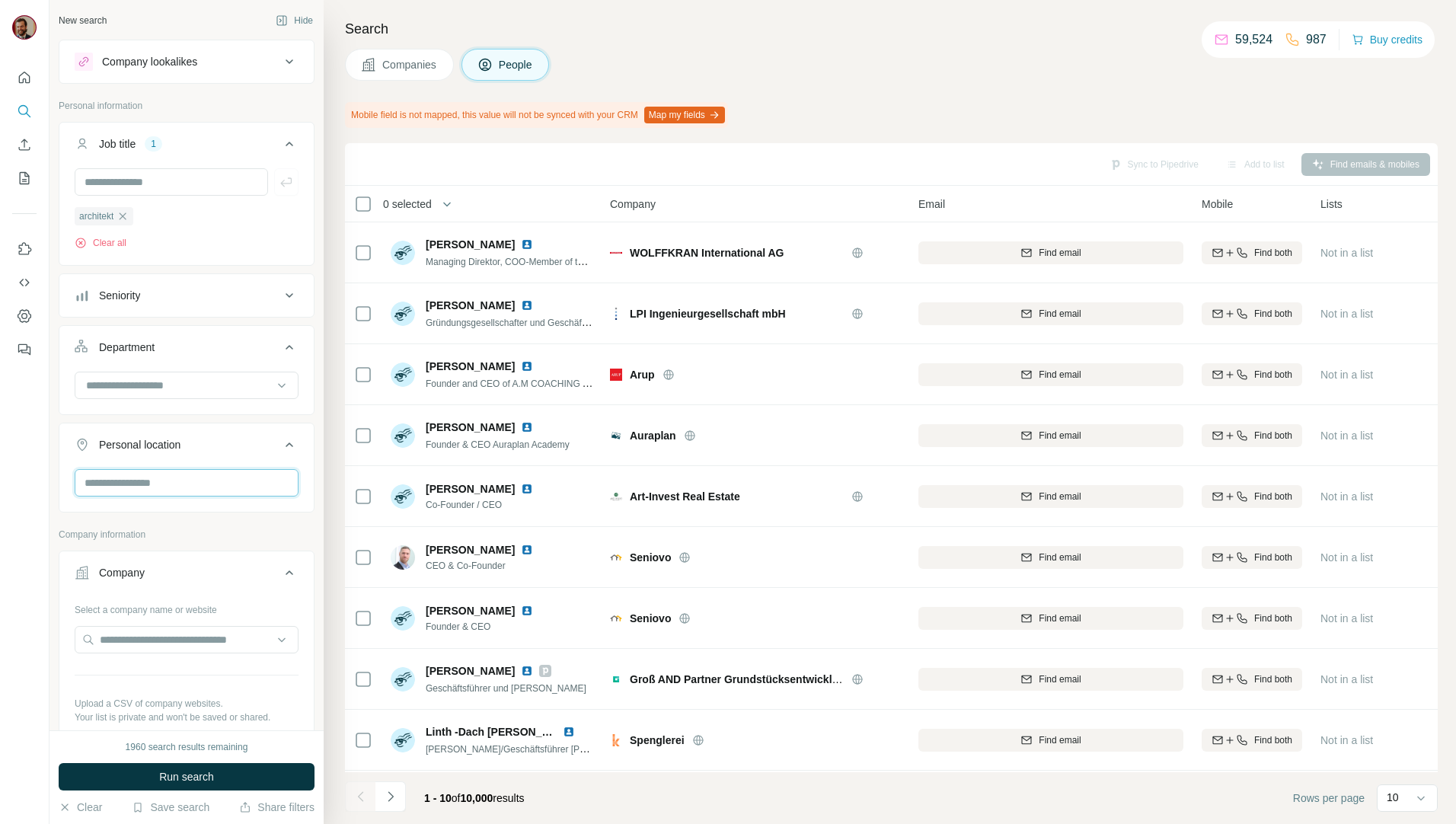
click at [198, 472] on input "text" at bounding box center [186, 482] width 224 height 27
type input "*******"
click at [181, 522] on div "🇩🇪 [GEOGRAPHIC_DATA]" at bounding box center [180, 523] width 186 height 18
click at [130, 522] on label "🇩🇪 [GEOGRAPHIC_DATA]" at bounding box center [151, 523] width 127 height 18
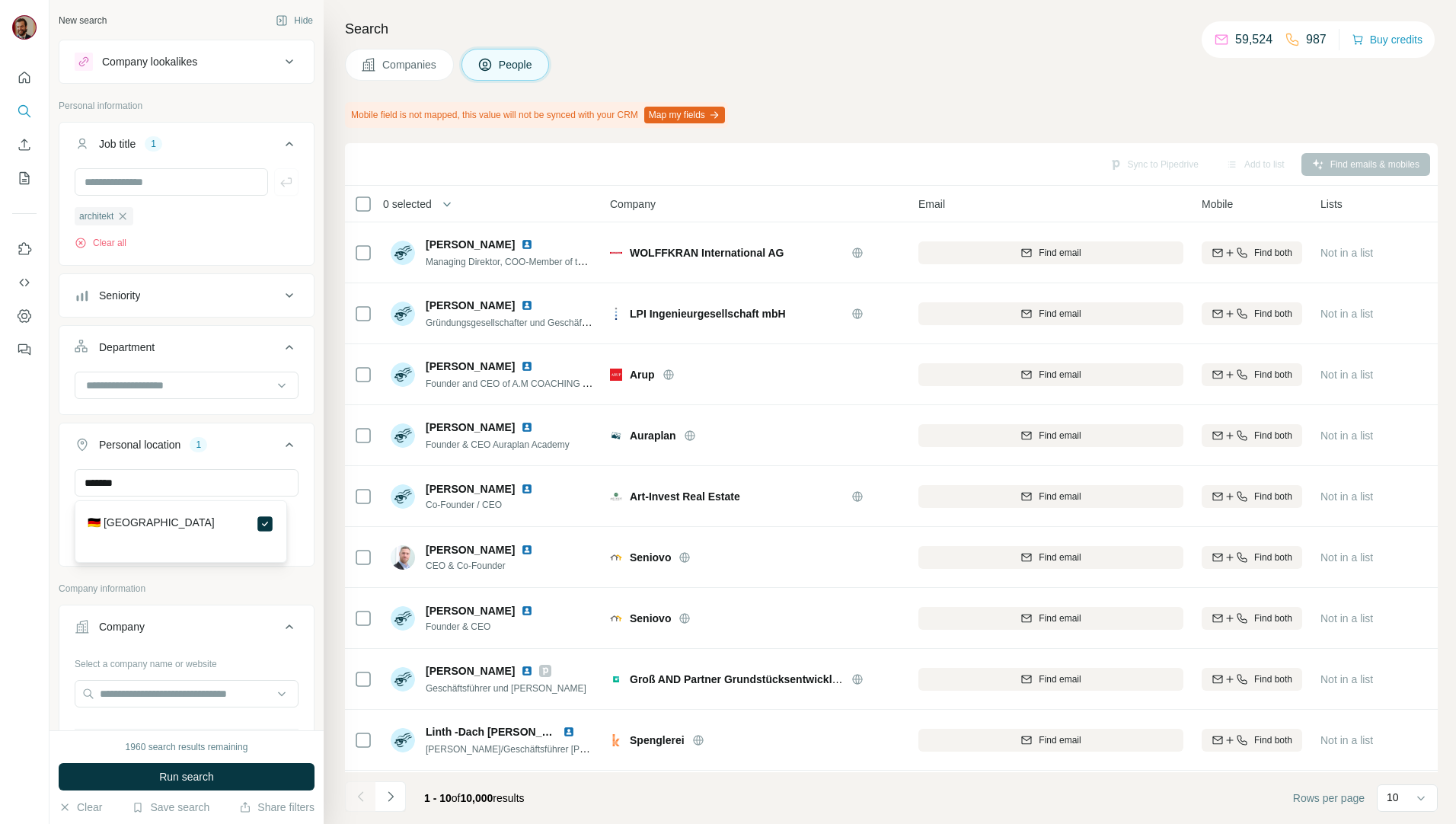
click at [26, 560] on div at bounding box center [24, 412] width 50 height 824
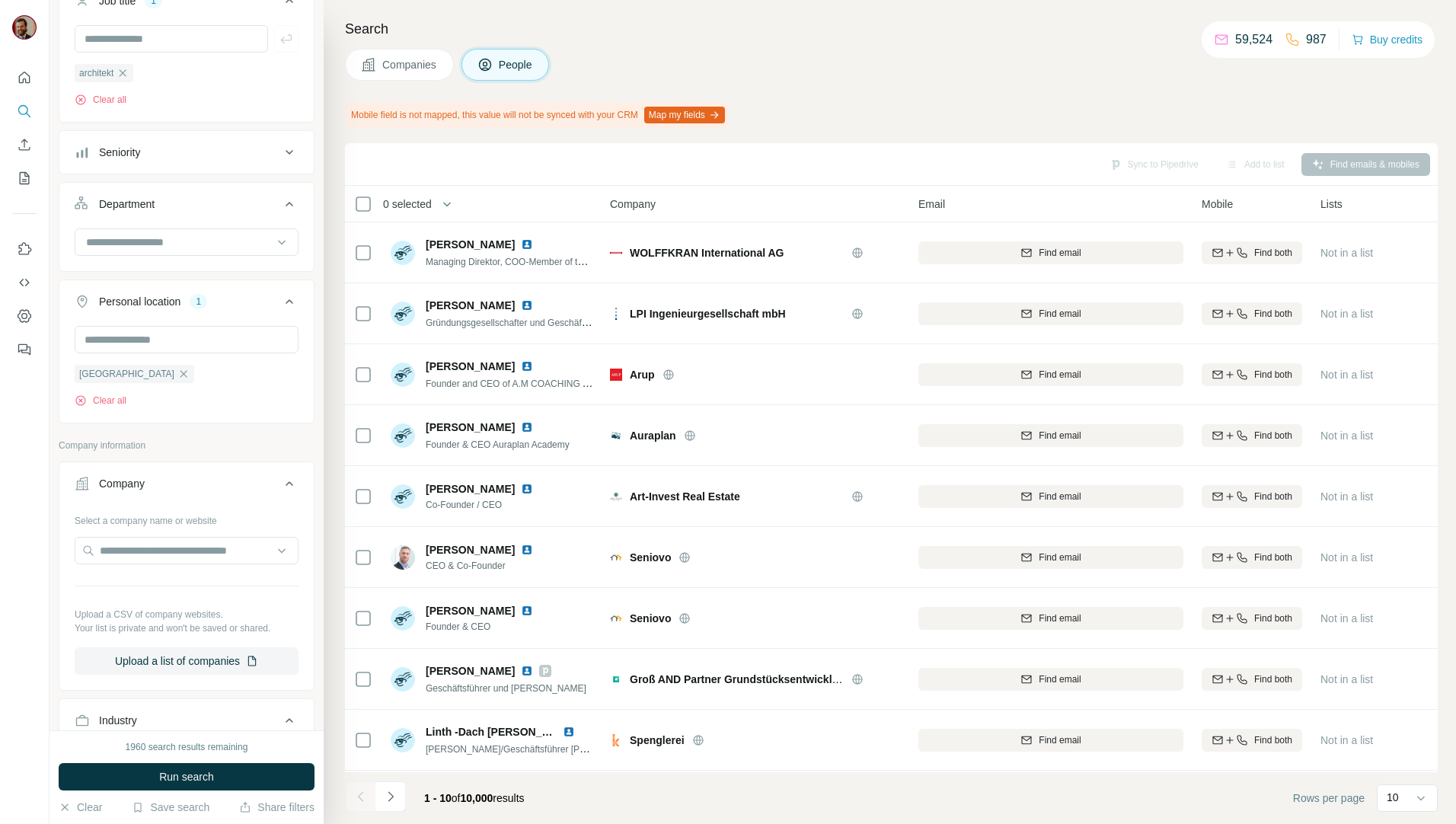
scroll to position [178, 0]
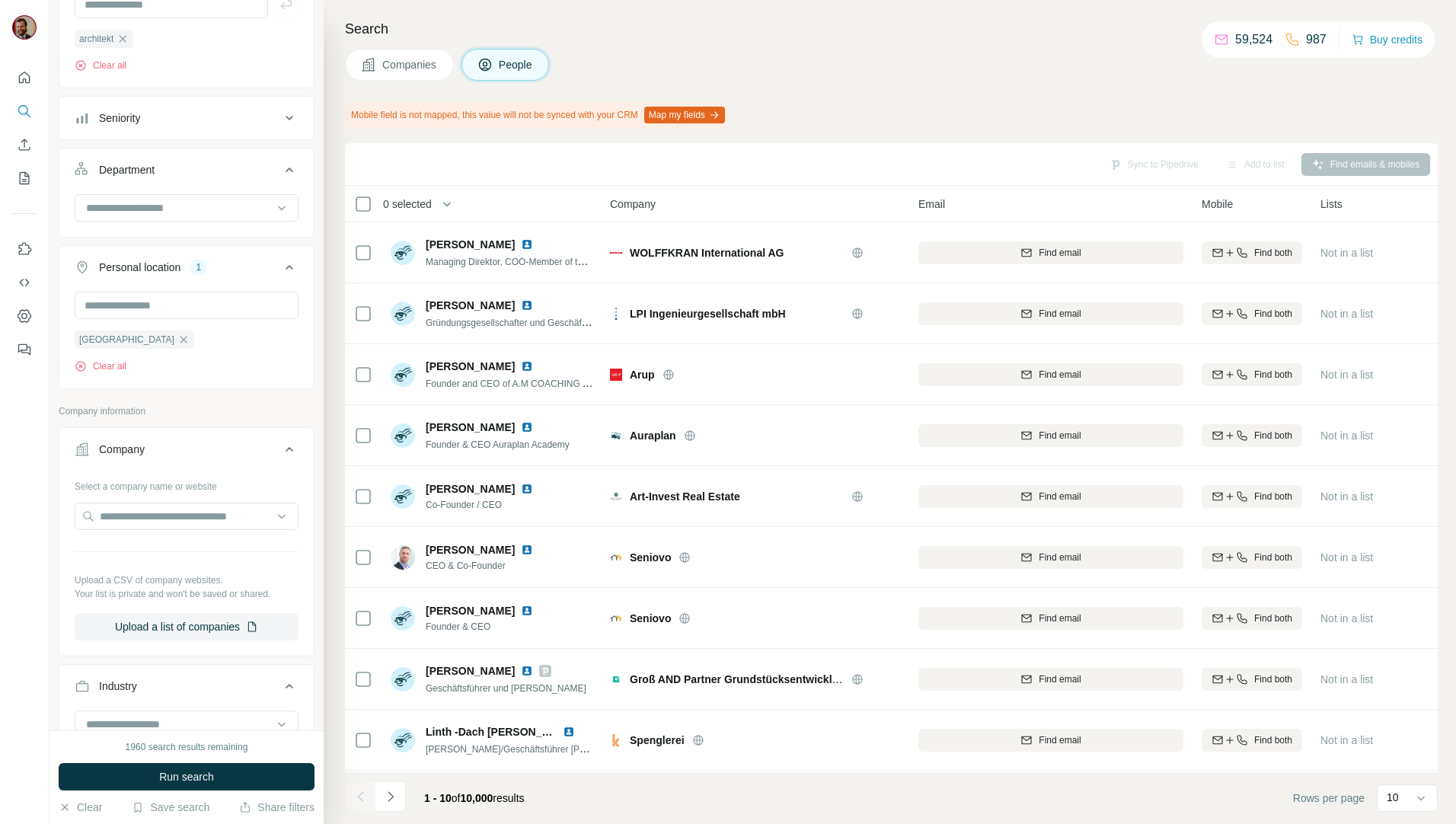
click at [231, 461] on button "Company" at bounding box center [187, 452] width 255 height 42
click at [231, 461] on button "Company" at bounding box center [187, 449] width 255 height 37
click at [193, 510] on input "text" at bounding box center [186, 516] width 224 height 27
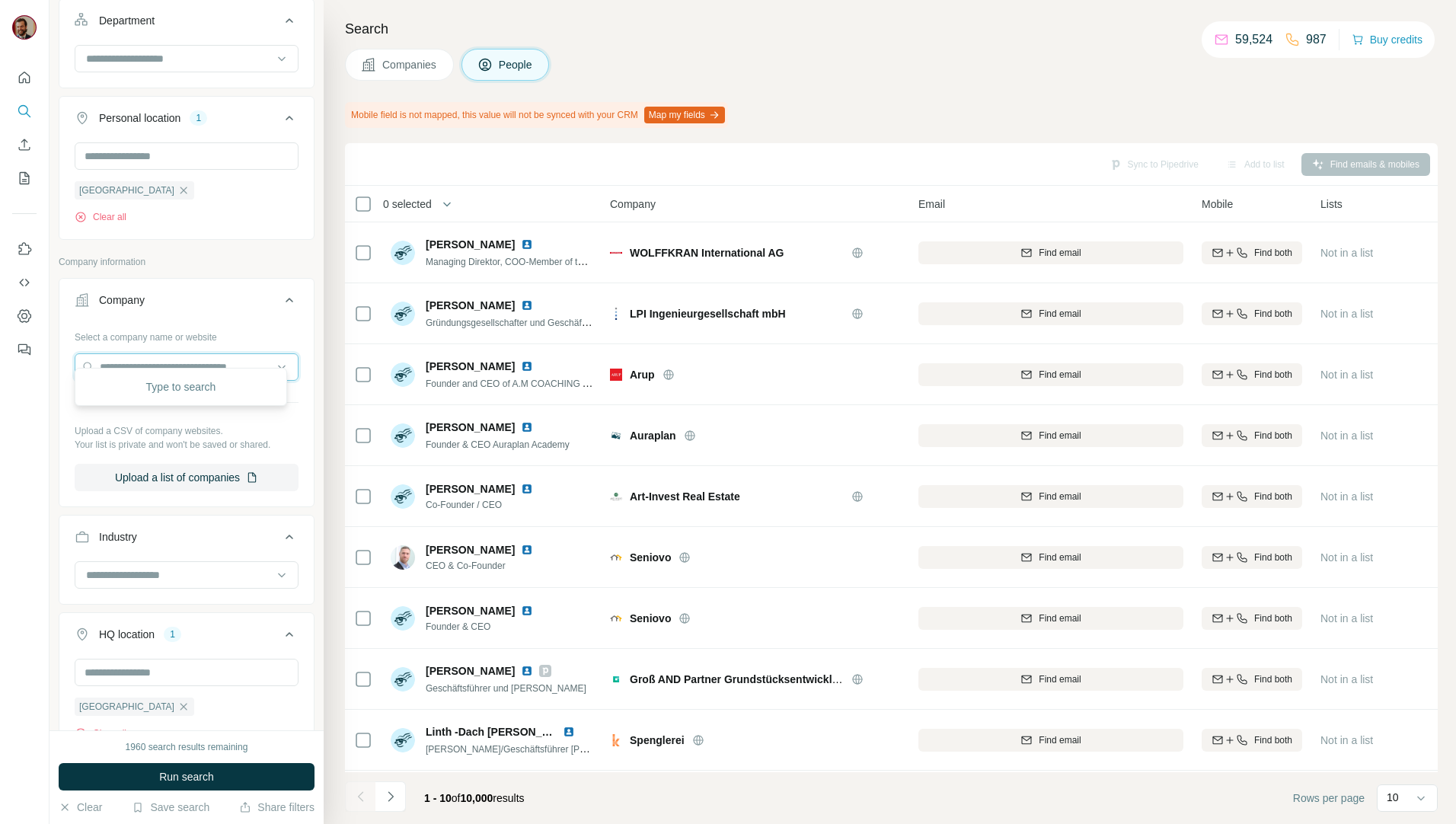
scroll to position [356, 0]
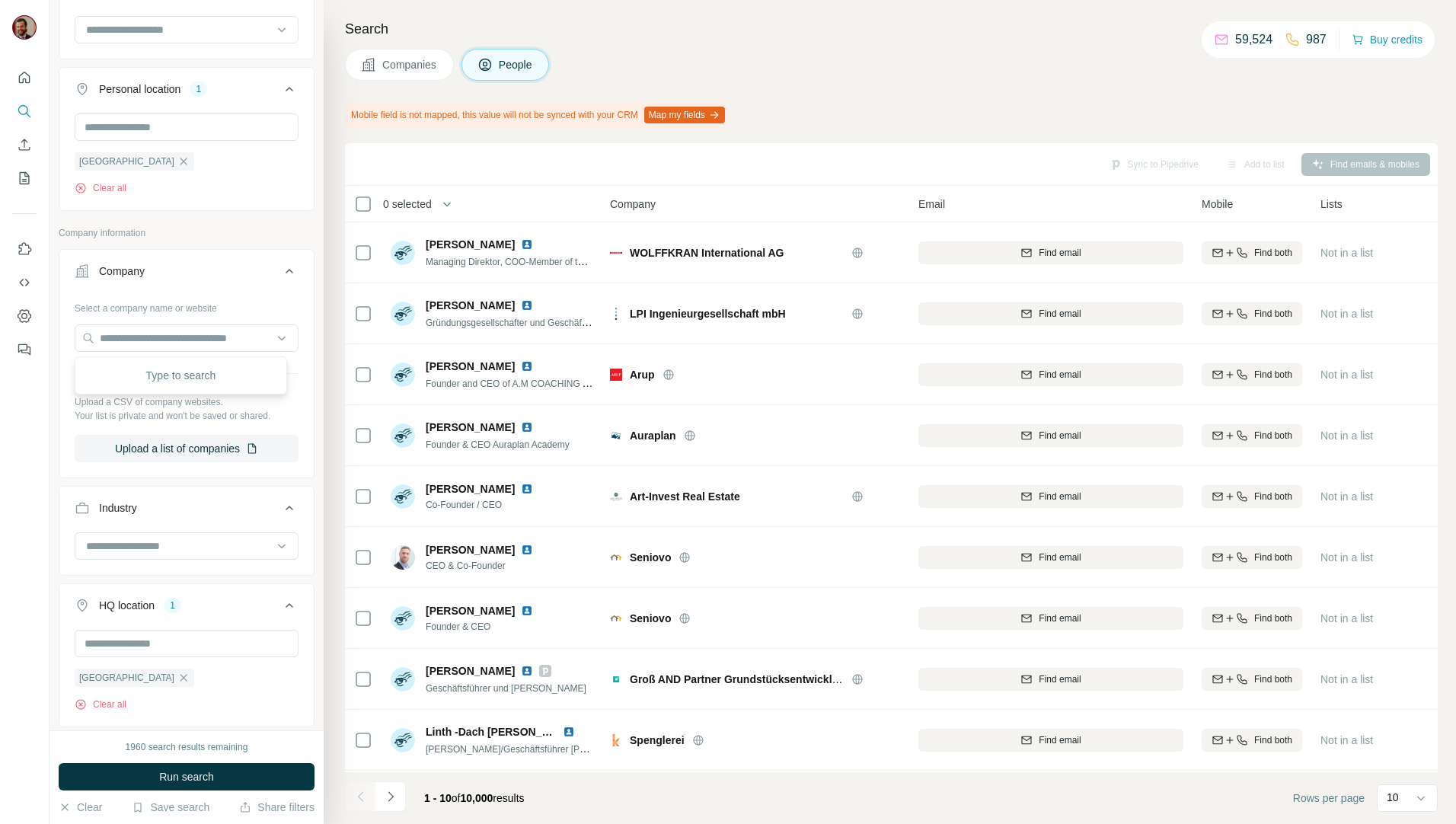
click at [178, 511] on div "Industry" at bounding box center [178, 507] width 206 height 15
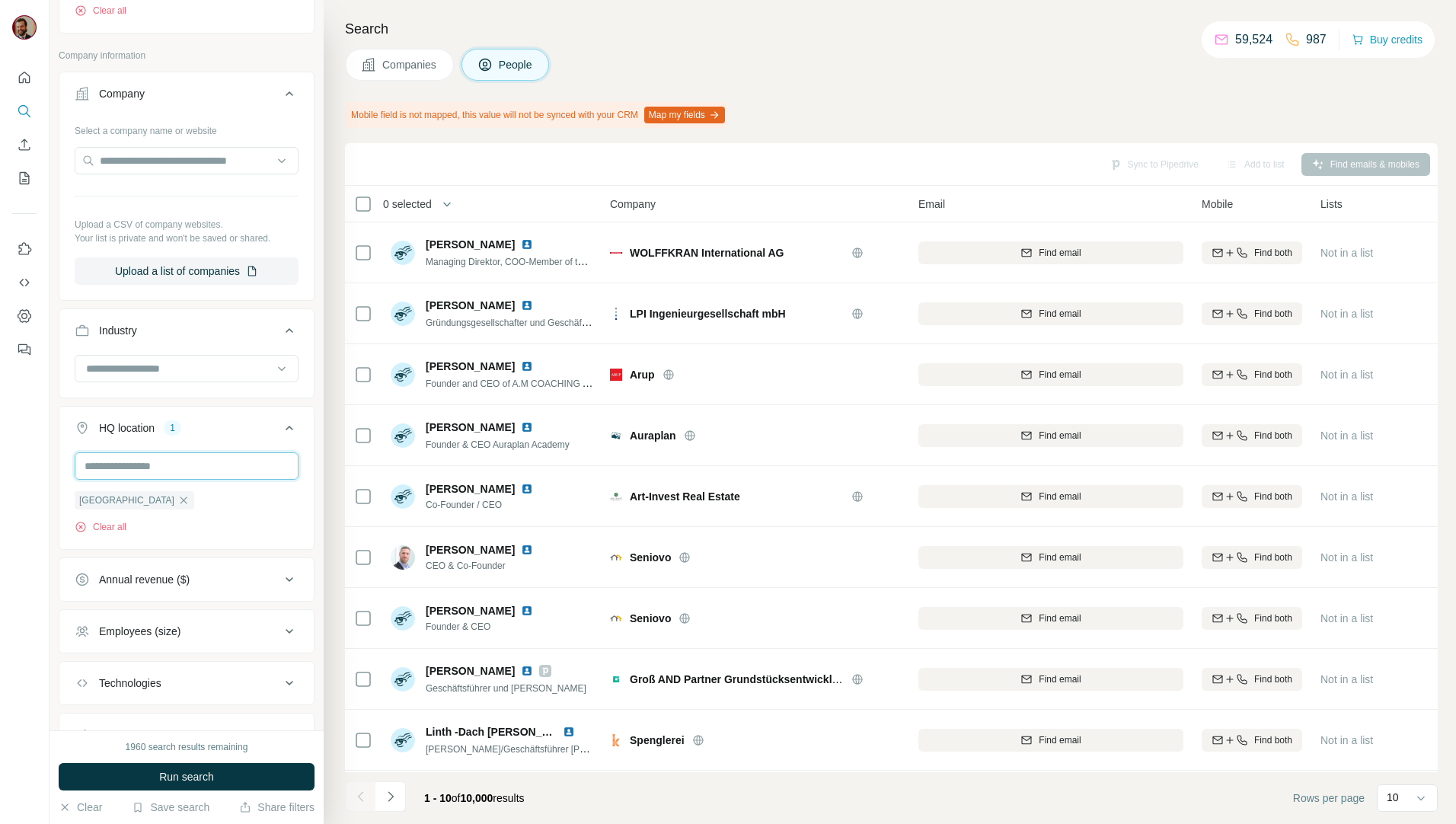
click at [173, 470] on input "text" at bounding box center [186, 466] width 224 height 27
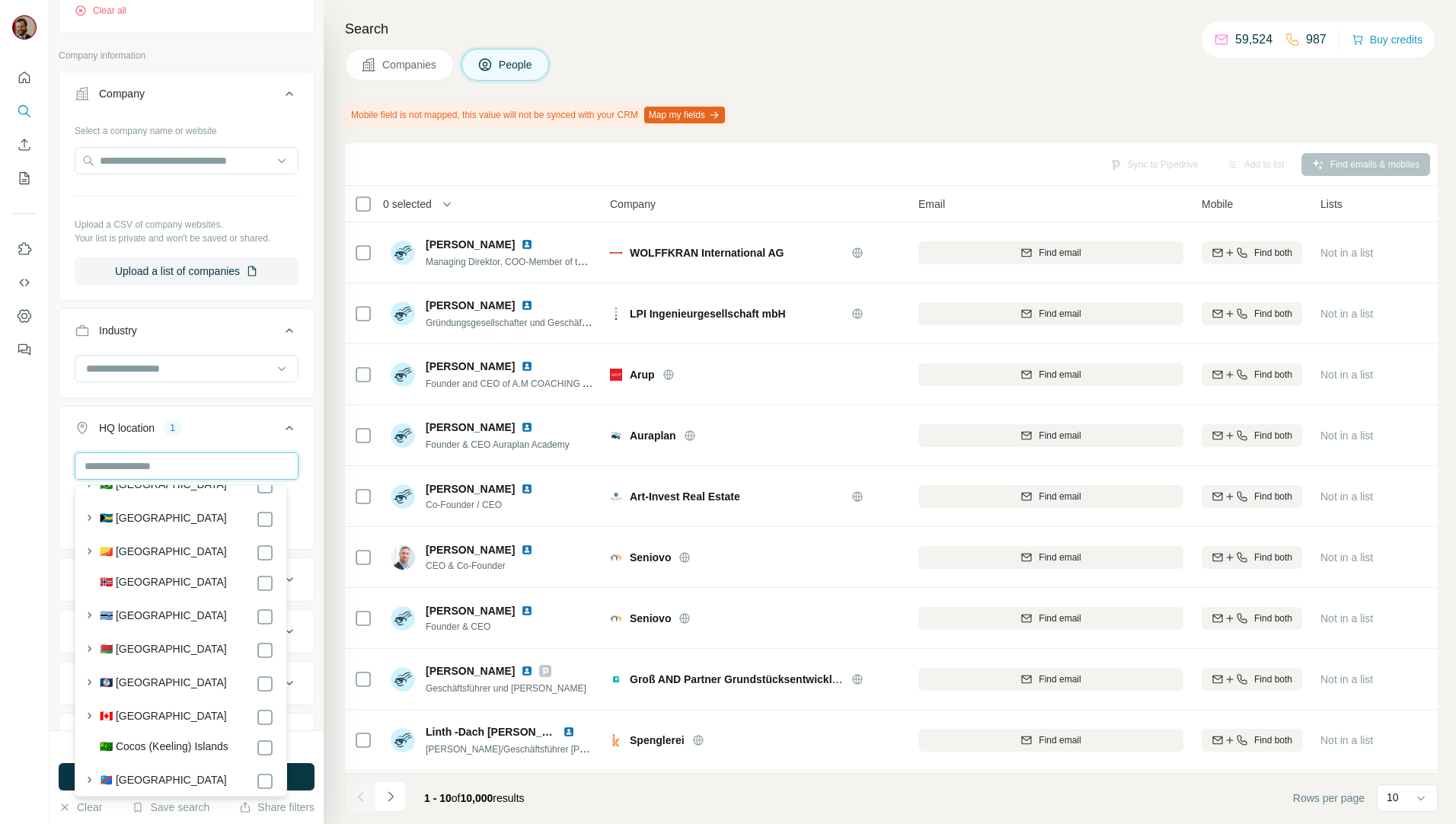
scroll to position [997, 0]
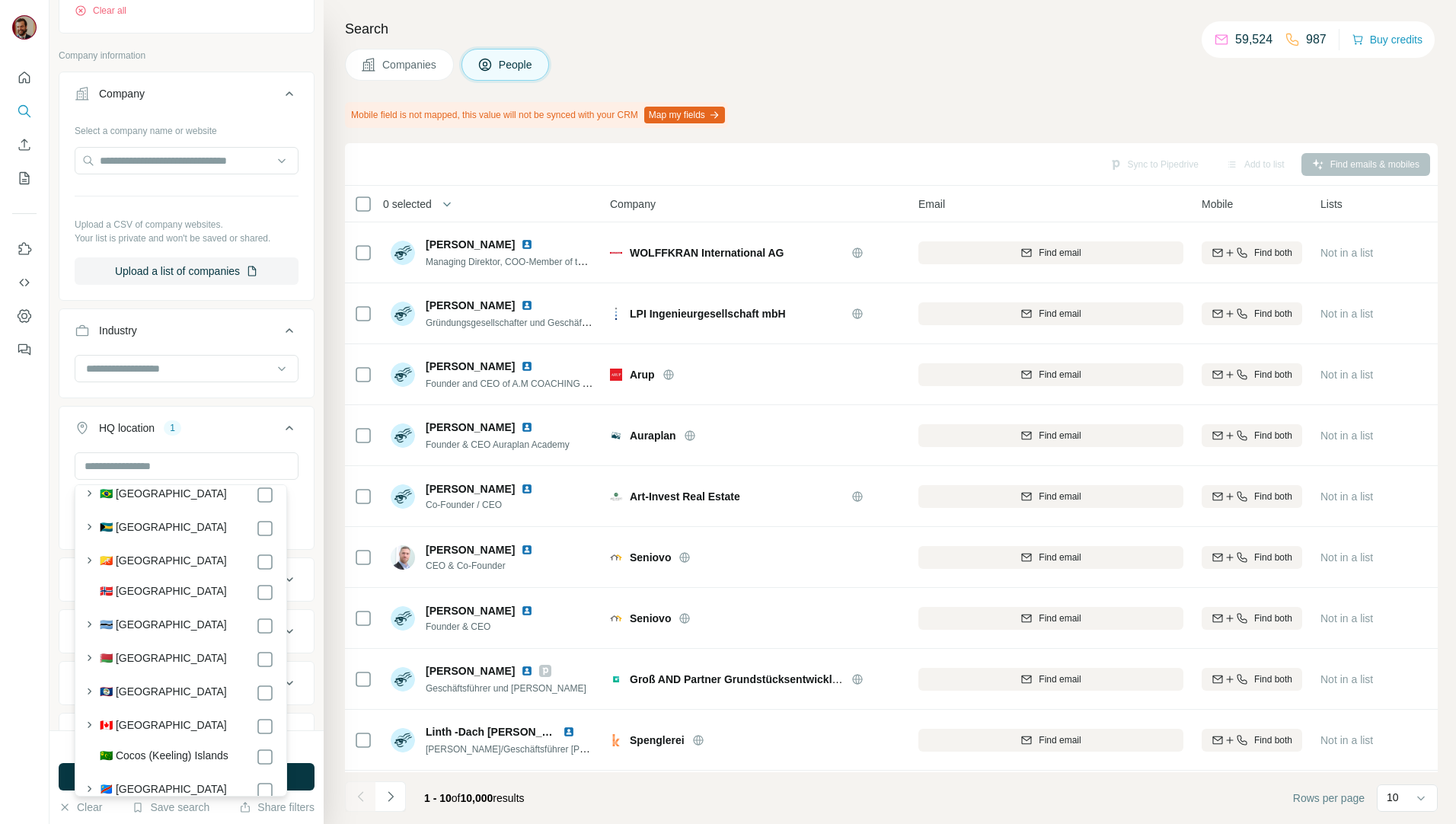
click at [246, 428] on div "HQ location 1" at bounding box center [178, 427] width 206 height 15
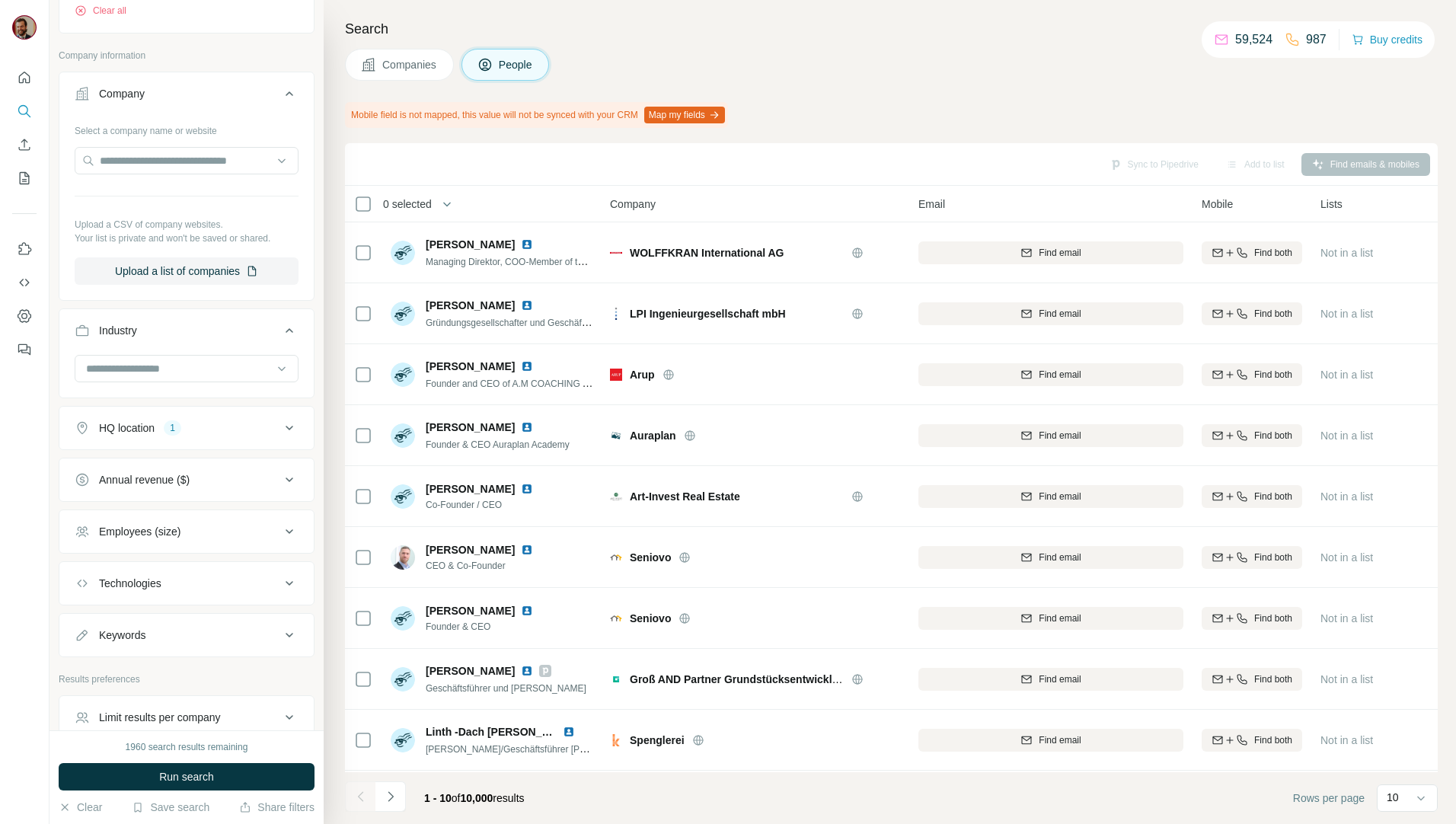
click at [234, 431] on div "HQ location 1" at bounding box center [178, 427] width 206 height 15
drag, startPoint x: 130, startPoint y: 504, endPoint x: 155, endPoint y: 474, distance: 39.1
click at [178, 503] on icon "button" at bounding box center [184, 500] width 13 height 13
click at [158, 471] on input "text" at bounding box center [186, 466] width 224 height 27
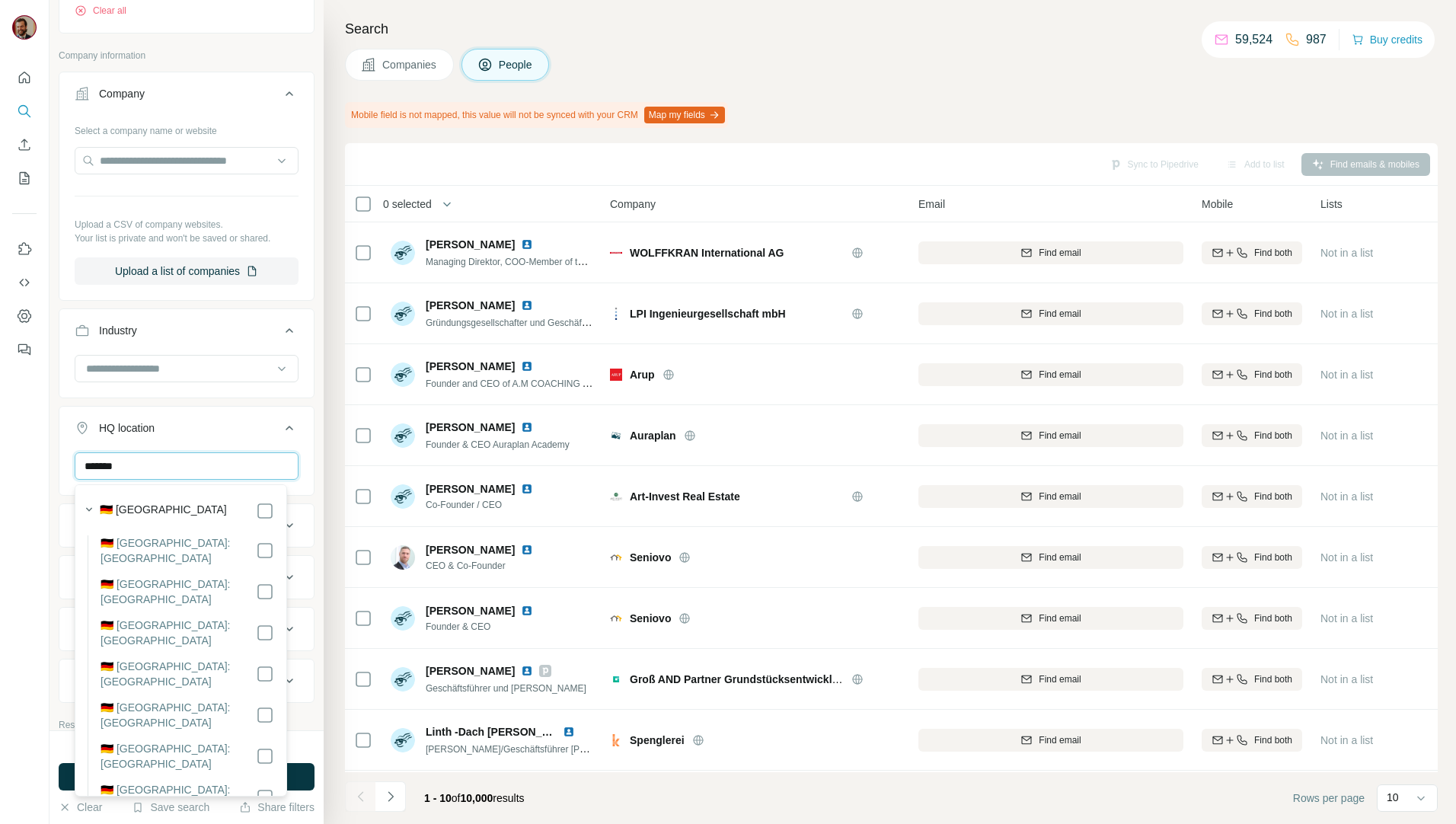
type input "*******"
click at [177, 741] on label "🇩🇪 [GEOGRAPHIC_DATA]: [GEOGRAPHIC_DATA]" at bounding box center [178, 756] width 156 height 31
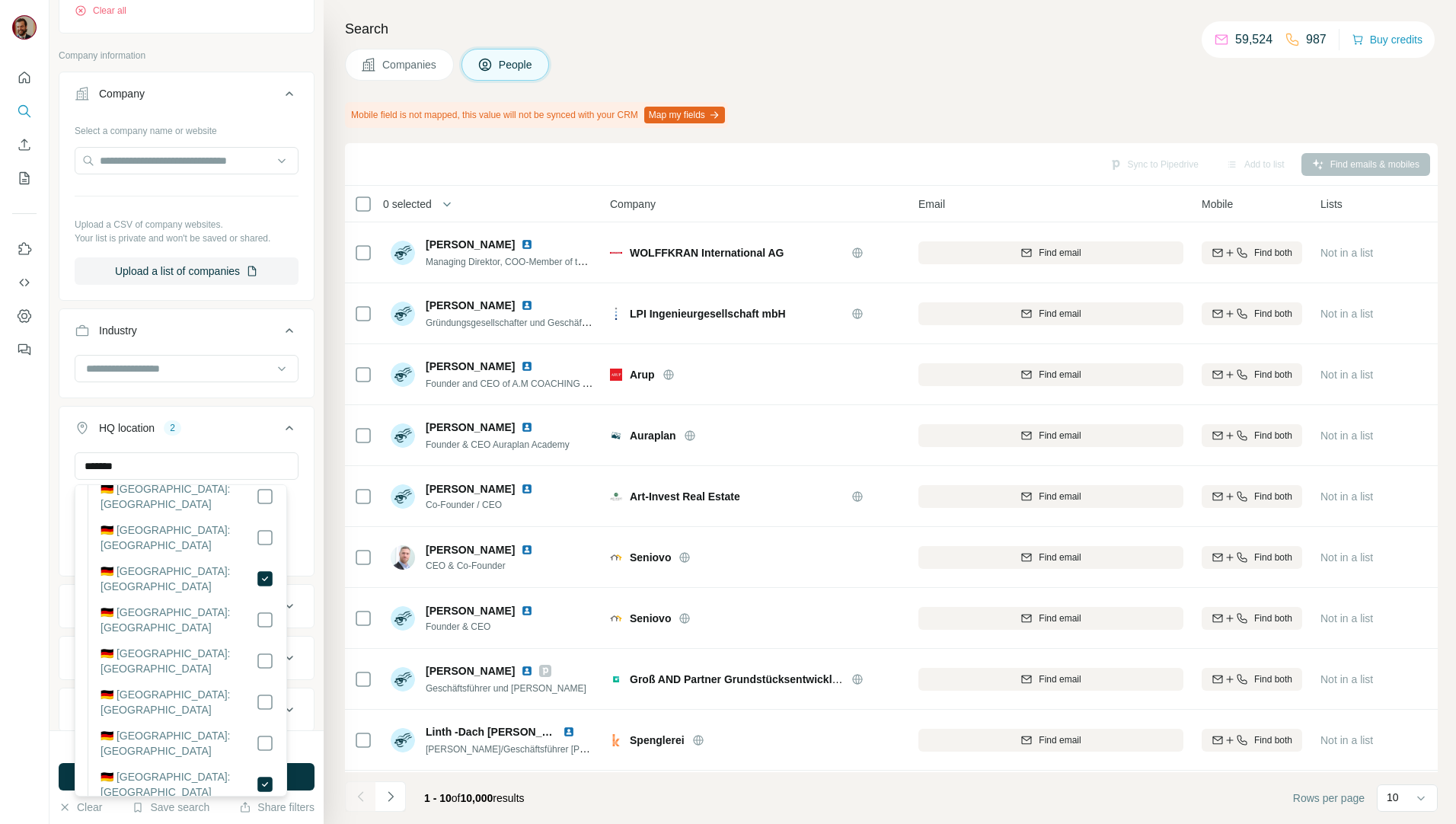
click at [30, 640] on div at bounding box center [24, 412] width 50 height 824
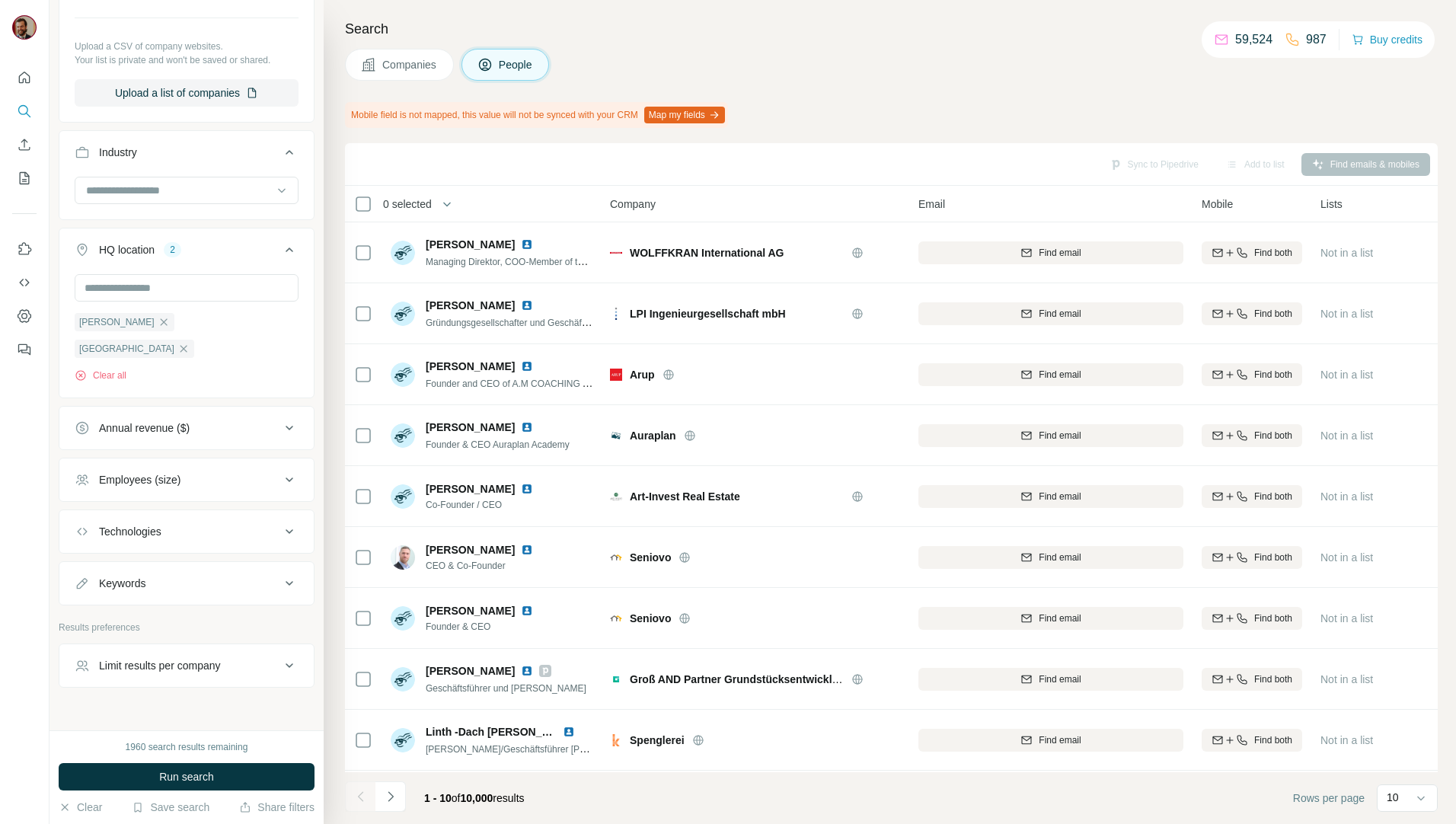
scroll to position [714, 0]
click at [187, 781] on span "Run search" at bounding box center [187, 776] width 55 height 15
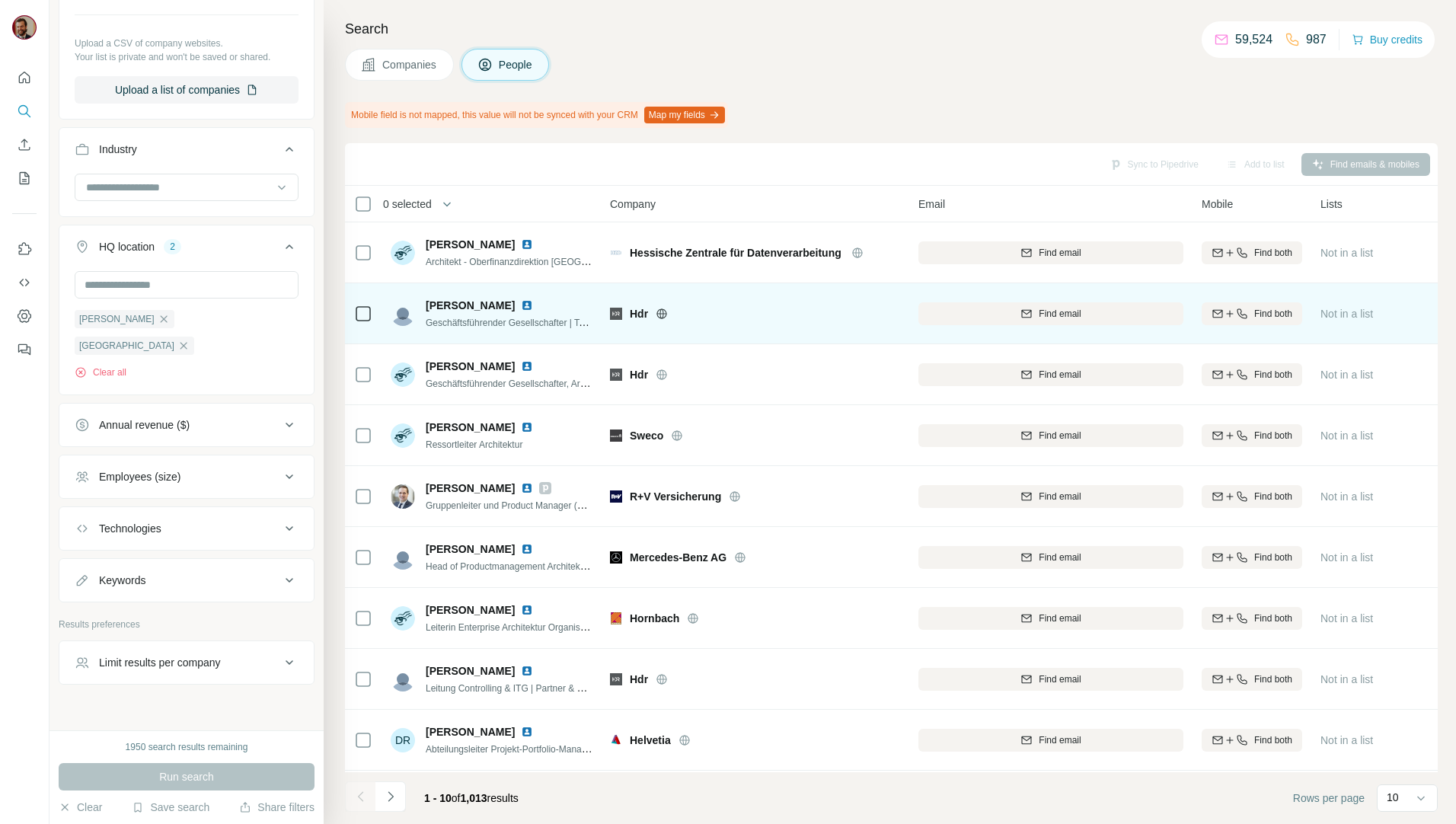
click at [663, 313] on icon at bounding box center [662, 313] width 10 height 1
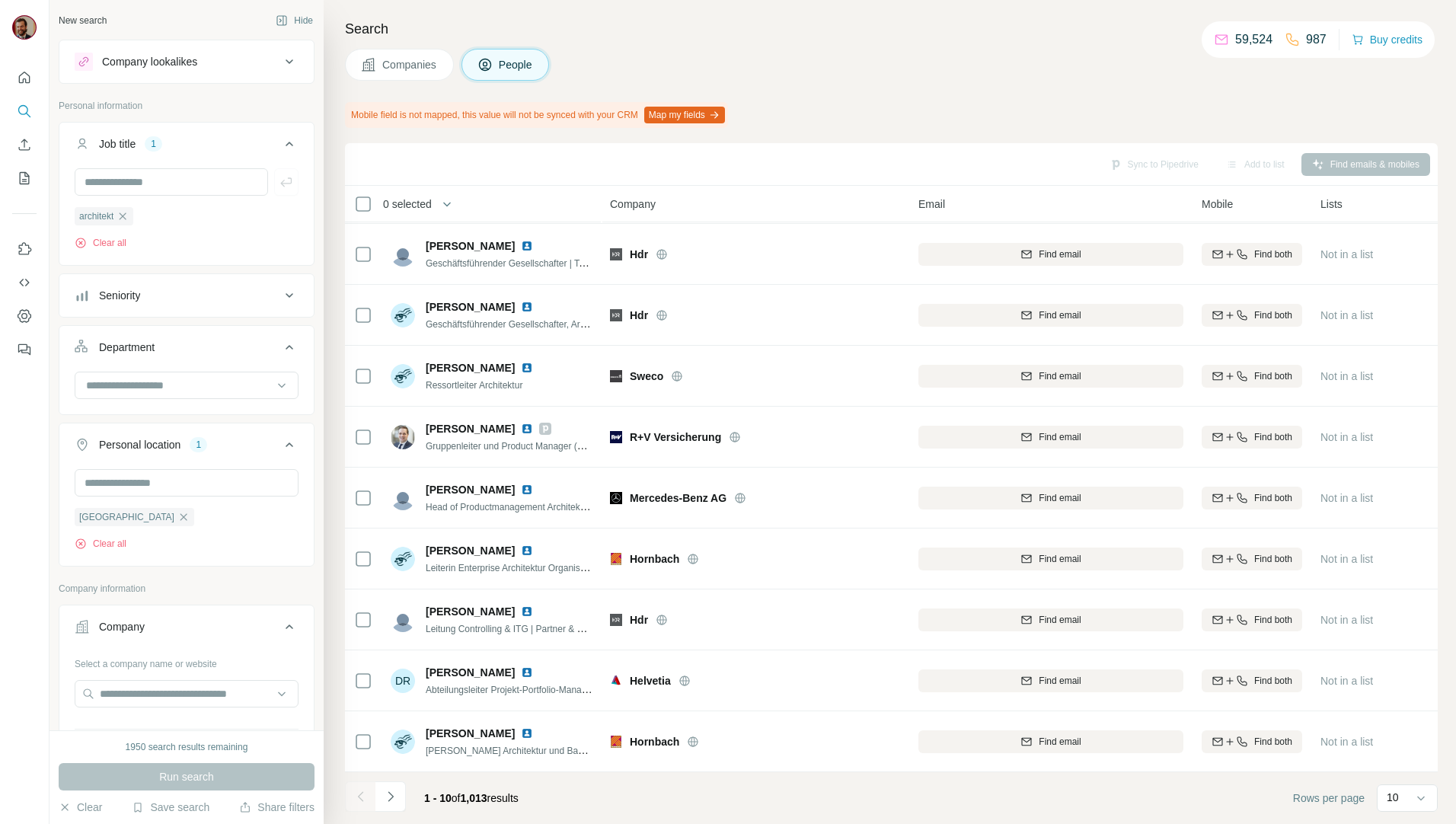
drag, startPoint x: 130, startPoint y: 223, endPoint x: 264, endPoint y: 441, distance: 255.9
click at [130, 223] on div "architekt" at bounding box center [104, 216] width 59 height 18
drag, startPoint x: 123, startPoint y: 222, endPoint x: 1, endPoint y: 137, distance: 148.7
click at [124, 222] on icon "button" at bounding box center [123, 217] width 13 height 13
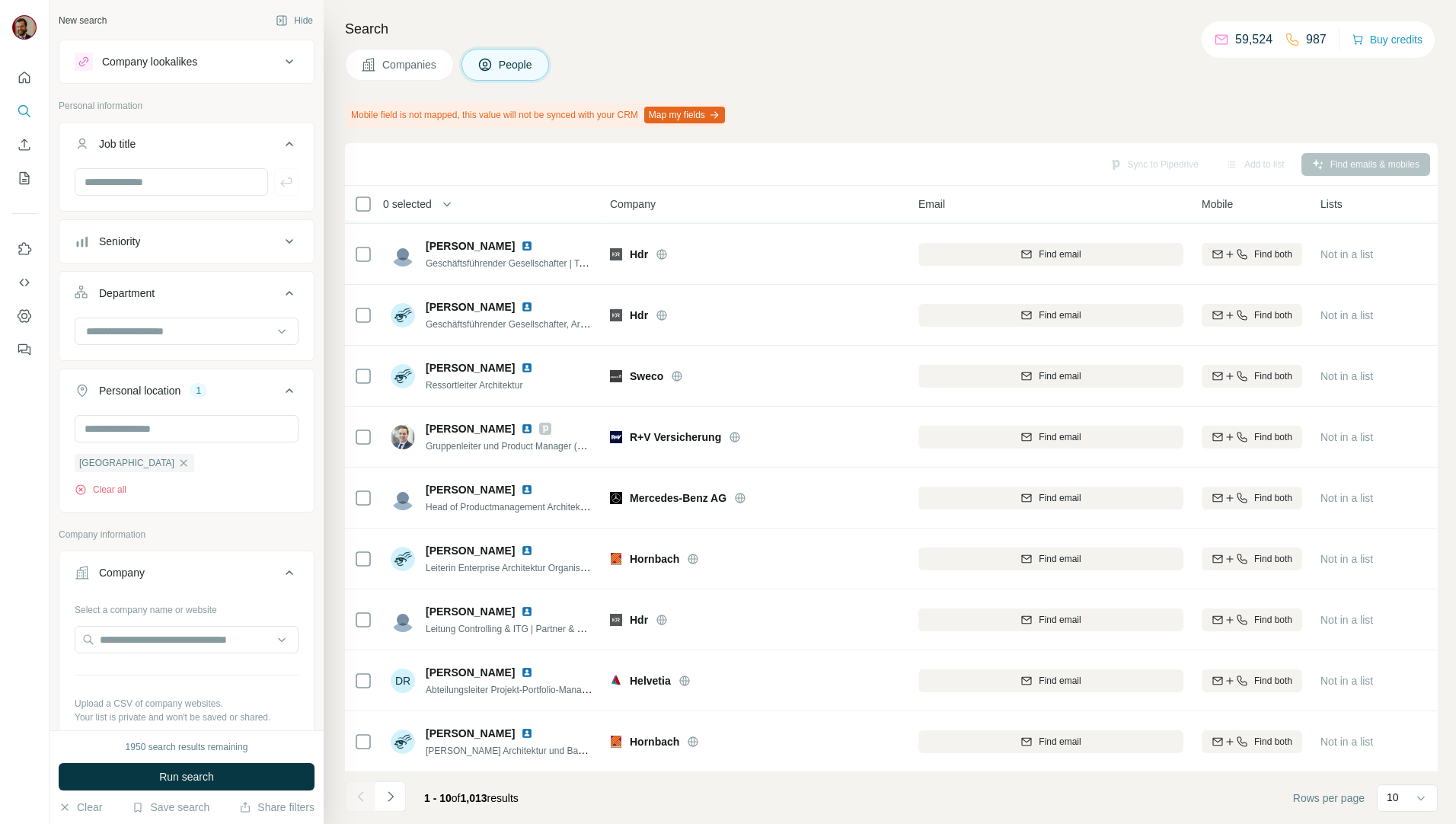
click at [12, 110] on div at bounding box center [24, 209] width 49 height 309
click at [24, 106] on icon "Search" at bounding box center [24, 111] width 15 height 15
click at [17, 110] on icon "Search" at bounding box center [24, 111] width 15 height 15
click at [26, 84] on icon "Quick start" at bounding box center [24, 77] width 15 height 15
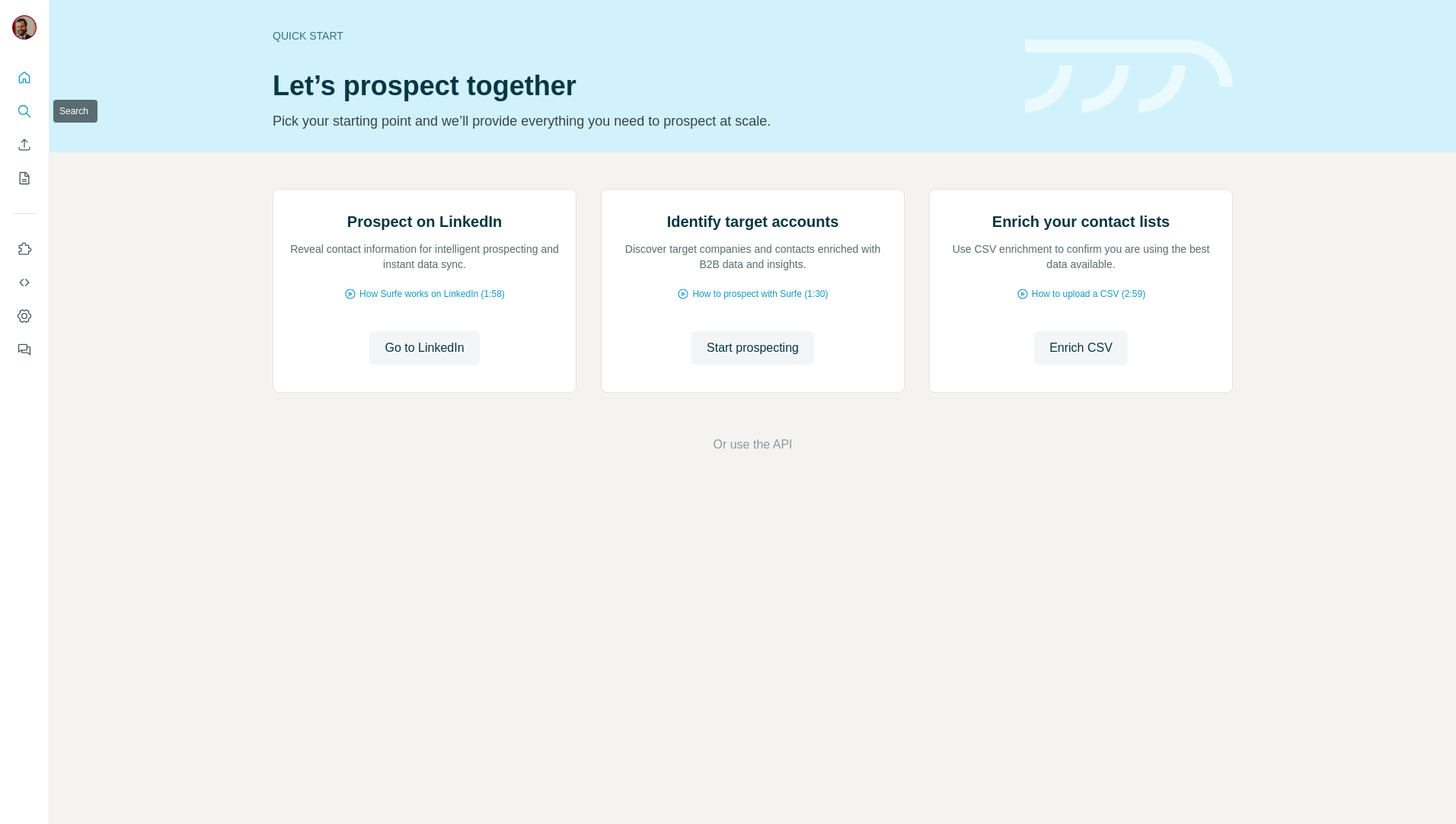
click at [26, 111] on icon "Search" at bounding box center [24, 111] width 15 height 15
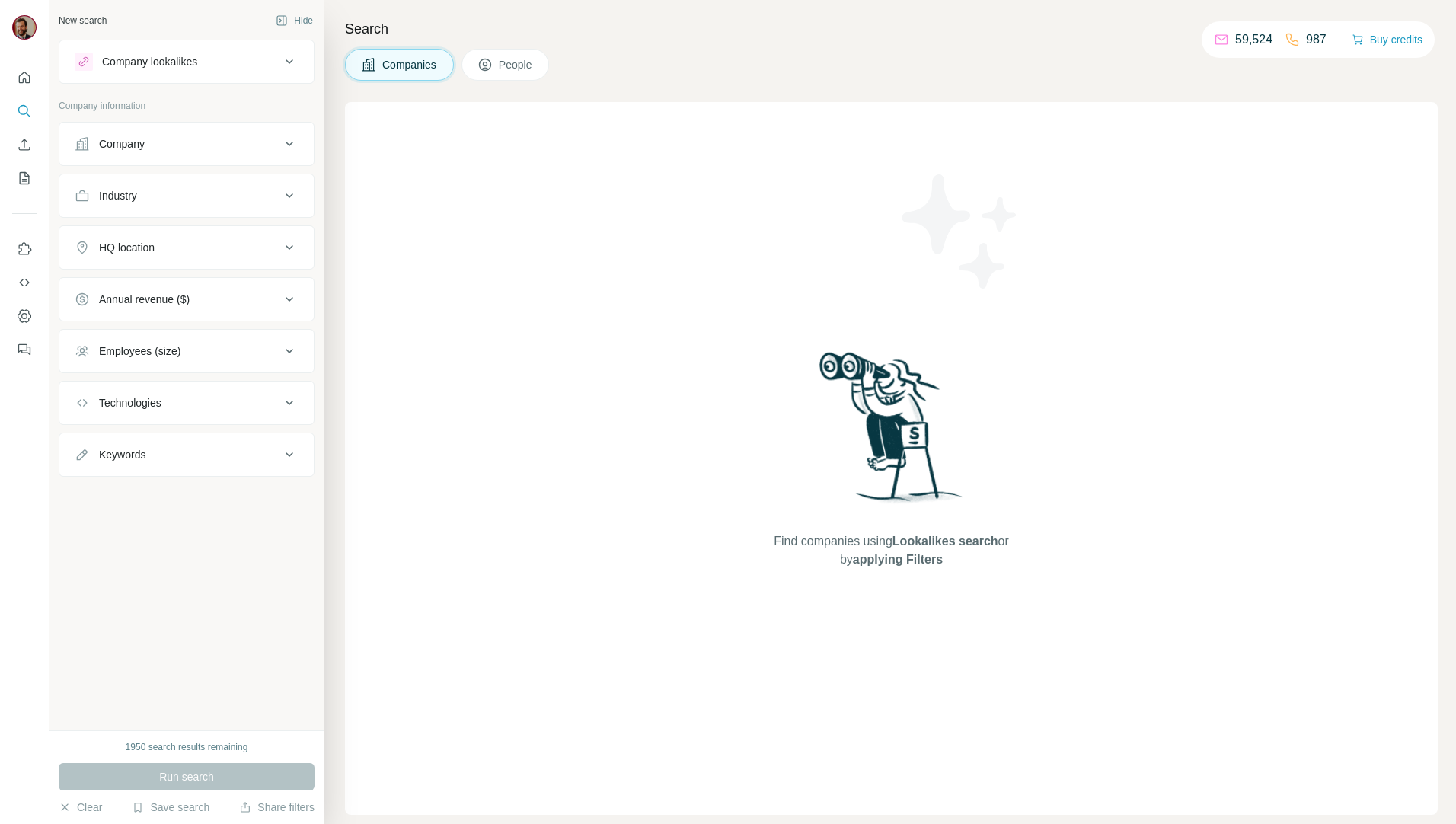
click at [515, 68] on span "People" at bounding box center [516, 64] width 35 height 15
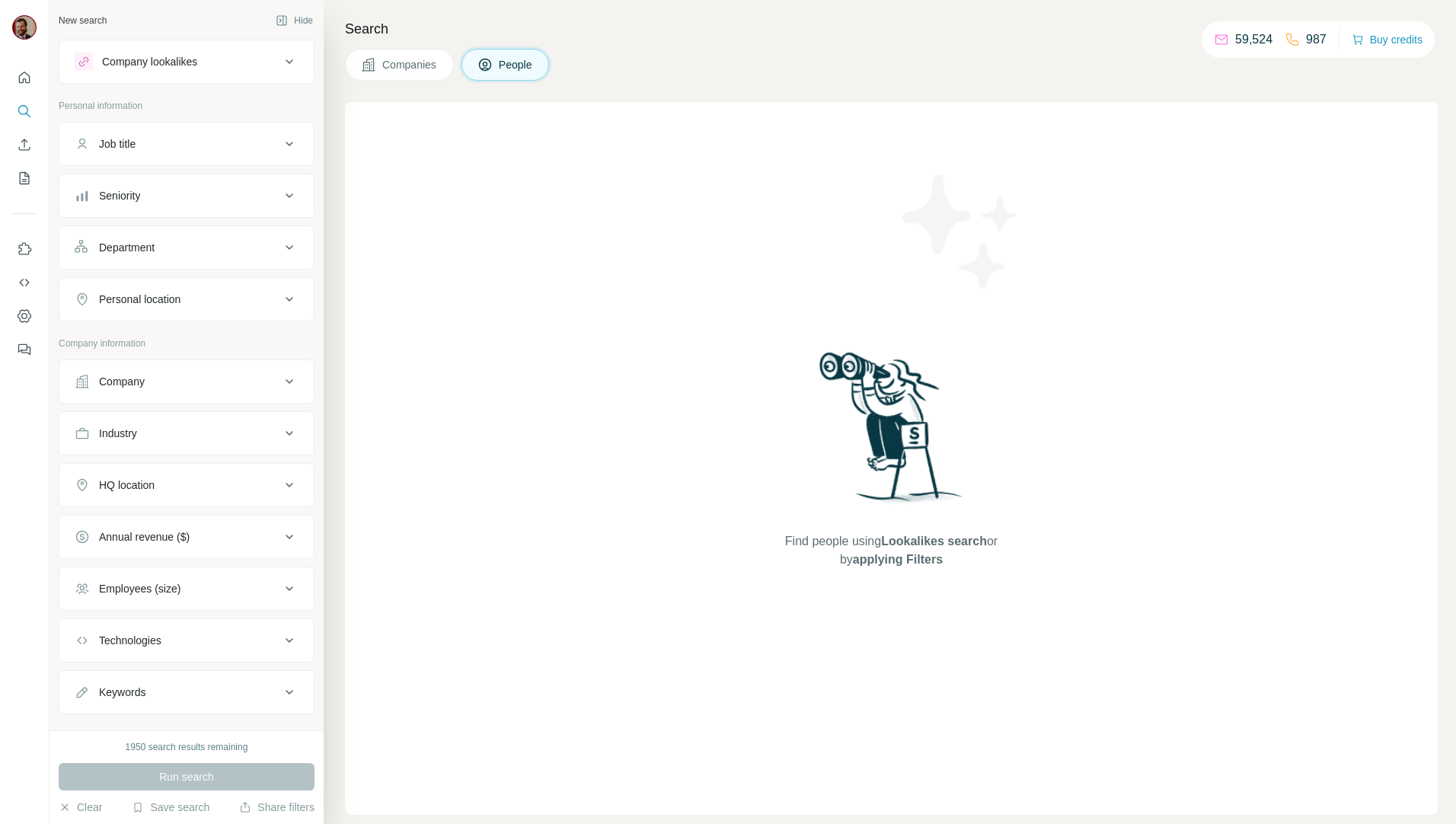
click at [227, 147] on div "Job title" at bounding box center [178, 144] width 206 height 15
click at [167, 182] on input "text" at bounding box center [171, 181] width 193 height 27
type input "**********"
click at [279, 186] on icon "button" at bounding box center [286, 181] width 15 height 15
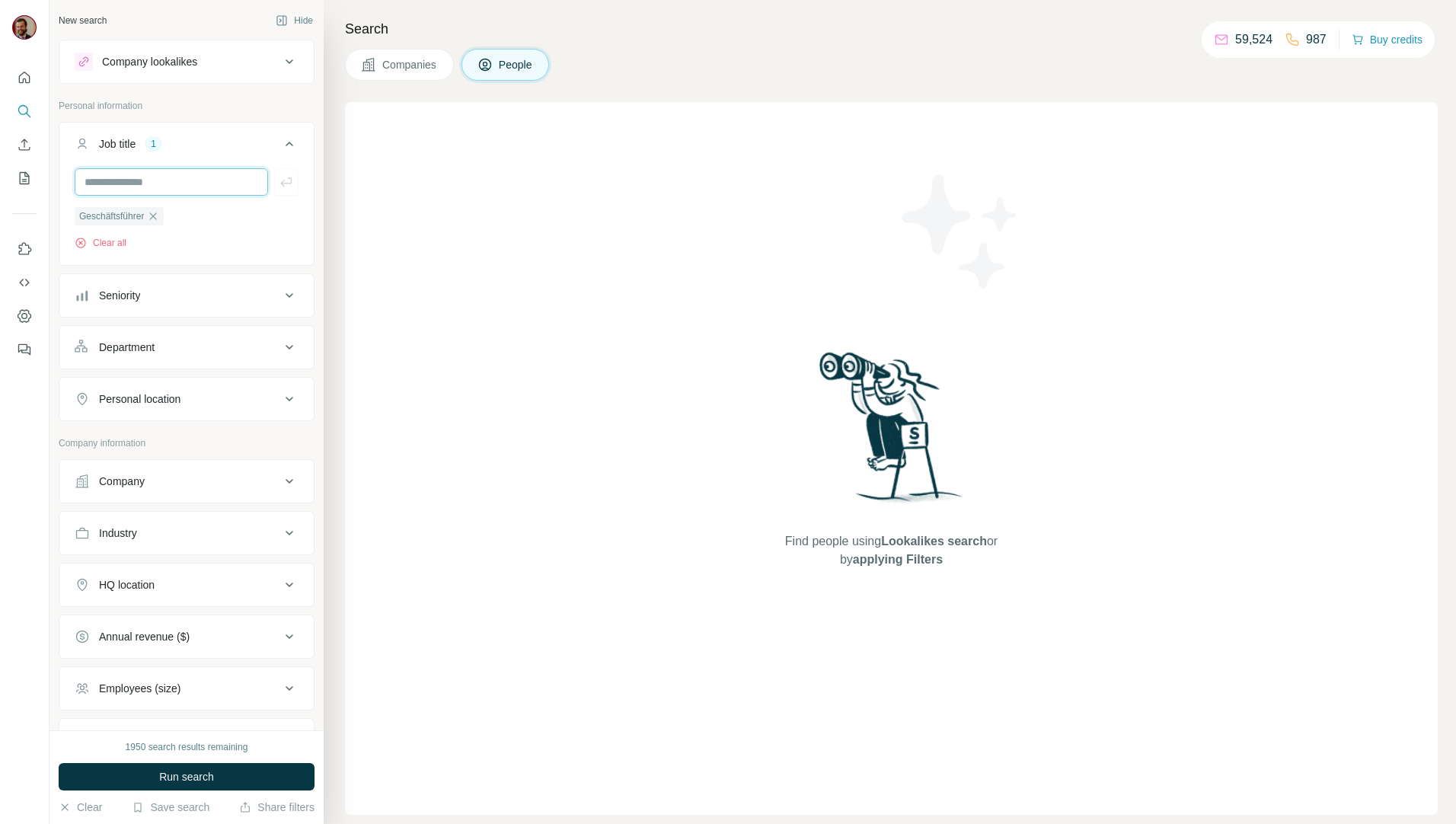
click at [213, 189] on input "text" at bounding box center [171, 181] width 193 height 27
type input "***"
click at [279, 185] on icon "button" at bounding box center [286, 181] width 15 height 15
click at [164, 189] on input "text" at bounding box center [171, 181] width 193 height 27
type input "**********"
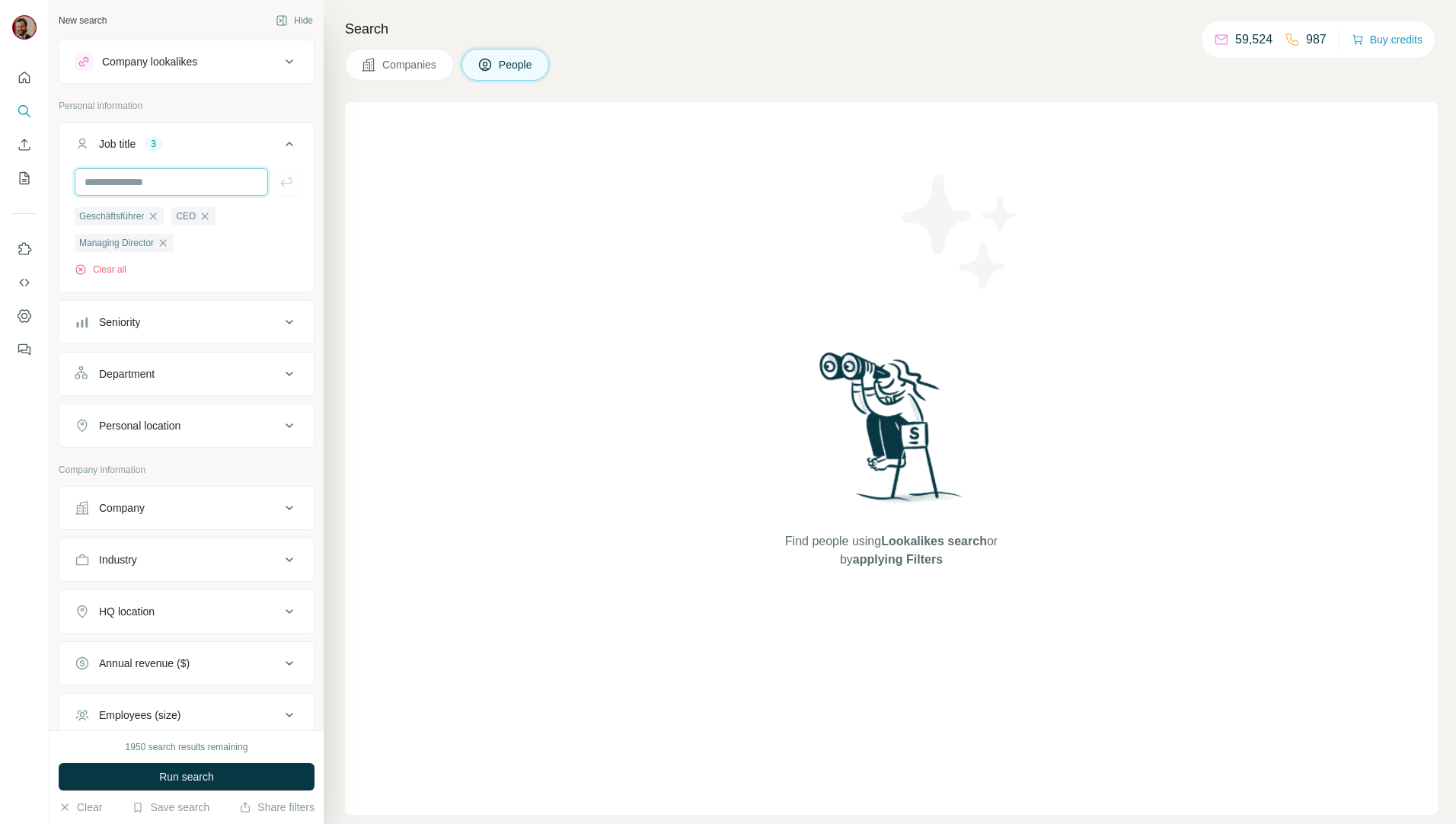
click at [164, 188] on input "text" at bounding box center [171, 181] width 193 height 27
type input "*********"
type input "**********"
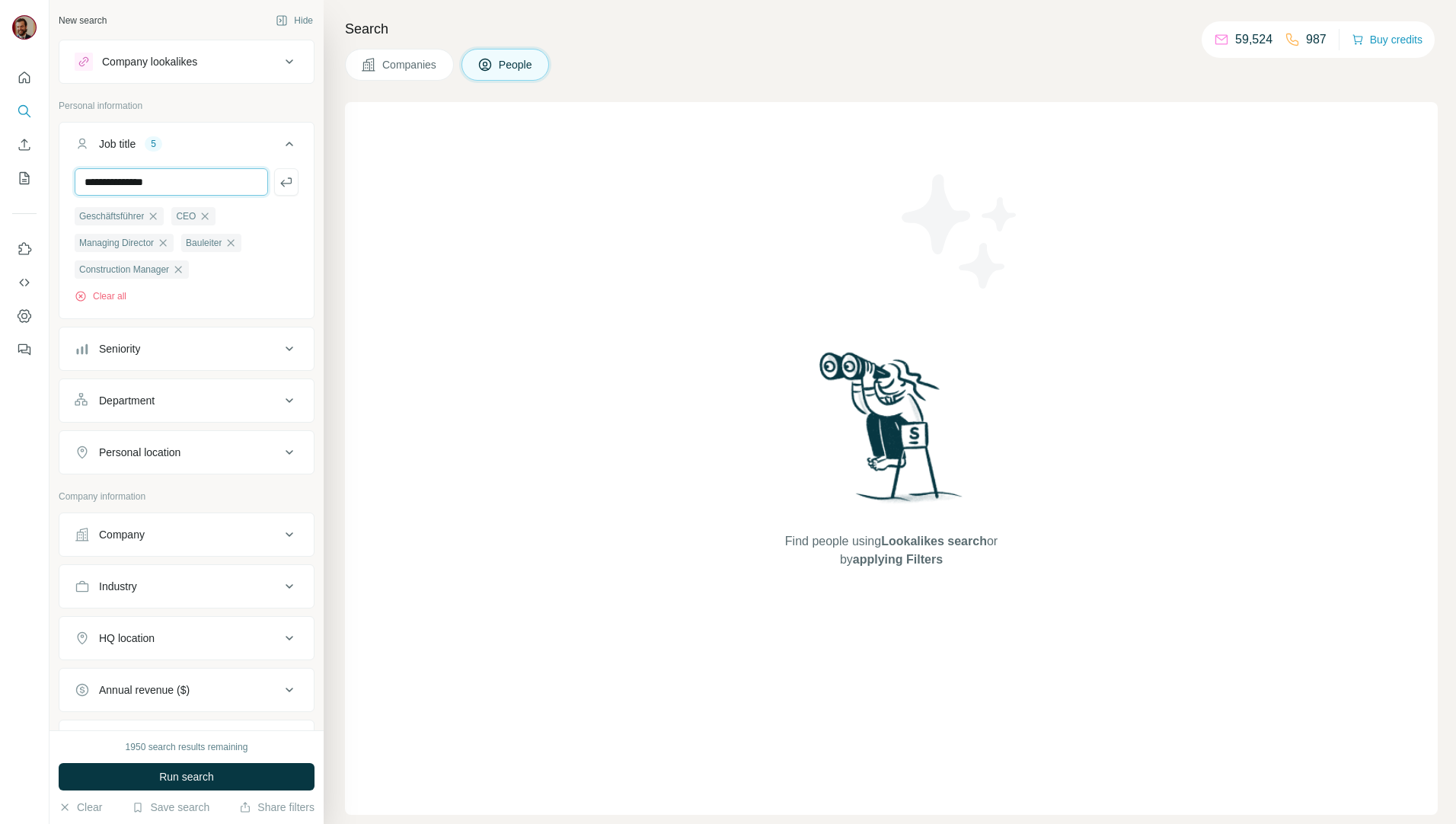
type input "**********"
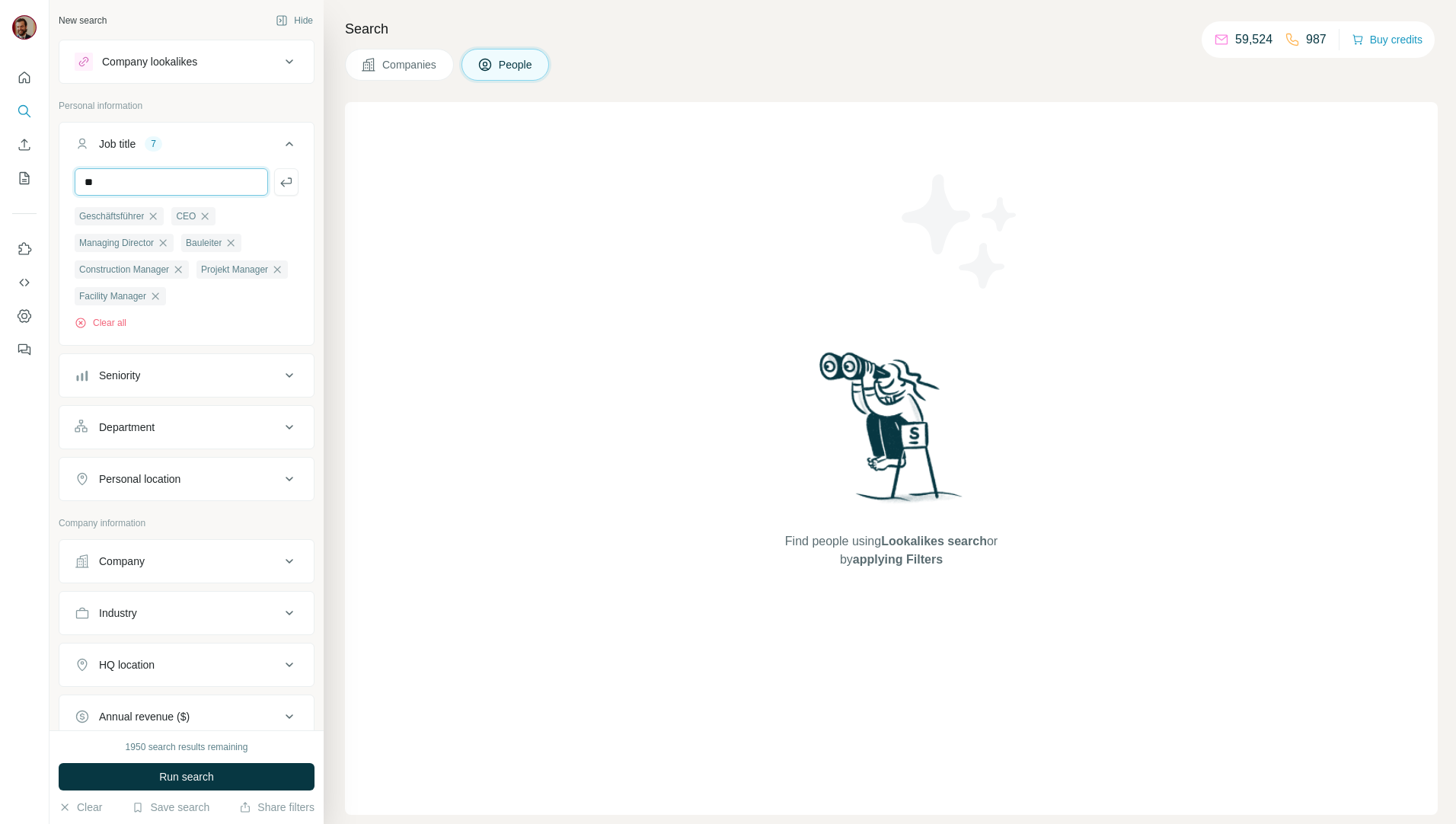
type input "*"
type input "*********"
type input "**********"
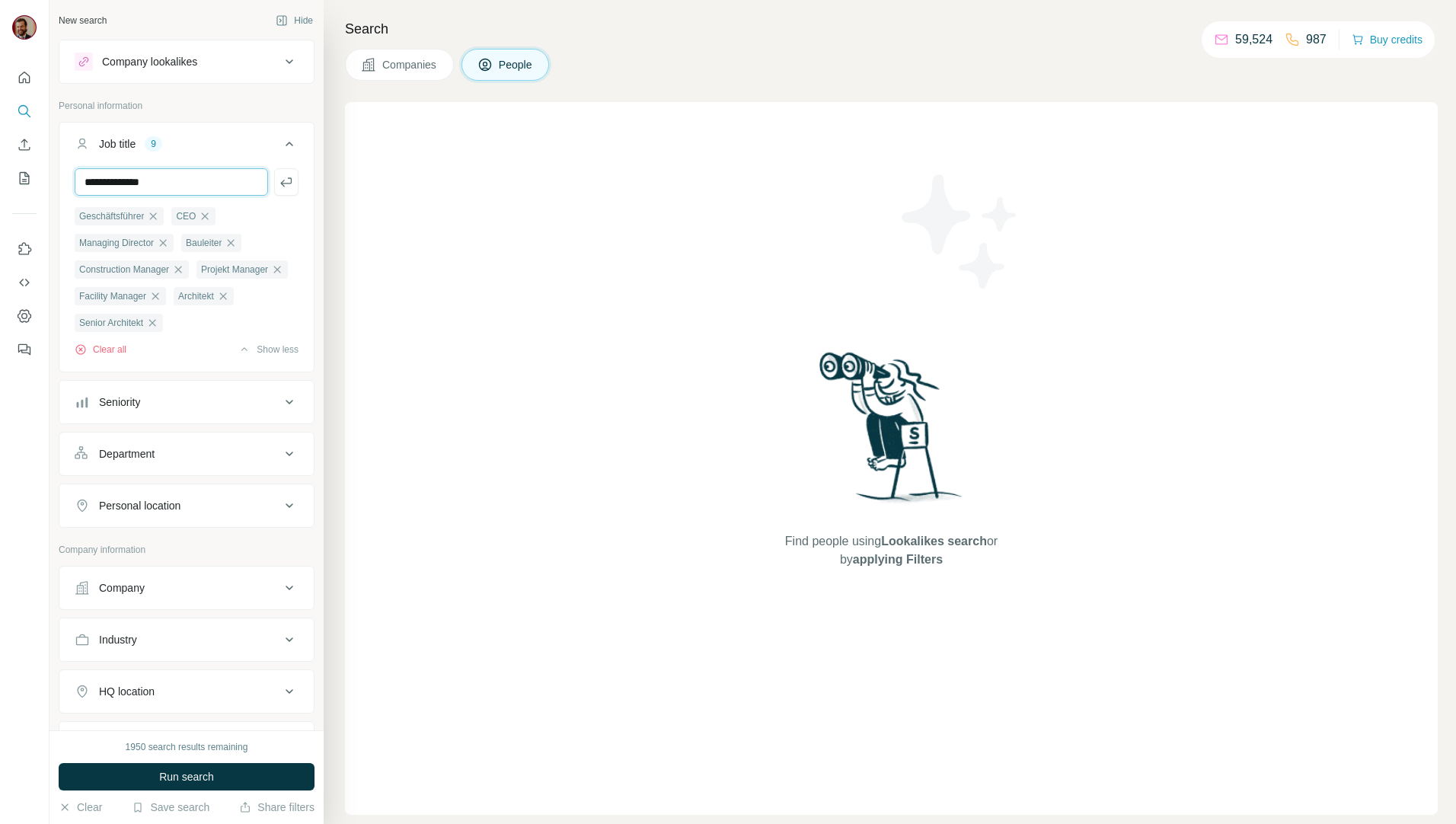
type input "**********"
type input "*"
type input "**********"
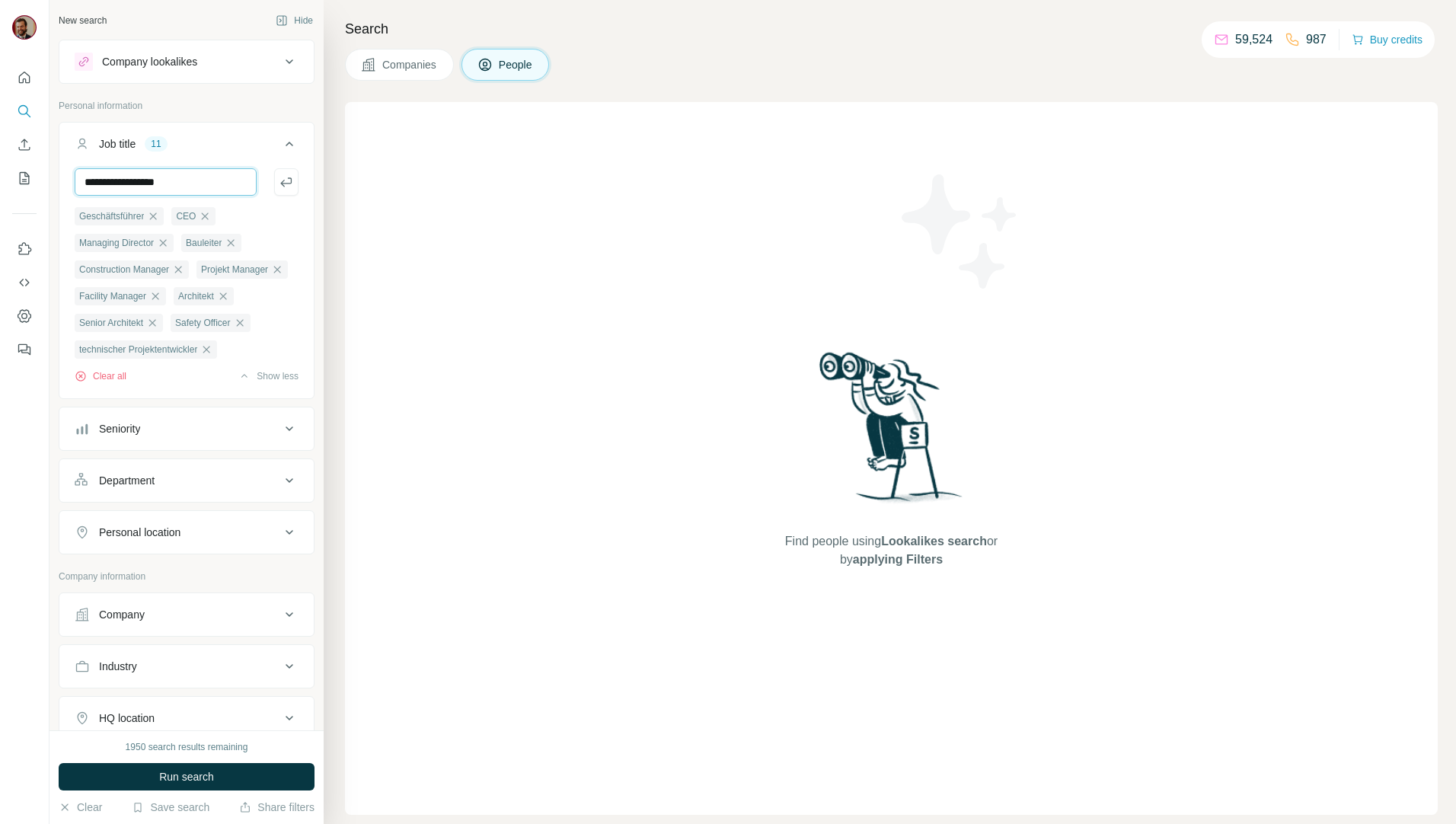
type input "**********"
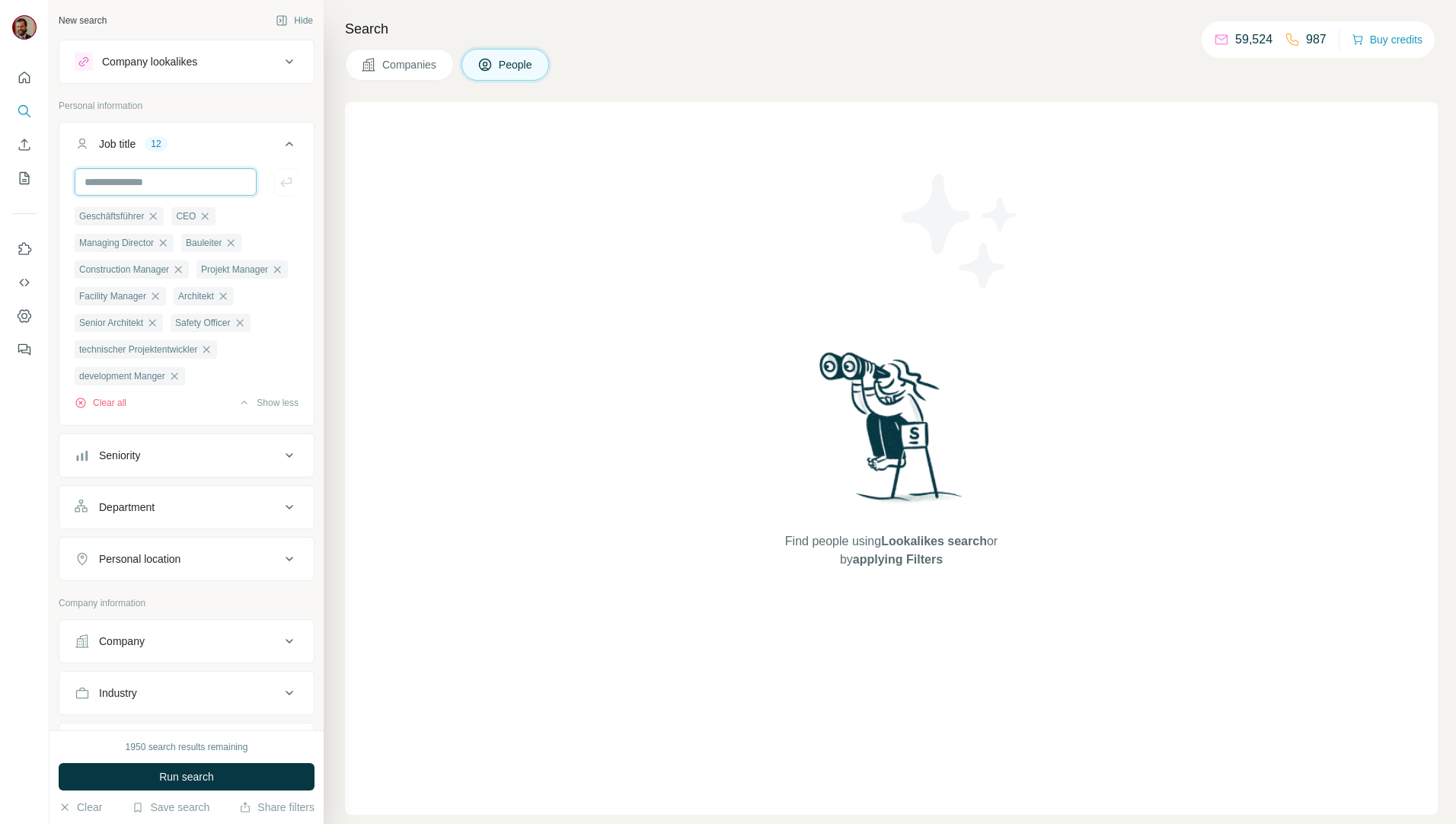
scroll to position [178, 0]
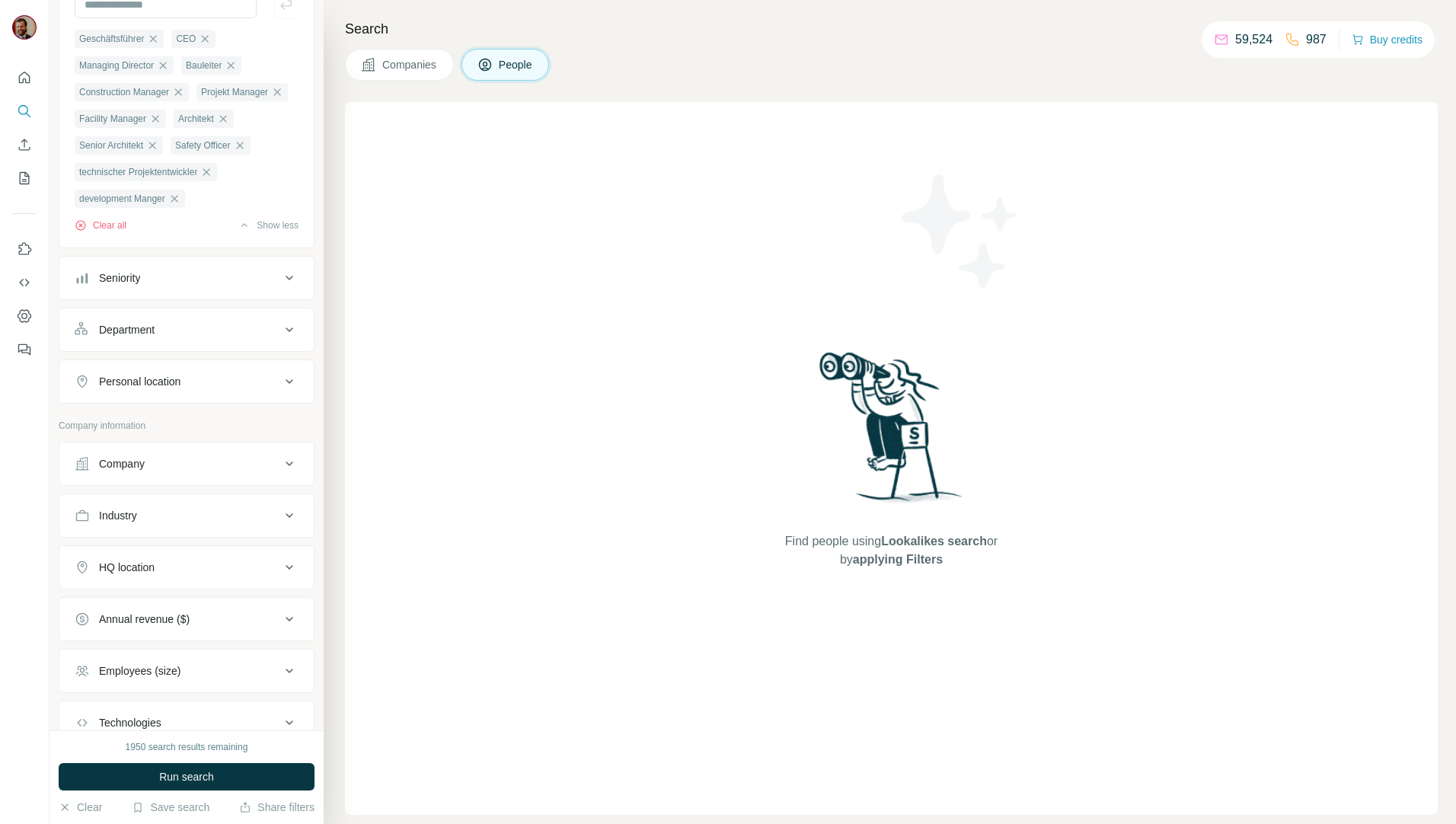
click at [188, 389] on div "Personal location" at bounding box center [178, 381] width 206 height 15
click at [187, 434] on input "text" at bounding box center [186, 419] width 224 height 27
type input "*******"
click at [164, 491] on div "🇩🇪 [GEOGRAPHIC_DATA]" at bounding box center [180, 493] width 186 height 18
click at [428, 483] on div "Find people using Lookalikes search or by applying Filters" at bounding box center [891, 458] width 1093 height 712
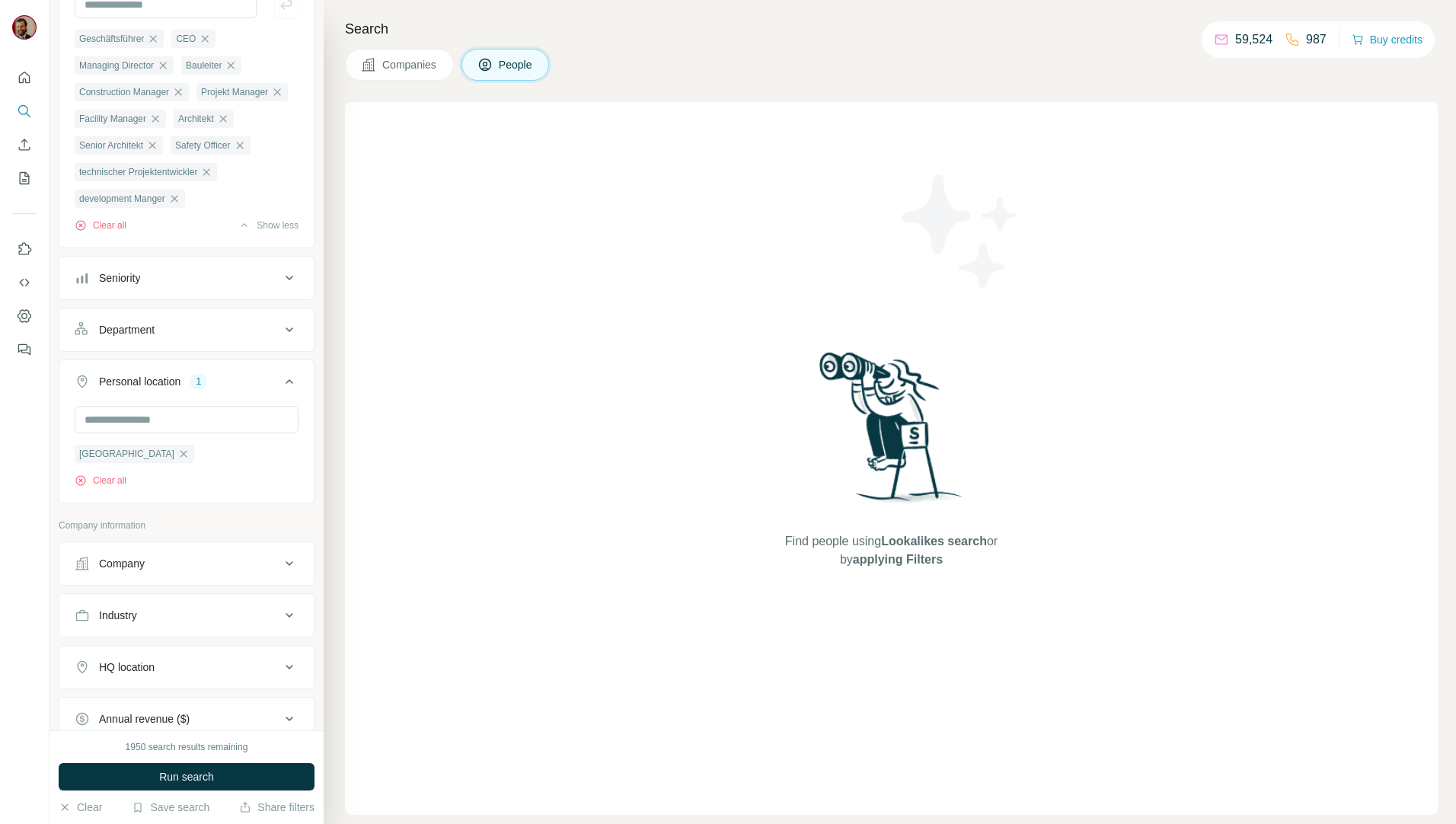
scroll to position [356, 0]
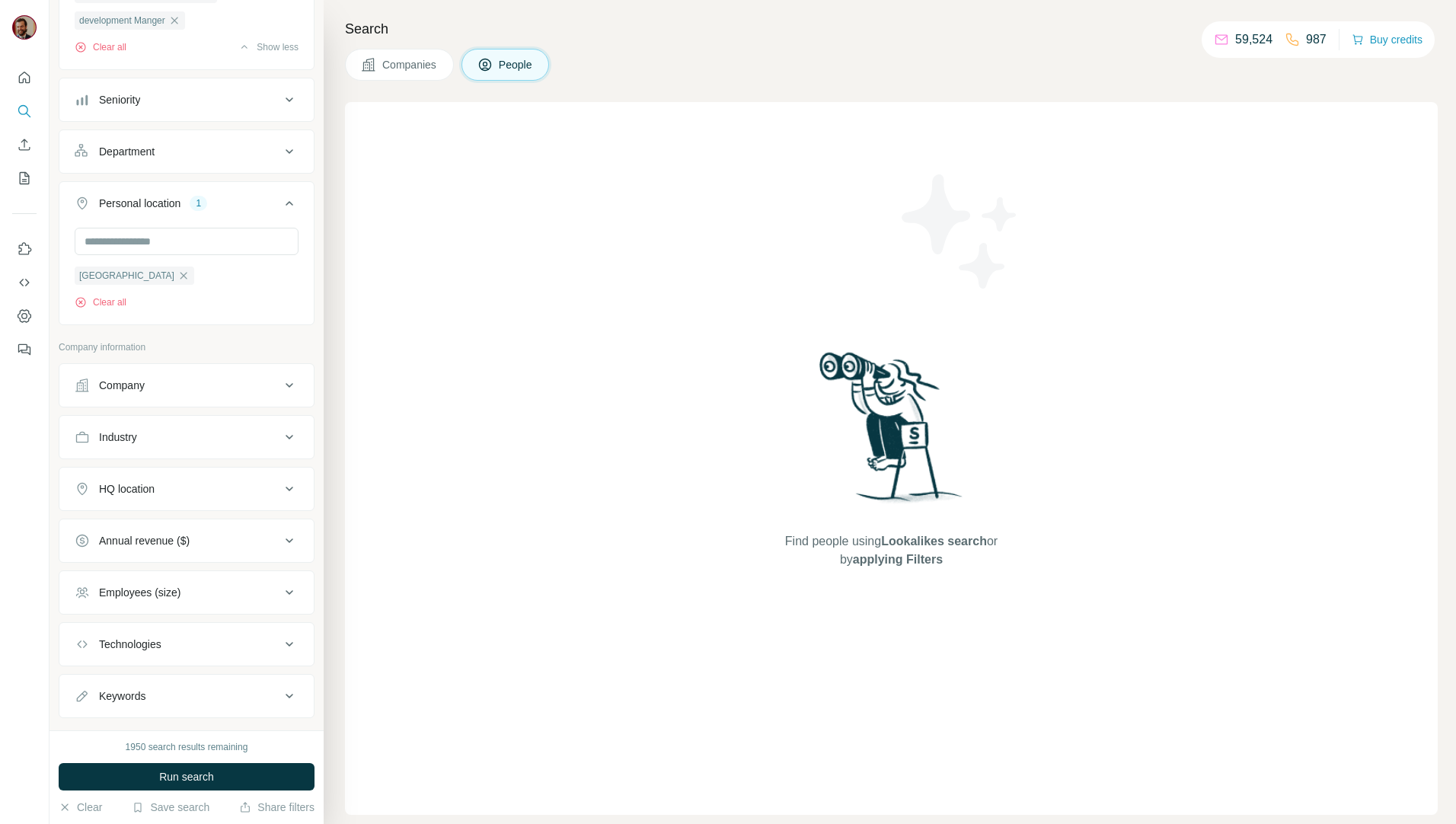
click at [211, 445] on div "Industry" at bounding box center [178, 437] width 206 height 15
click at [133, 484] on input at bounding box center [178, 474] width 188 height 16
type input "*"
click at [145, 484] on input "*" at bounding box center [178, 474] width 188 height 16
click at [145, 484] on input at bounding box center [178, 474] width 188 height 16
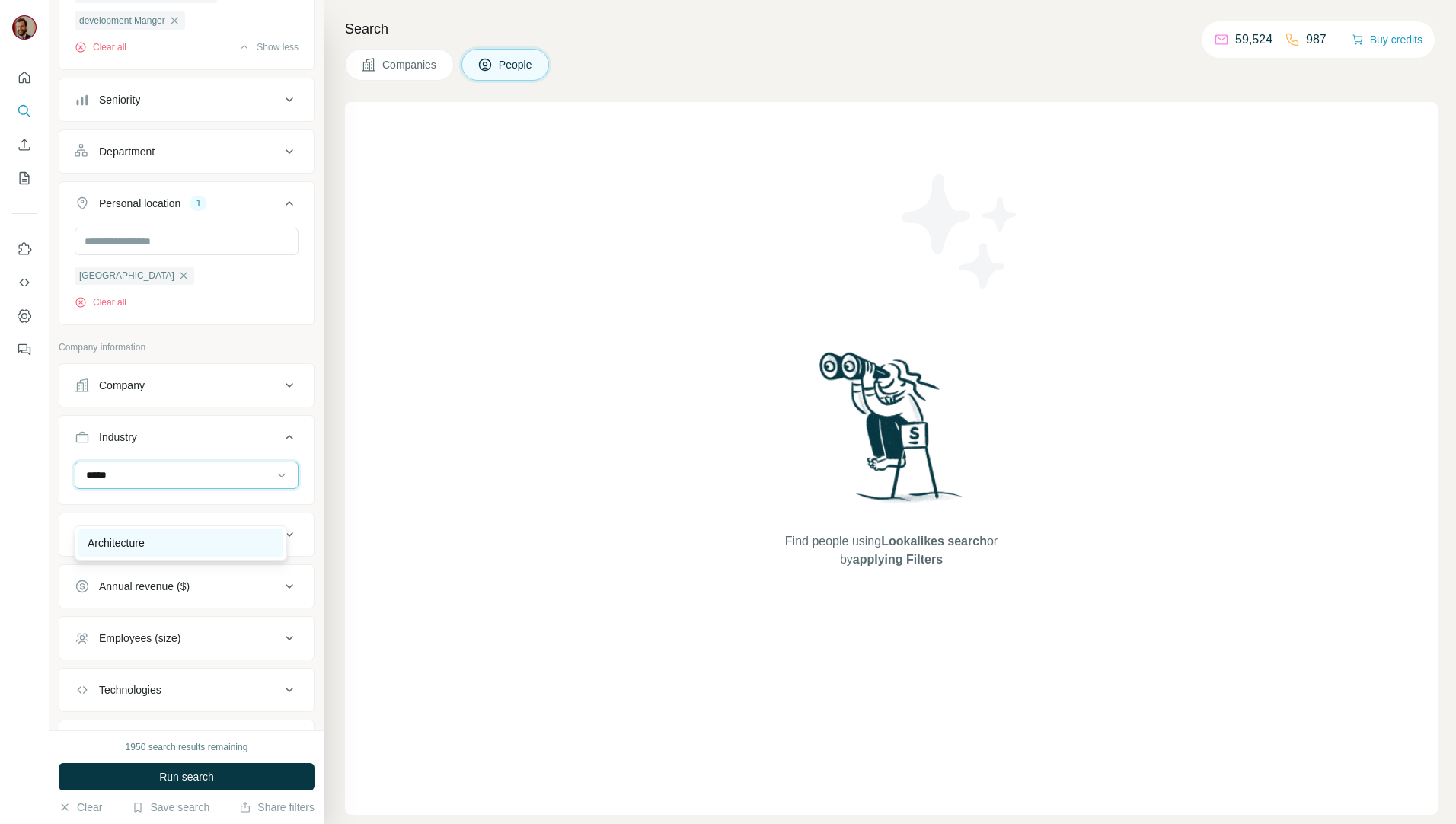
type input "*****"
click at [163, 534] on div "Architecture" at bounding box center [181, 543] width 205 height 27
click at [170, 484] on input at bounding box center [178, 474] width 188 height 16
click at [198, 484] on input at bounding box center [178, 474] width 188 height 16
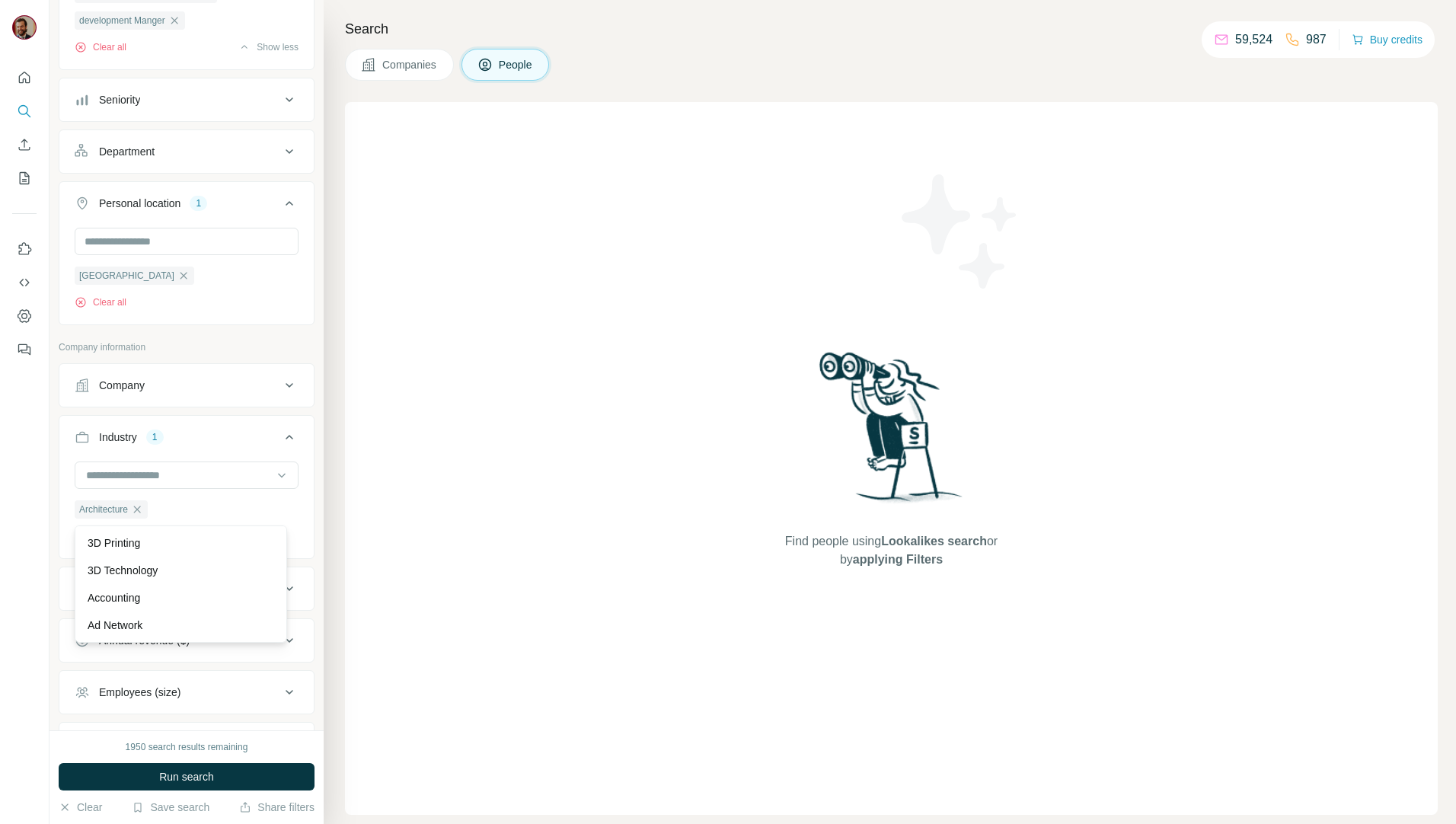
click at [166, 461] on button "Industry 1" at bounding box center [187, 440] width 255 height 42
click at [160, 499] on ul "Company Industry 1 HQ location Annual revenue ($) Employees (size) Technologies…" at bounding box center [187, 540] width 256 height 355
click at [145, 496] on div "HQ location" at bounding box center [127, 489] width 56 height 15
click at [173, 456] on button "Industry 1" at bounding box center [187, 437] width 255 height 37
click at [161, 484] on input at bounding box center [178, 474] width 188 height 16
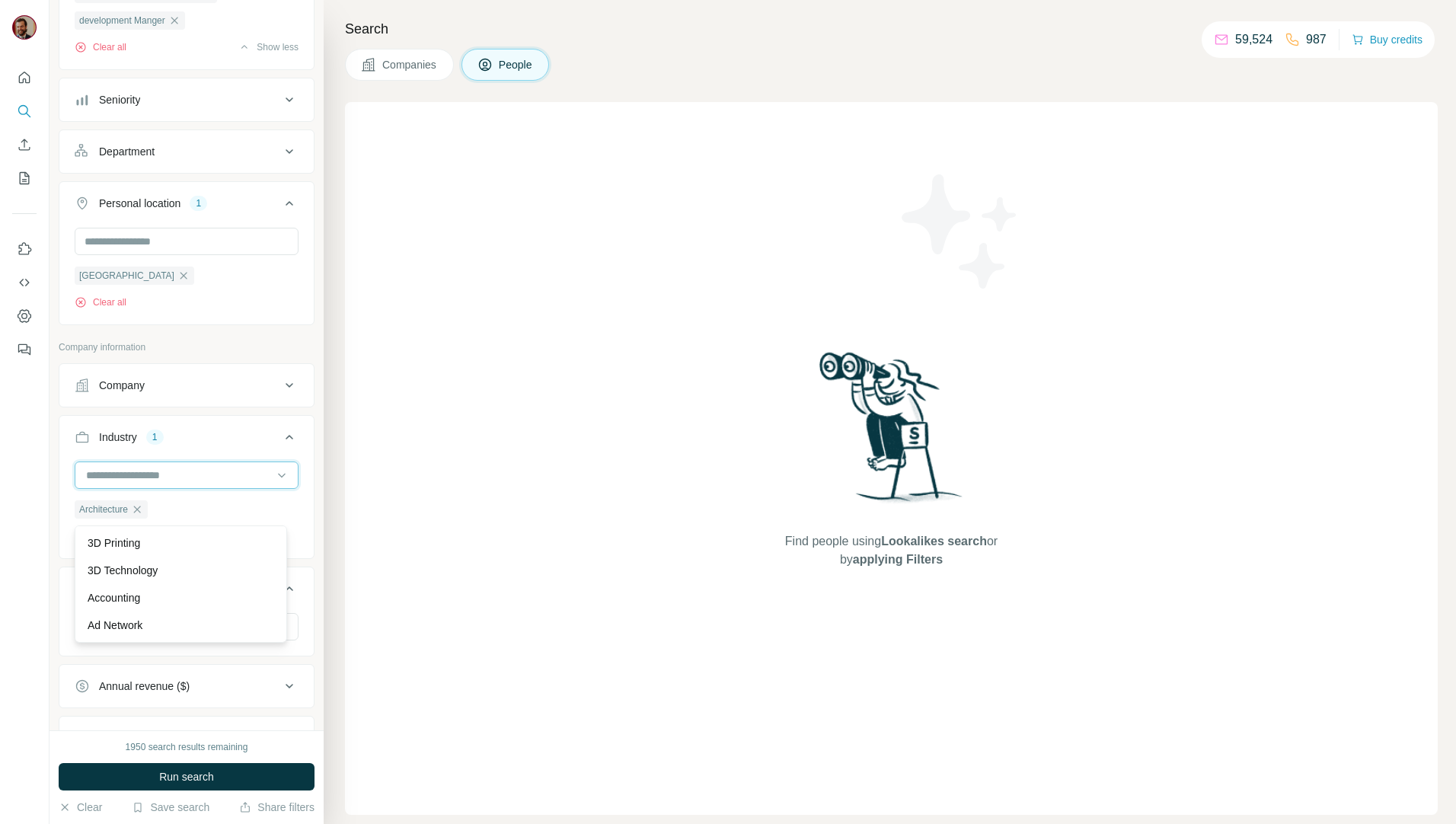
click at [161, 484] on input at bounding box center [178, 474] width 188 height 16
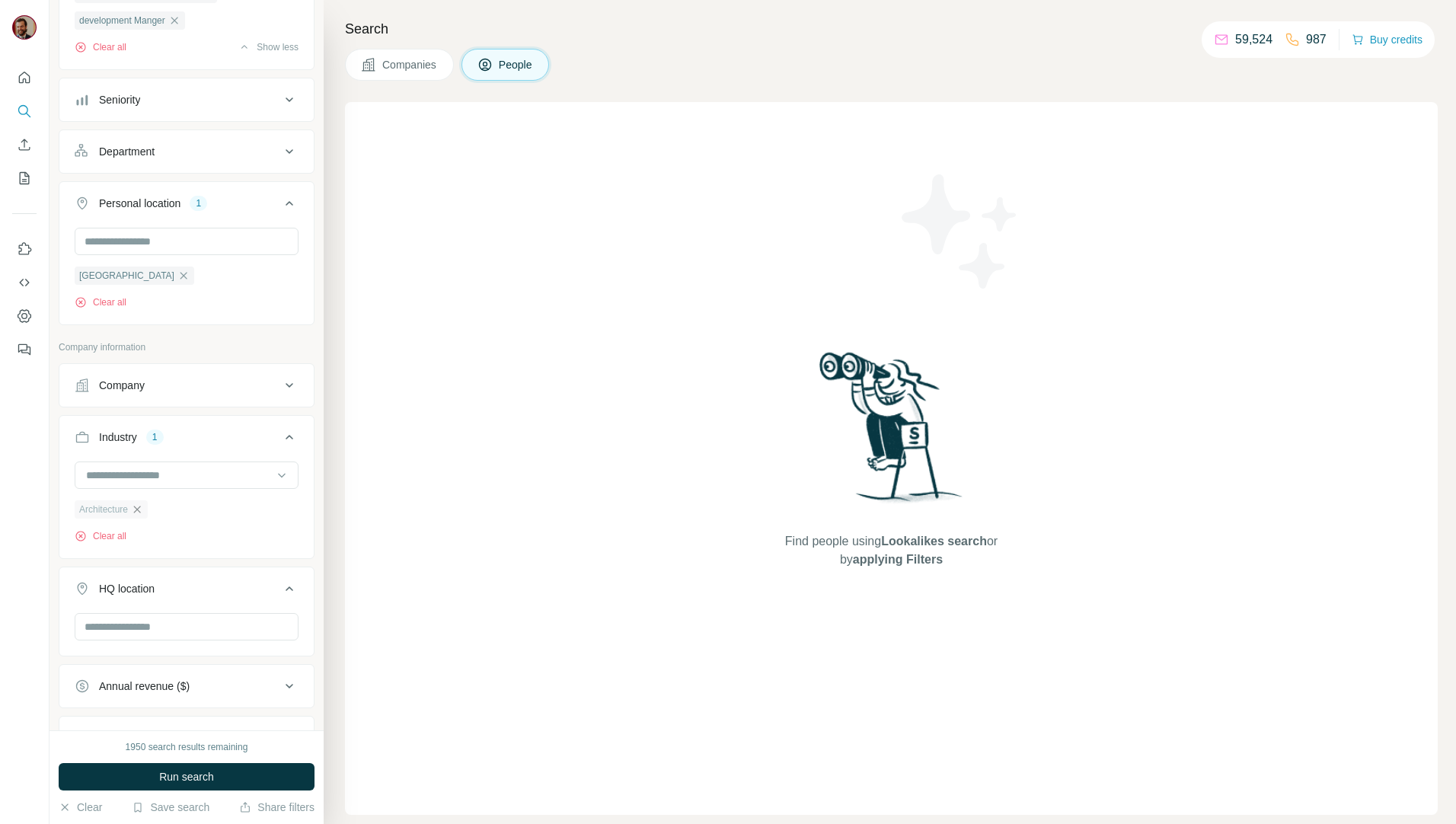
click at [141, 515] on icon "button" at bounding box center [138, 510] width 13 height 13
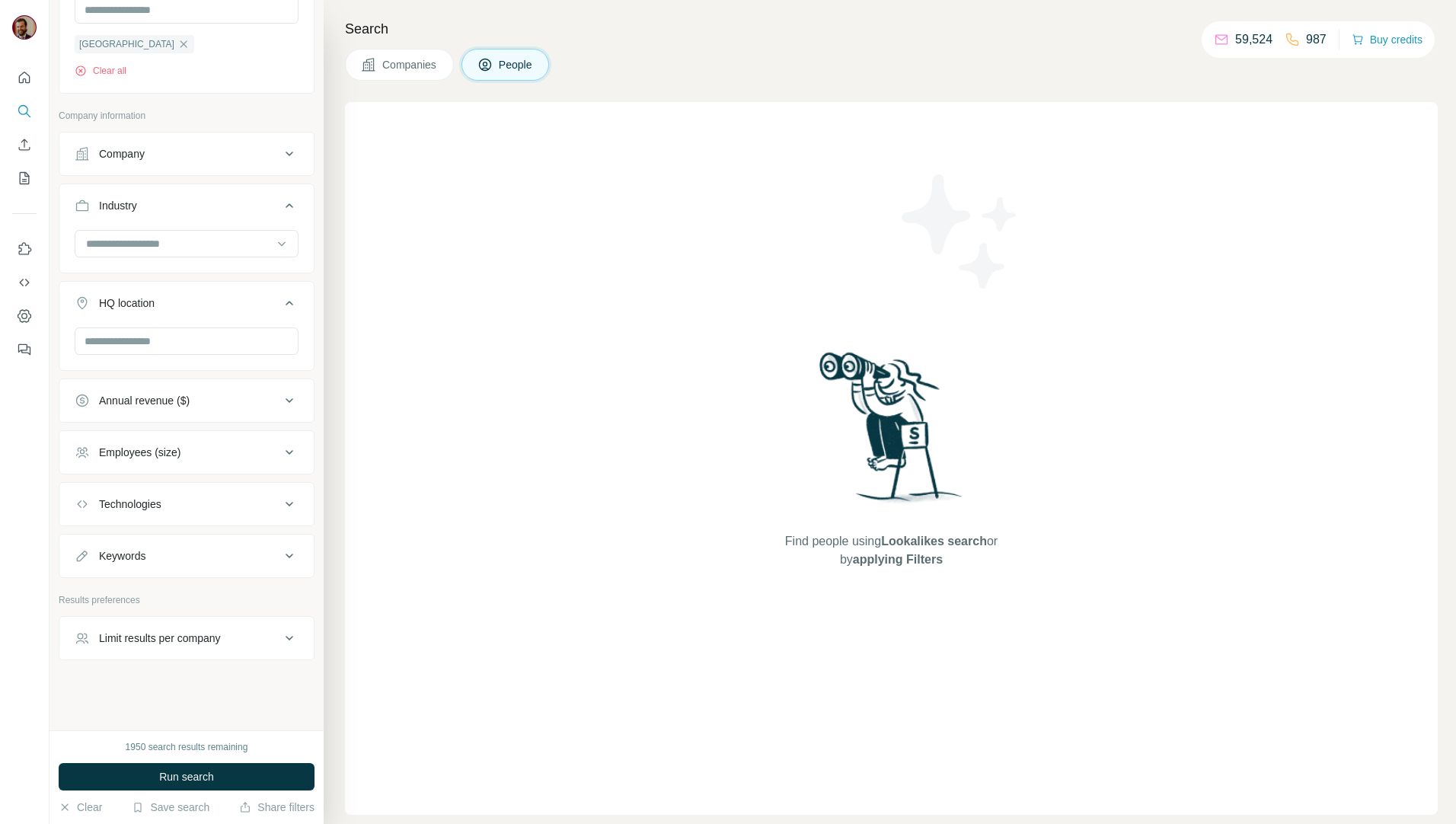
scroll to position [621, 0]
click at [215, 335] on input "text" at bounding box center [186, 341] width 224 height 27
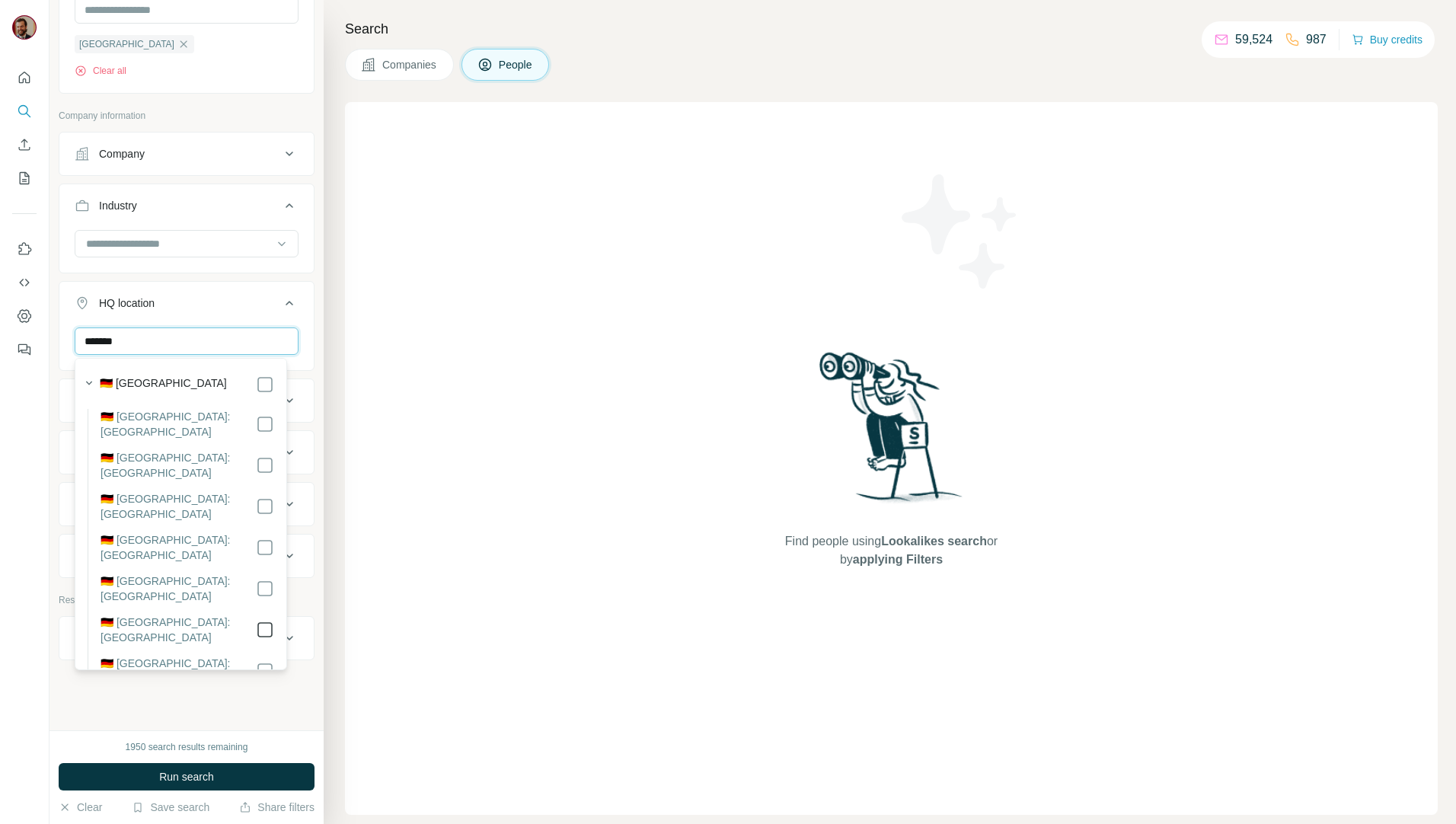
type input "*******"
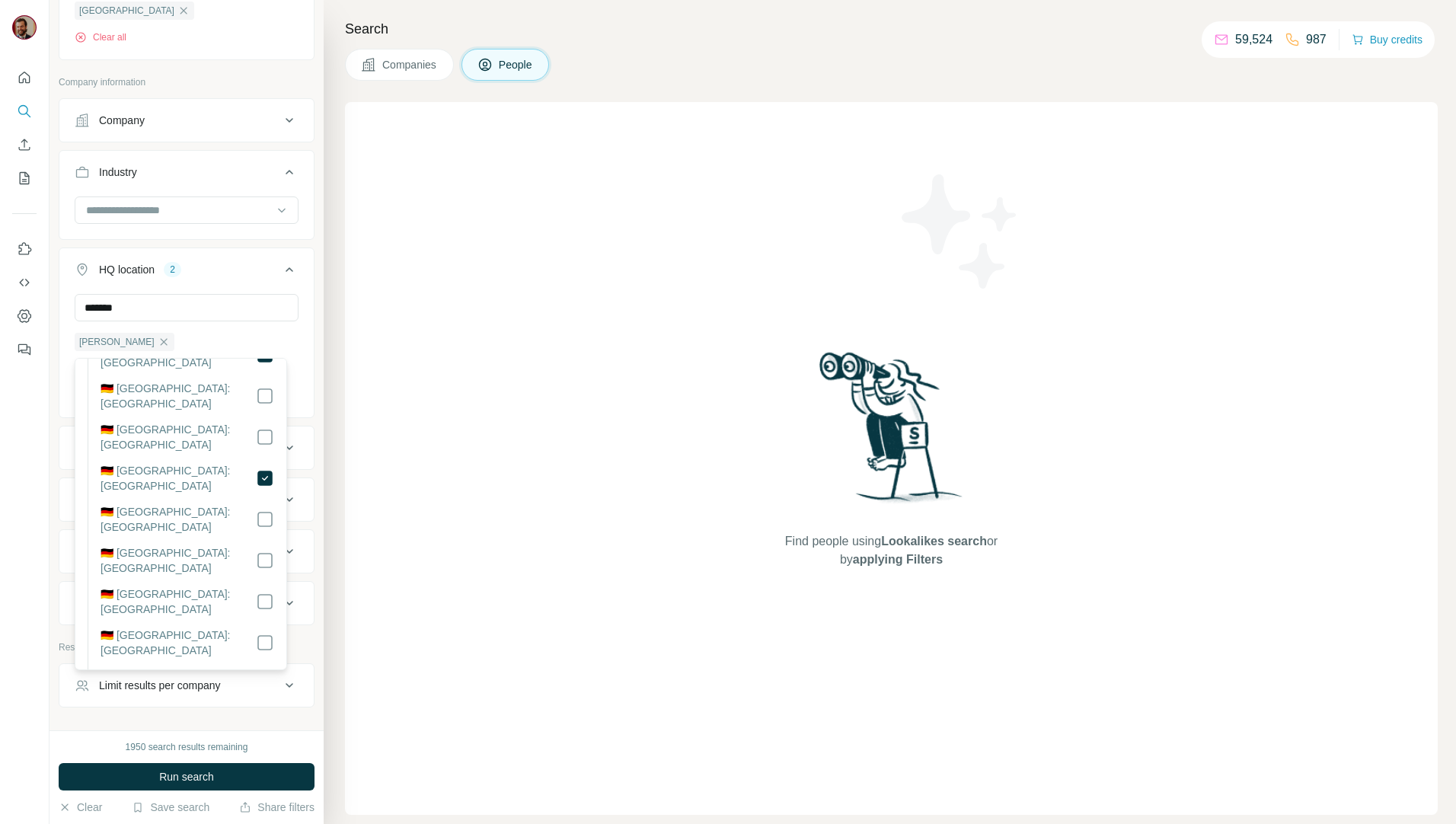
scroll to position [178, 0]
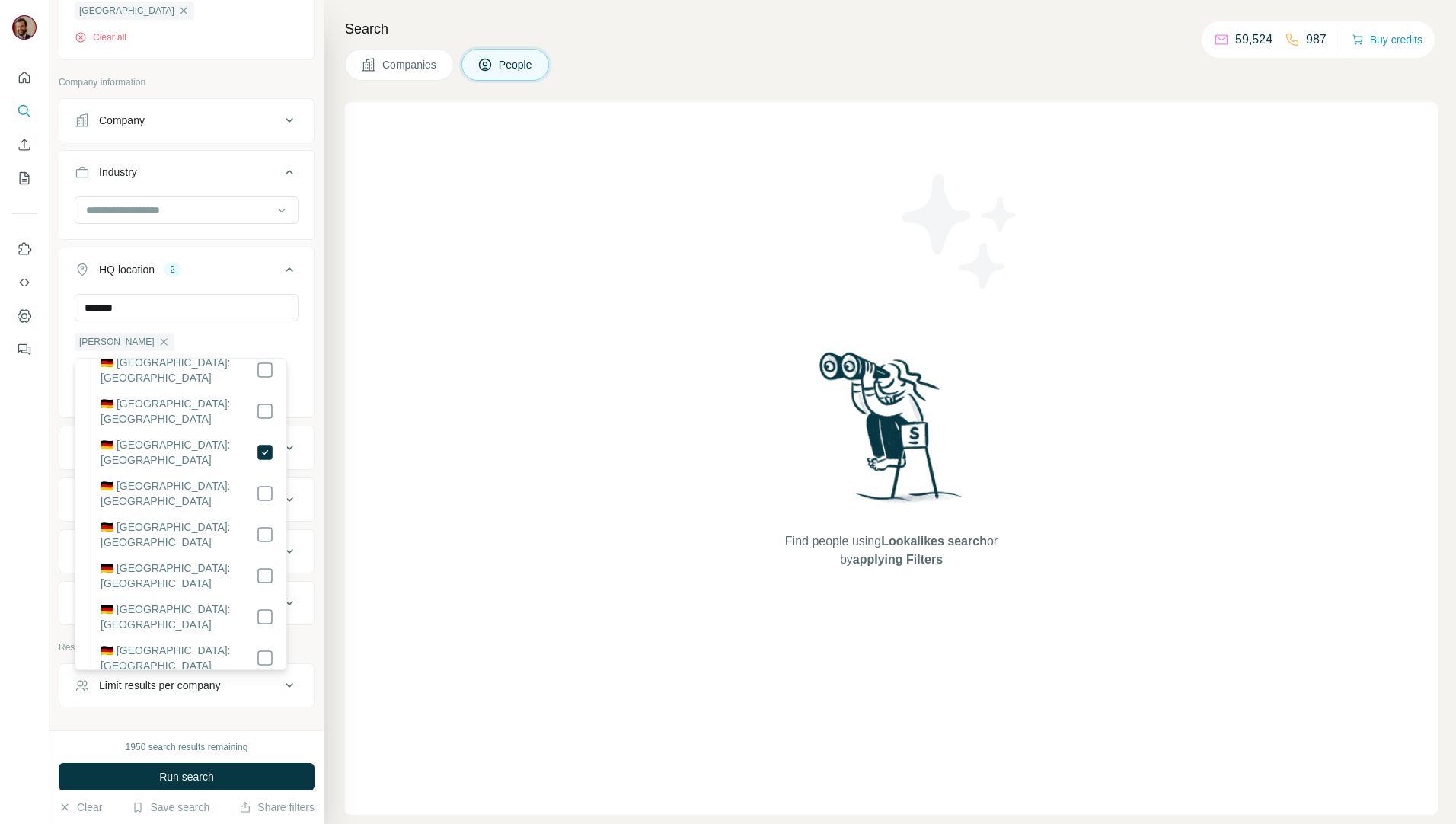
click at [236, 643] on label "🇩🇪 [GEOGRAPHIC_DATA]: [GEOGRAPHIC_DATA]" at bounding box center [178, 657] width 156 height 31
click at [420, 599] on div "Find people using Lookalikes search or by applying Filters" at bounding box center [891, 458] width 1093 height 712
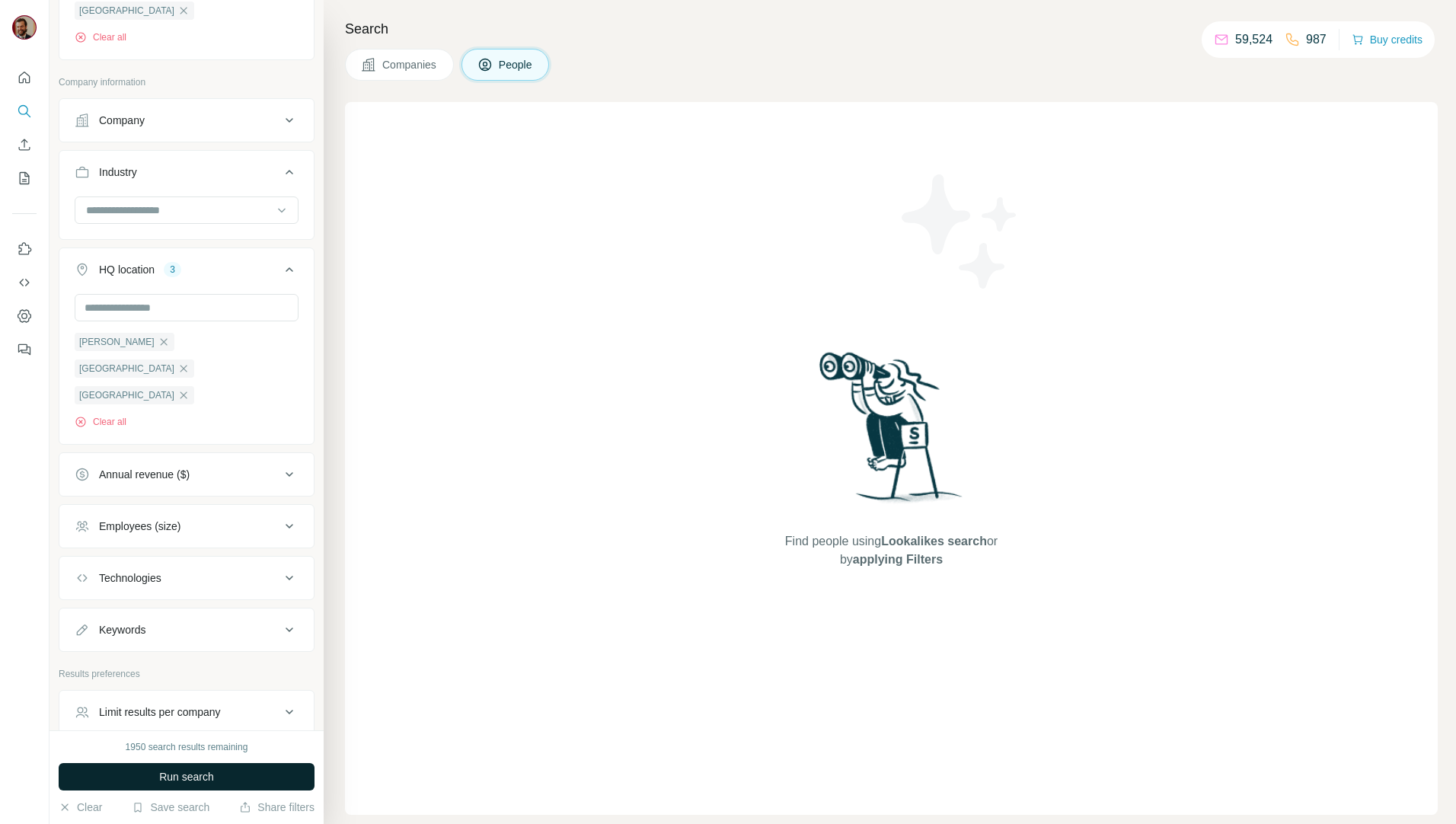
click at [226, 771] on button "Run search" at bounding box center [187, 776] width 256 height 27
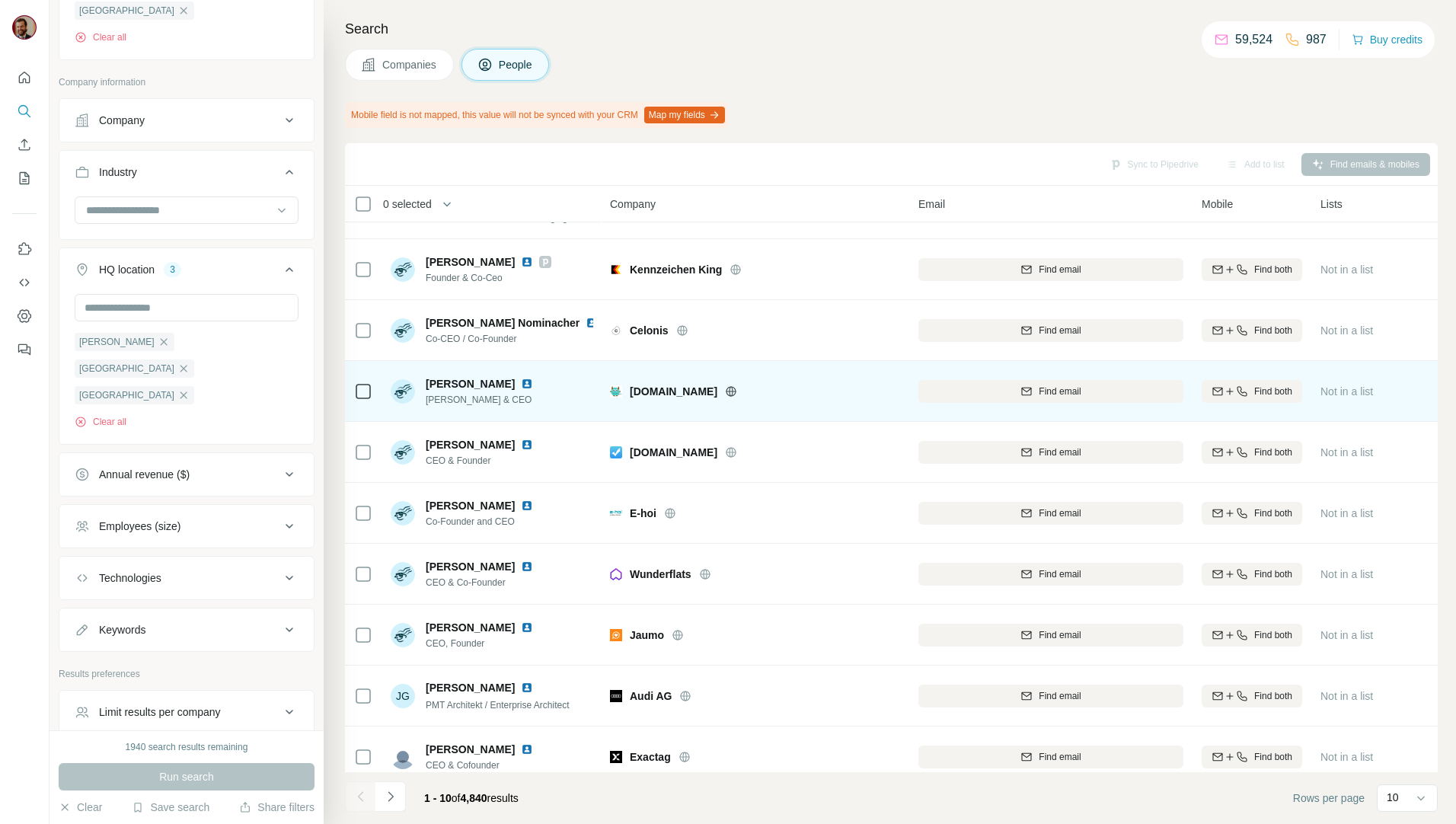
scroll to position [67, 0]
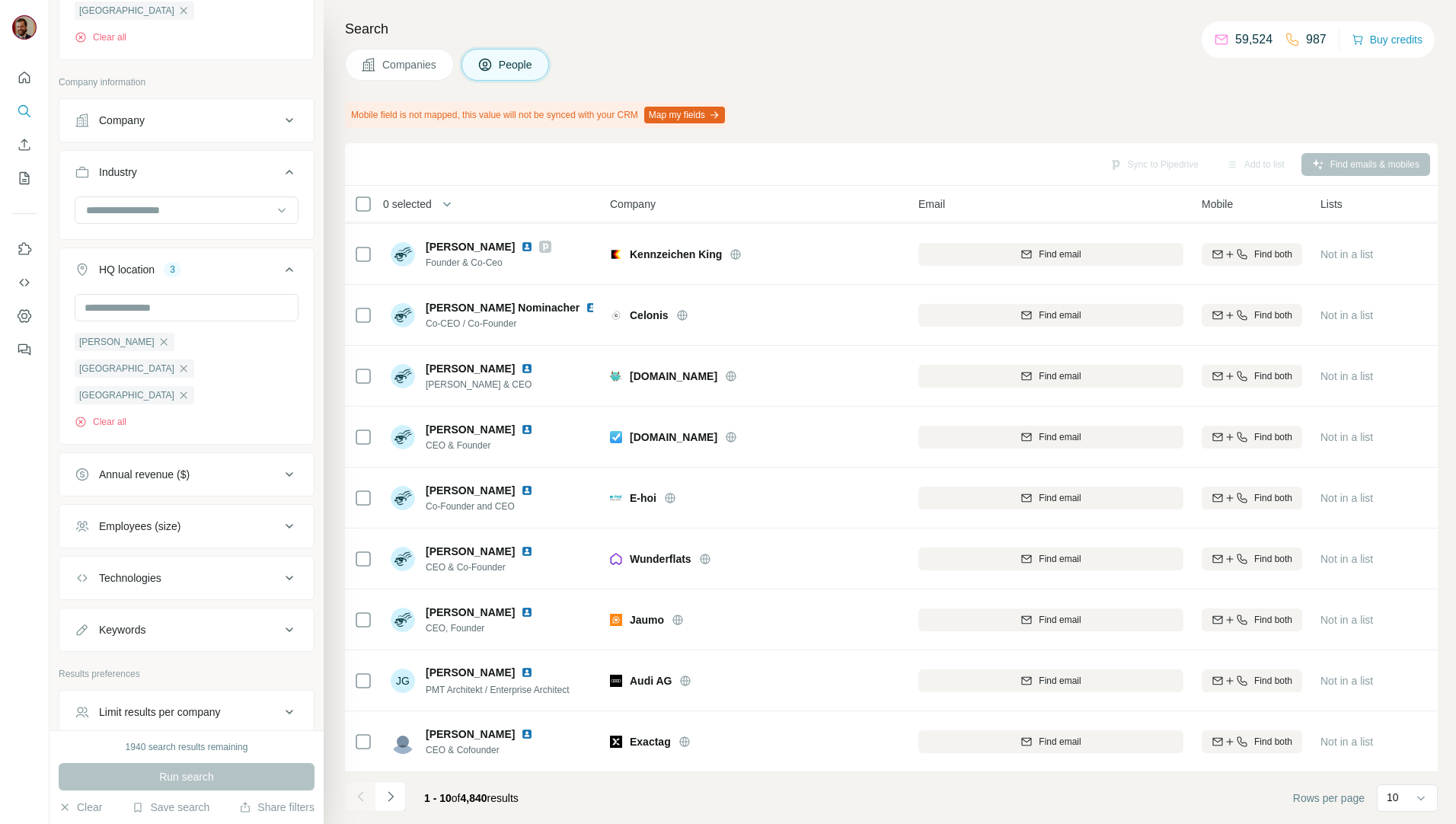
click at [399, 800] on button "Navigate to next page" at bounding box center [391, 797] width 31 height 31
